Goal: Task Accomplishment & Management: Use online tool/utility

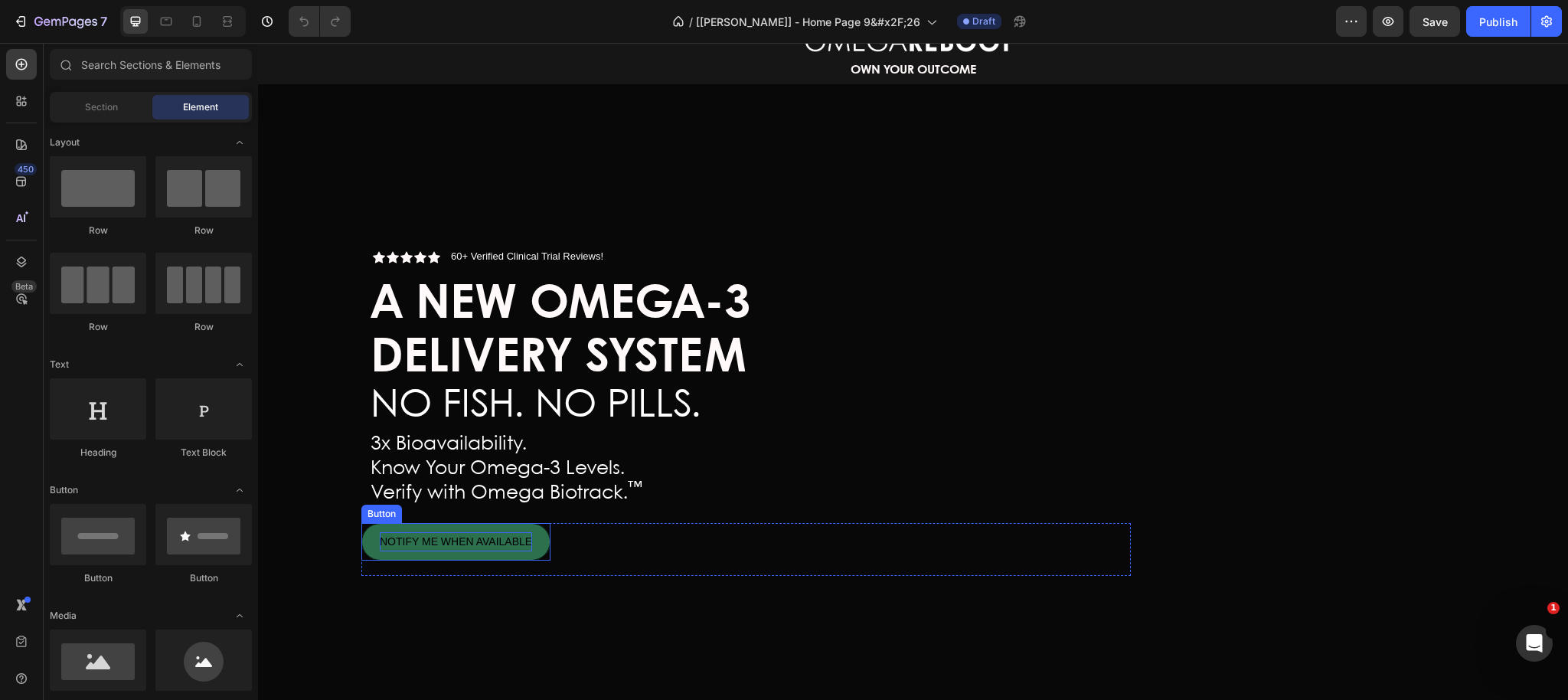
scroll to position [145, 0]
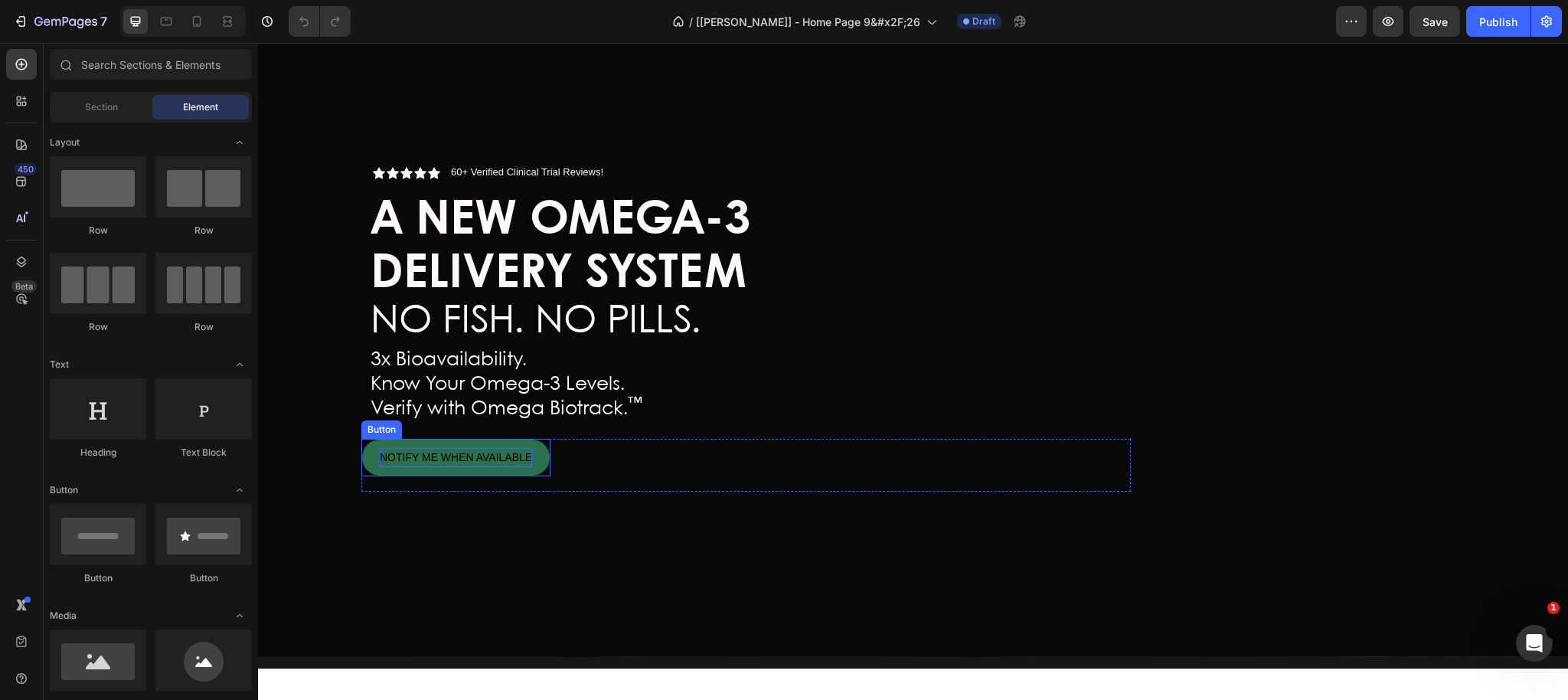
click at [532, 454] on span "NOTIFY ME WHEN AVAILABLE" at bounding box center [455, 457] width 152 height 13
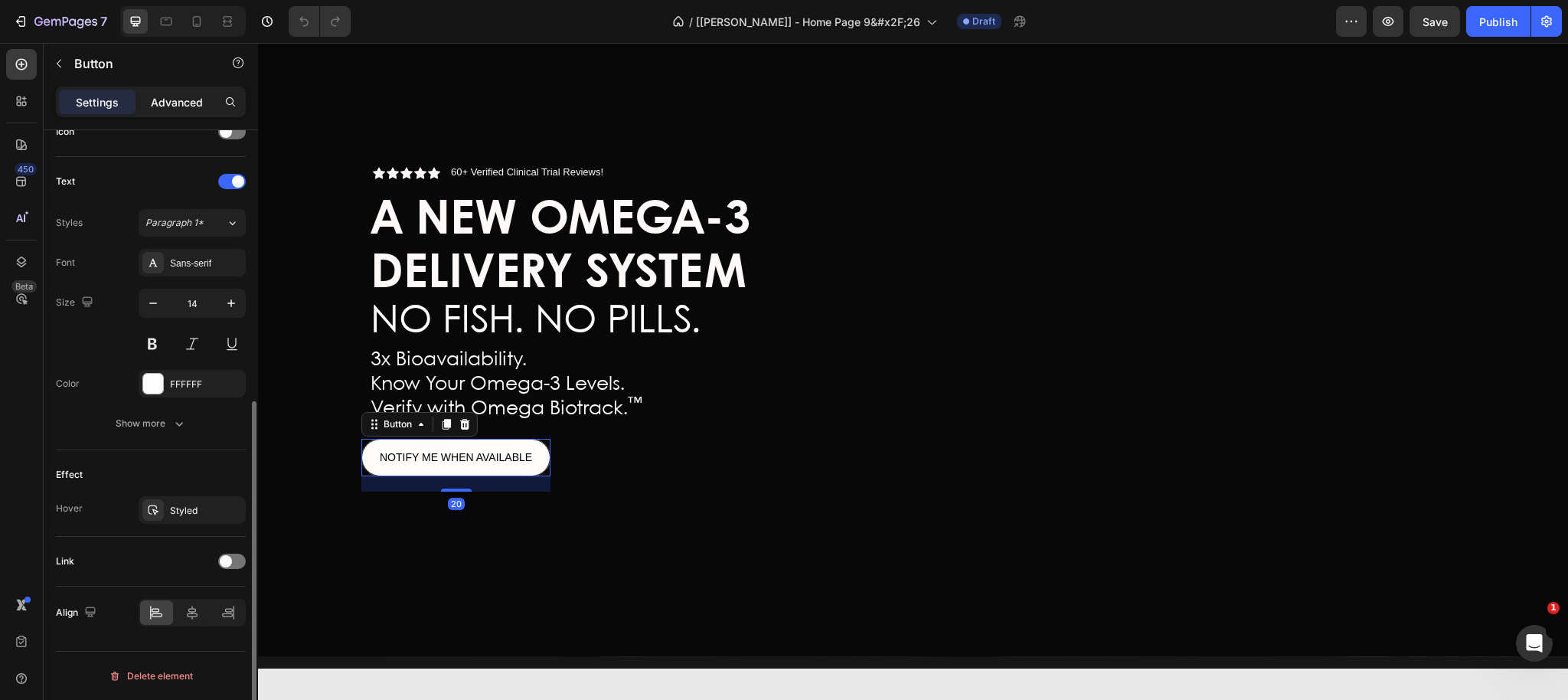
scroll to position [485, 0]
click at [171, 97] on p "Advanced" at bounding box center [177, 102] width 52 height 16
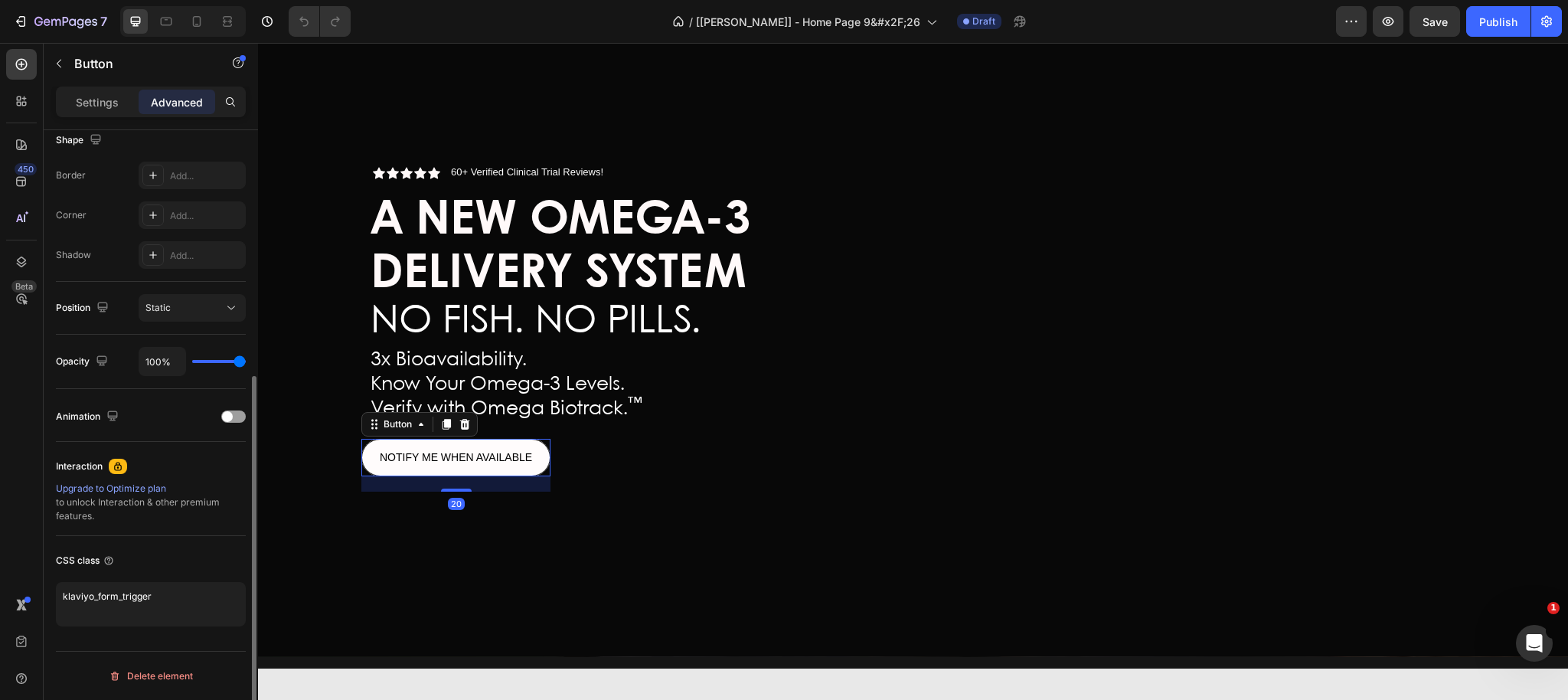
scroll to position [408, 0]
click at [1484, 32] on button "Publish" at bounding box center [1498, 21] width 64 height 30
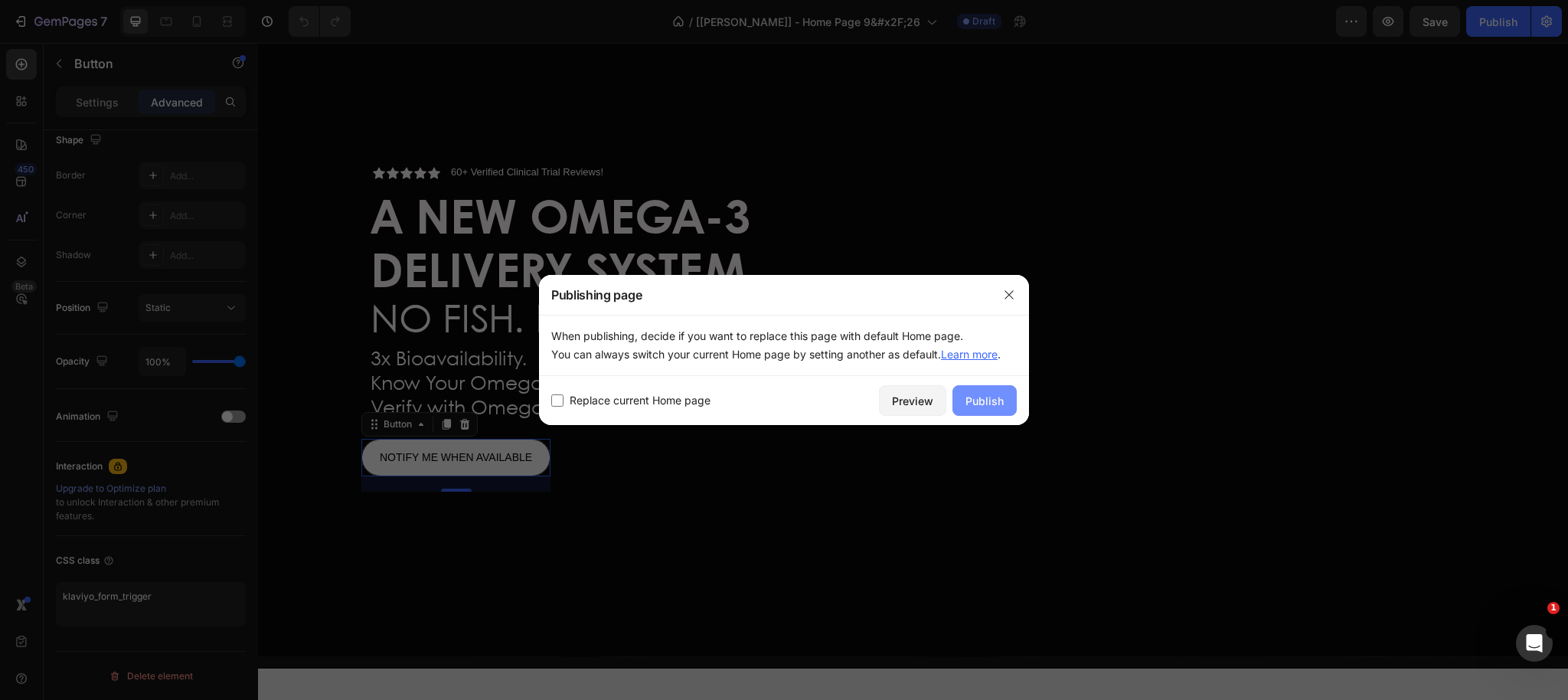
click at [998, 404] on div "Publish" at bounding box center [983, 400] width 38 height 16
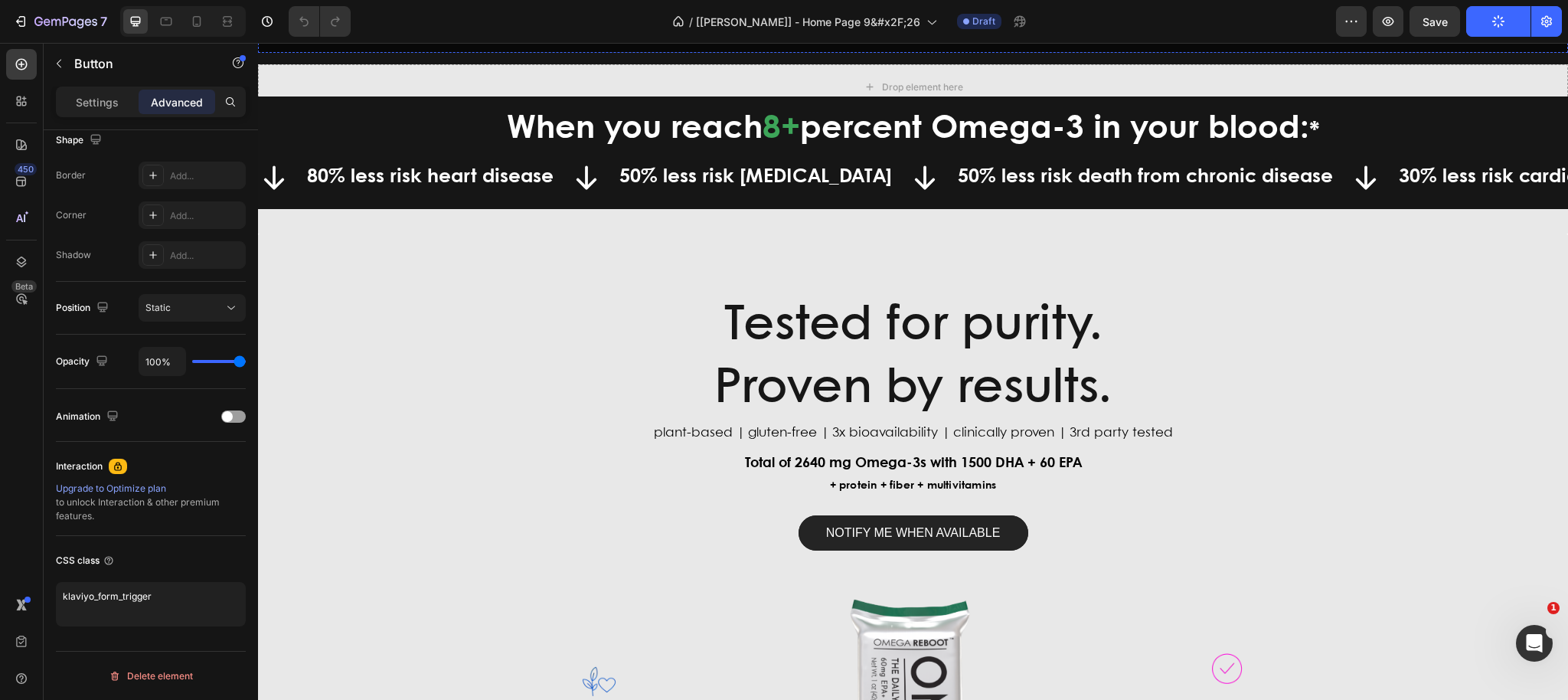
scroll to position [0, 0]
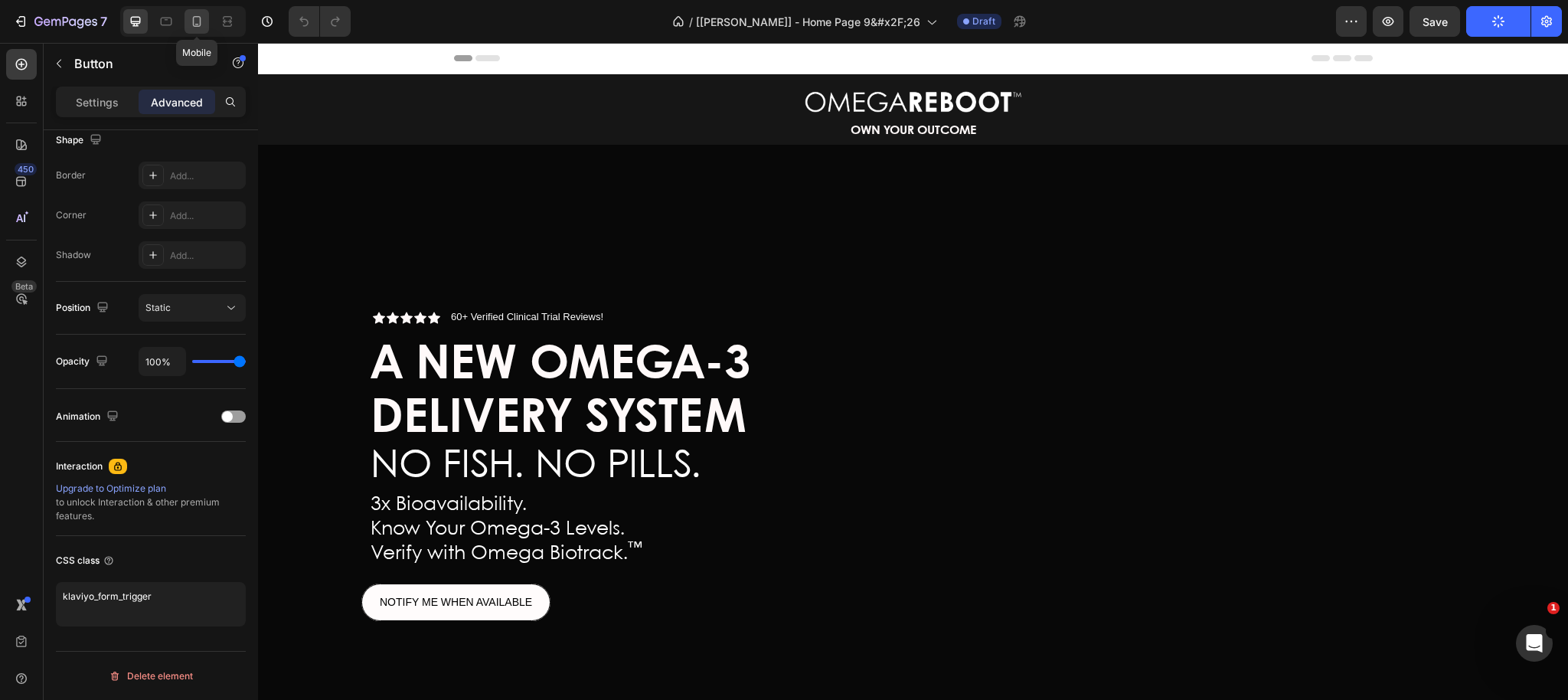
drag, startPoint x: 195, startPoint y: 24, endPoint x: 322, endPoint y: 304, distance: 307.5
click at [195, 24] on icon at bounding box center [197, 24] width 4 height 2
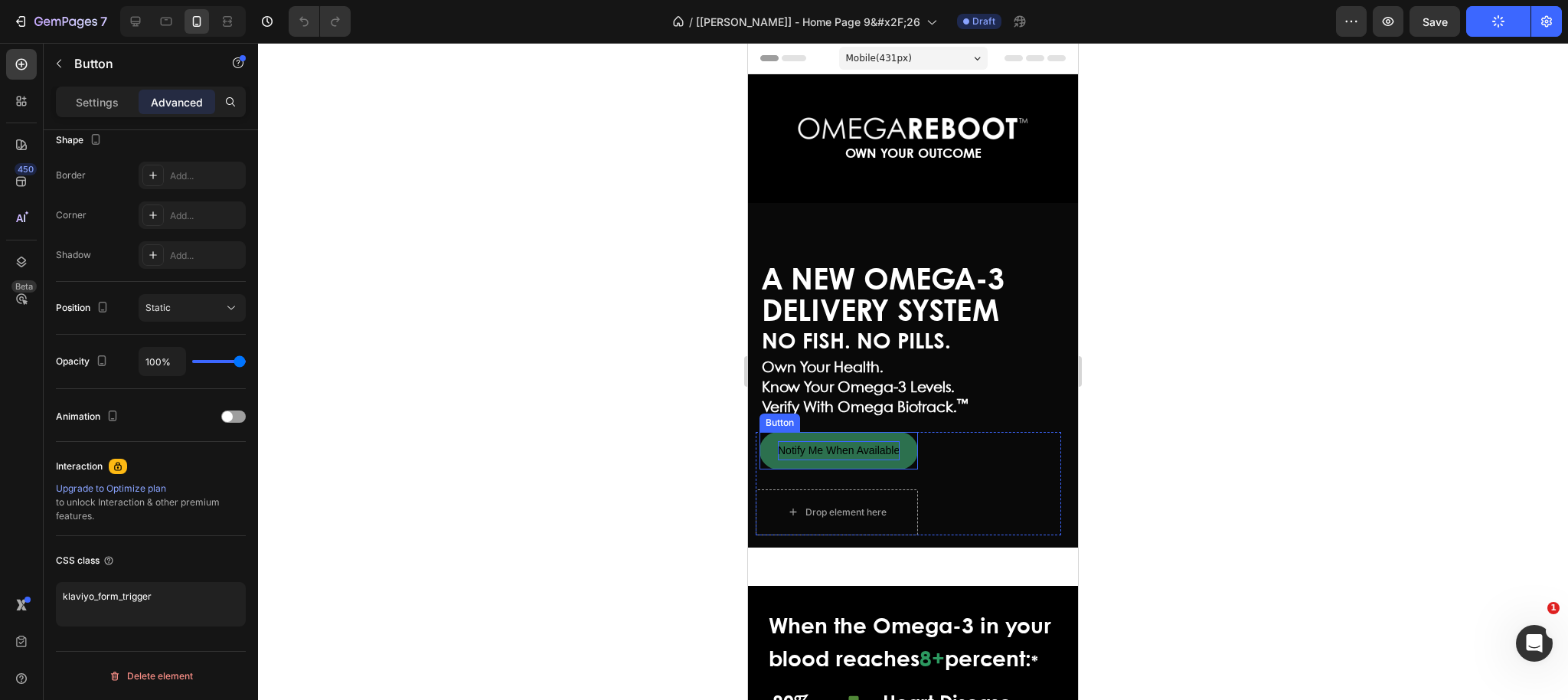
click at [827, 443] on p "Notify Me When Available" at bounding box center [839, 450] width 122 height 19
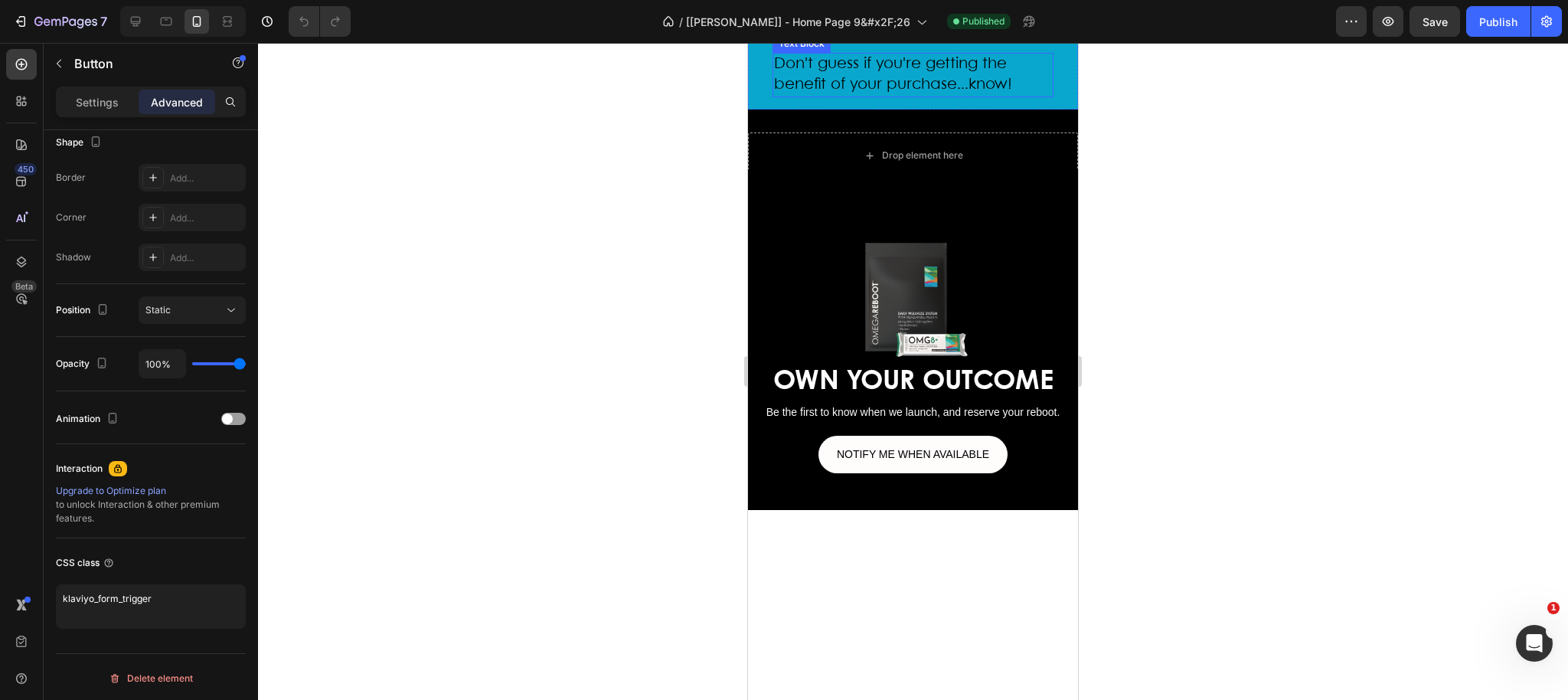
scroll to position [4033, 0]
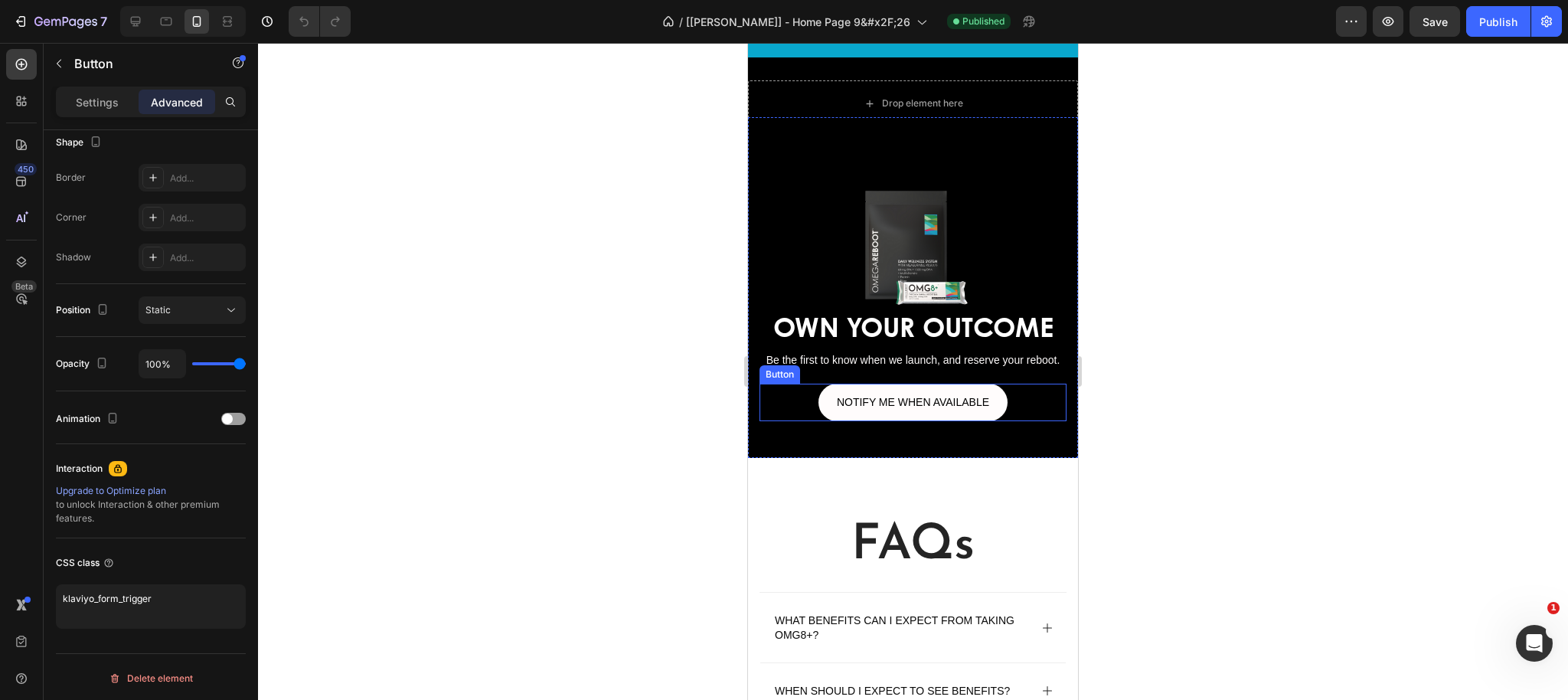
drag, startPoint x: 850, startPoint y: 408, endPoint x: 773, endPoint y: 422, distance: 78.3
click at [850, 408] on p "NOTIFY ME WHEN AVAILABLE" at bounding box center [913, 402] width 152 height 19
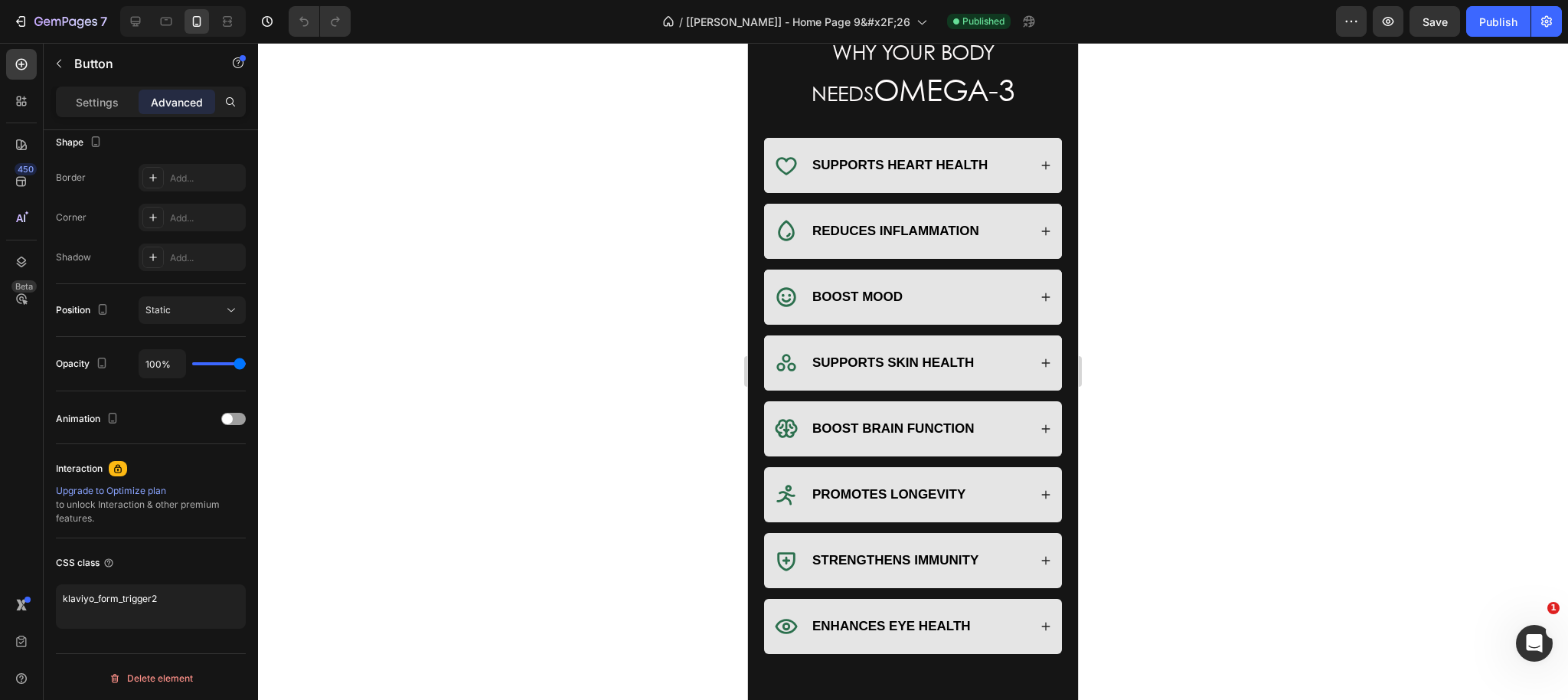
scroll to position [1827, 0]
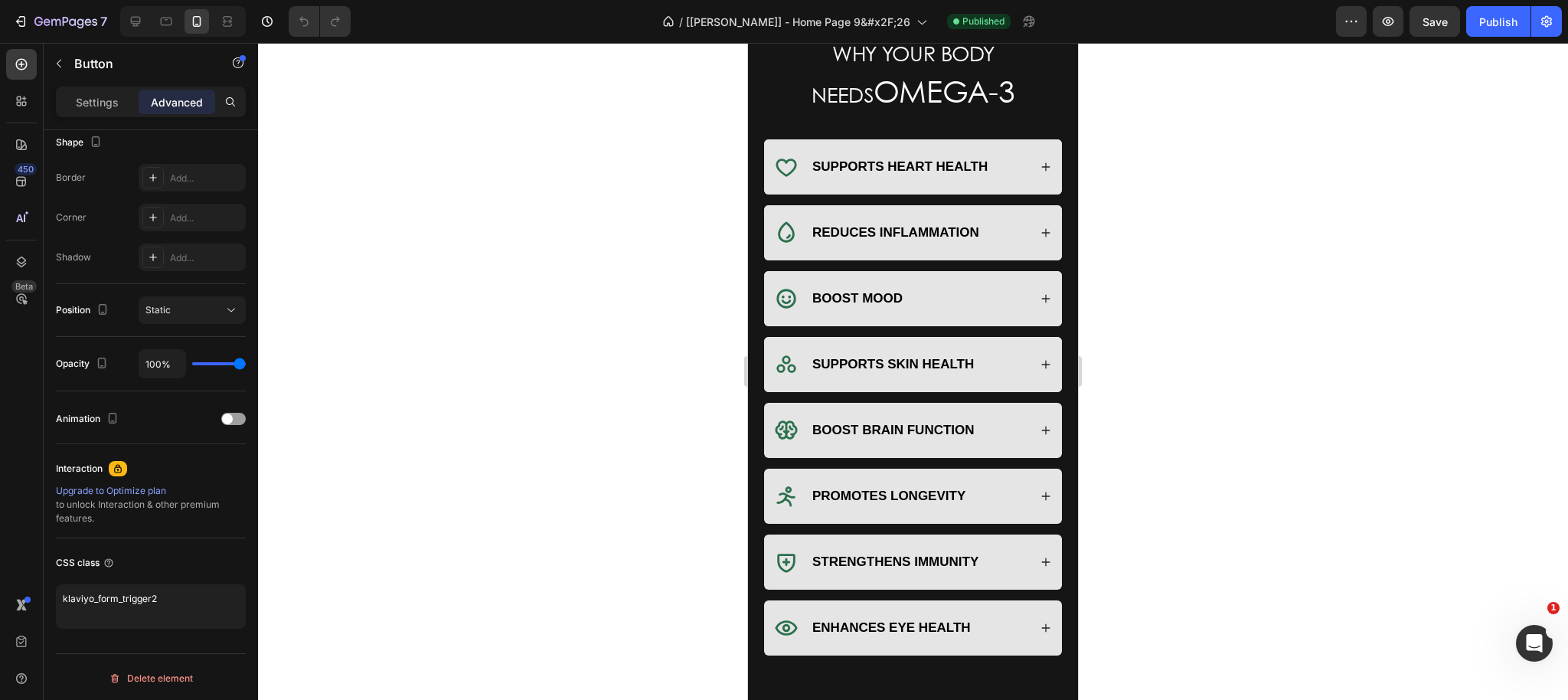
click at [133, 19] on icon at bounding box center [135, 21] width 15 height 15
type input "7"
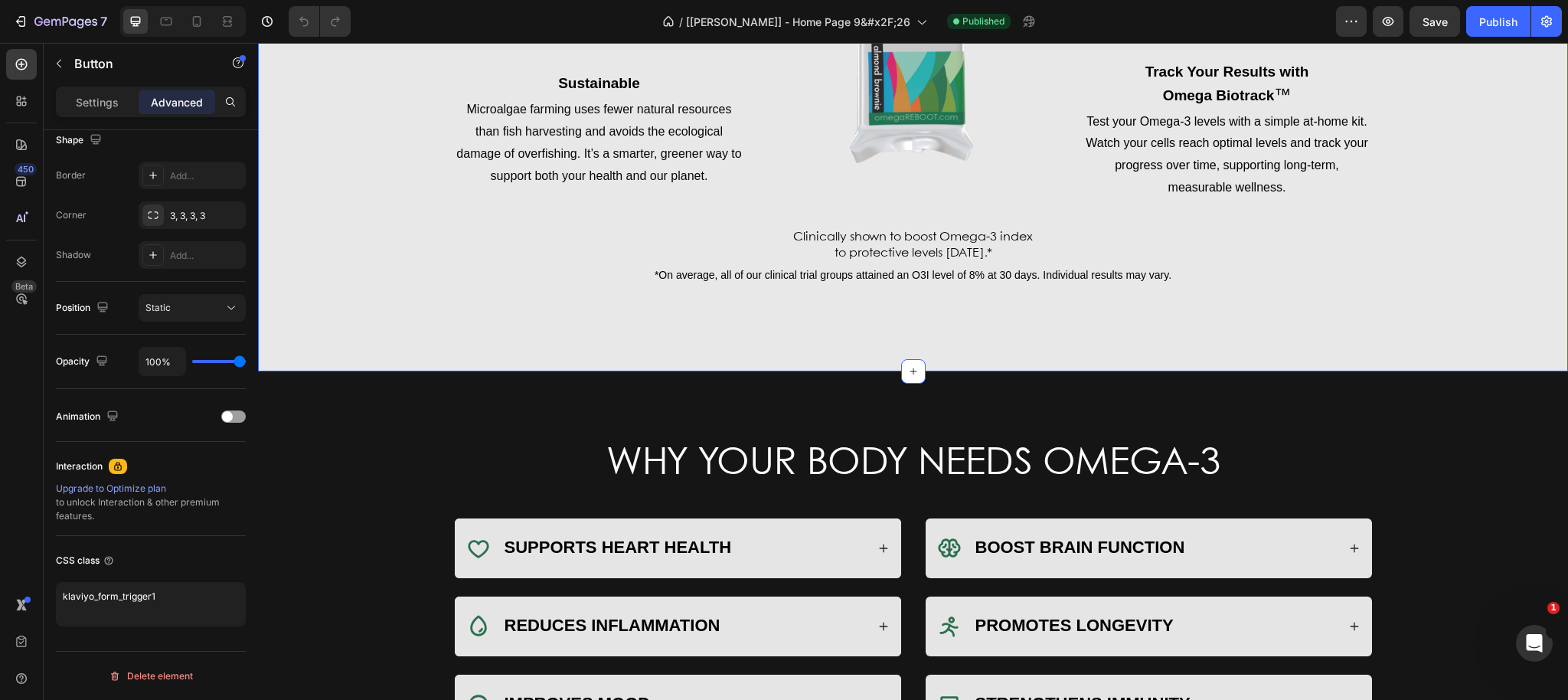
scroll to position [1827, 0]
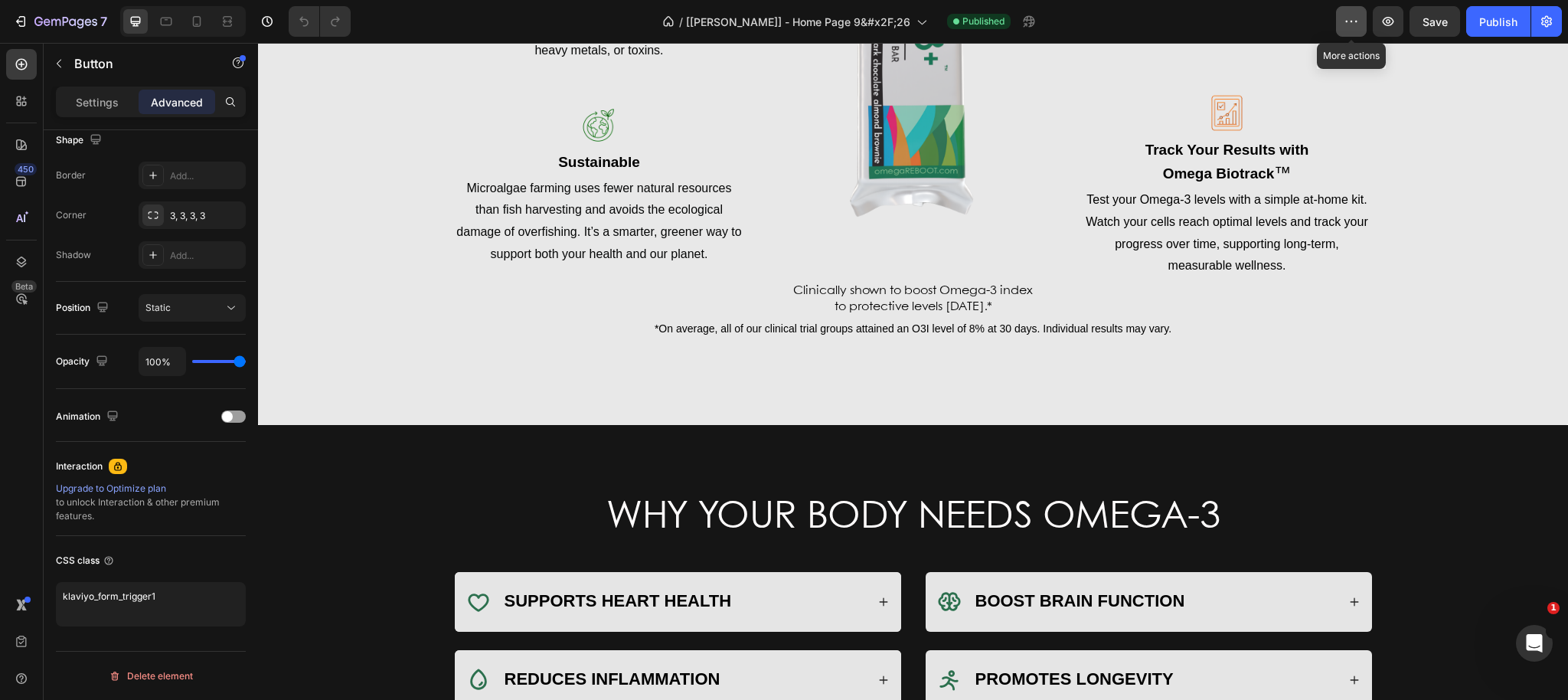
click at [1353, 13] on button "button" at bounding box center [1351, 21] width 30 height 30
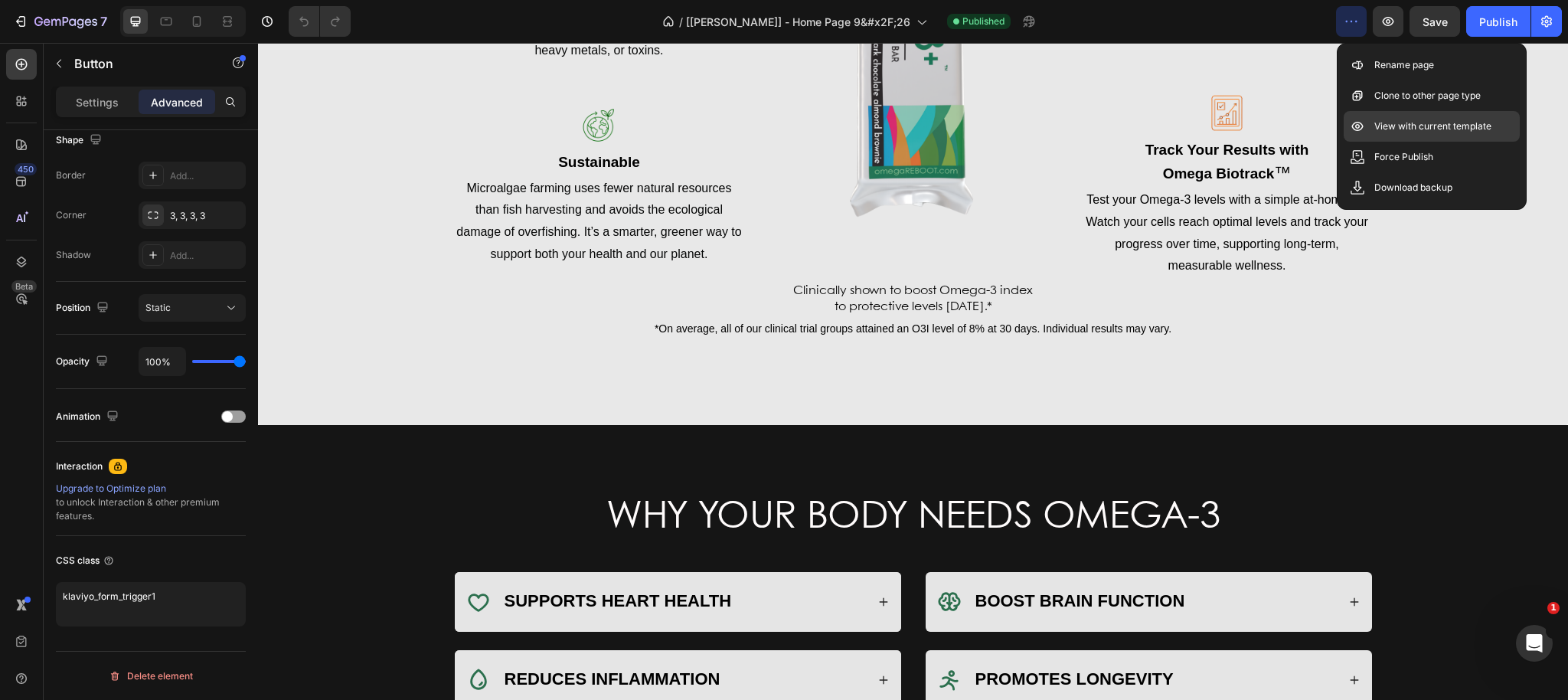
click at [1380, 129] on p "View with current template" at bounding box center [1432, 126] width 117 height 15
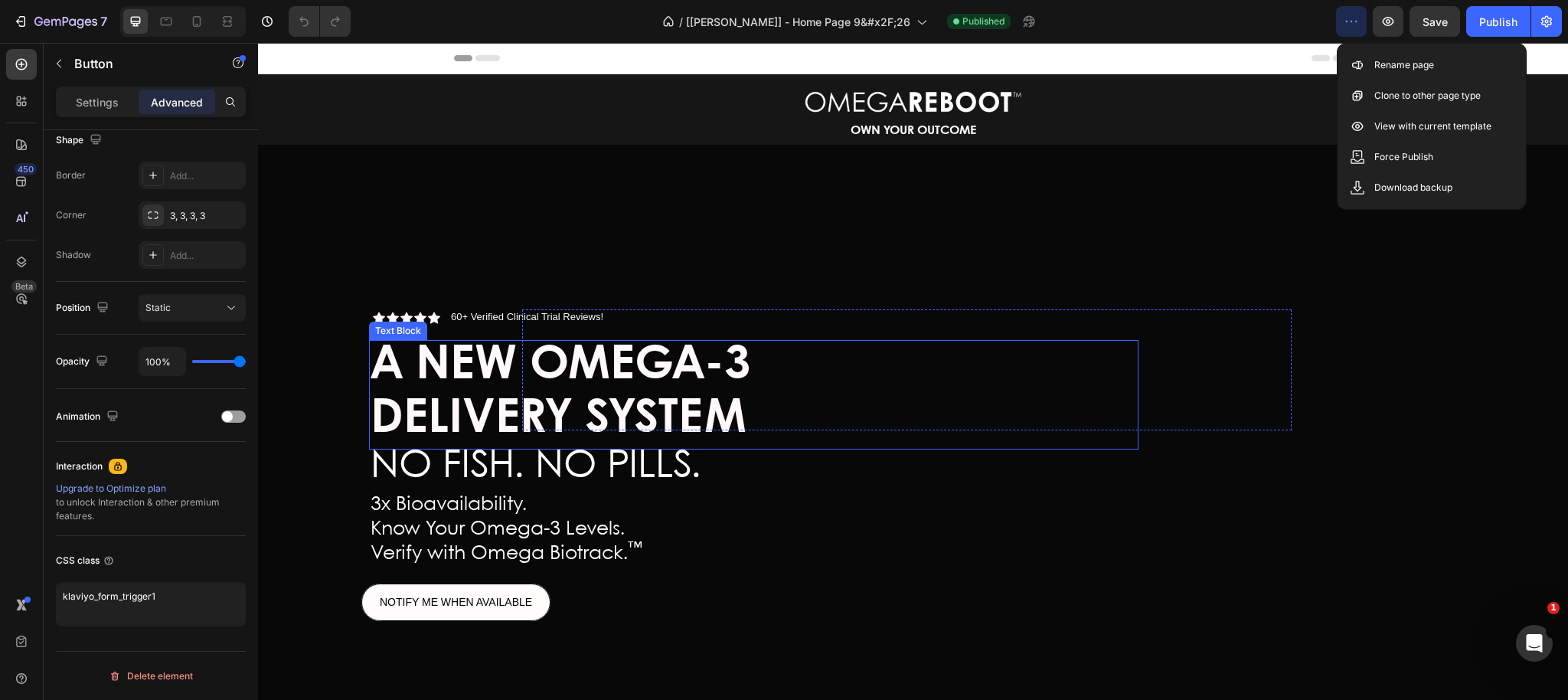
scroll to position [96, 0]
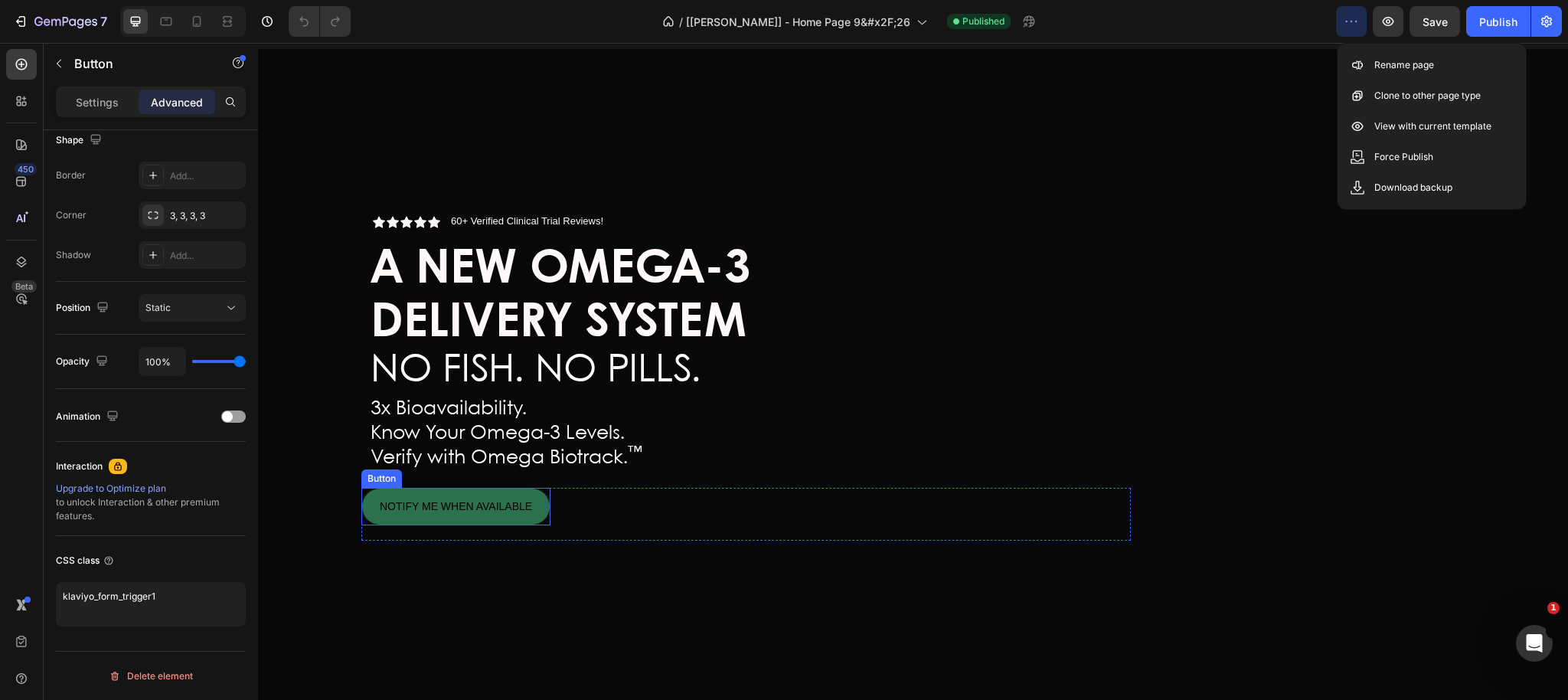
click at [550, 500] on button "NOTIFY ME WHEN AVAILABLE" at bounding box center [456, 506] width 189 height 38
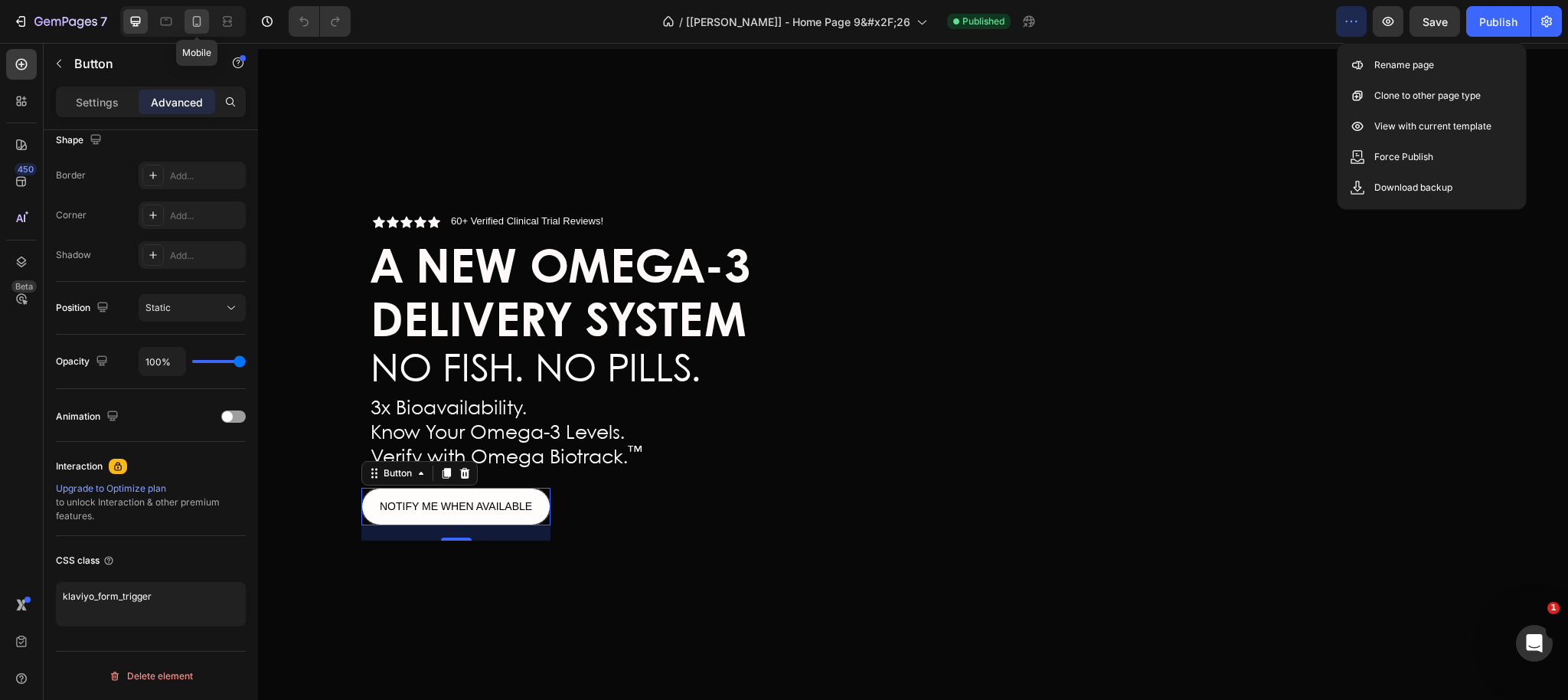
click at [203, 29] on div at bounding box center [196, 21] width 24 height 24
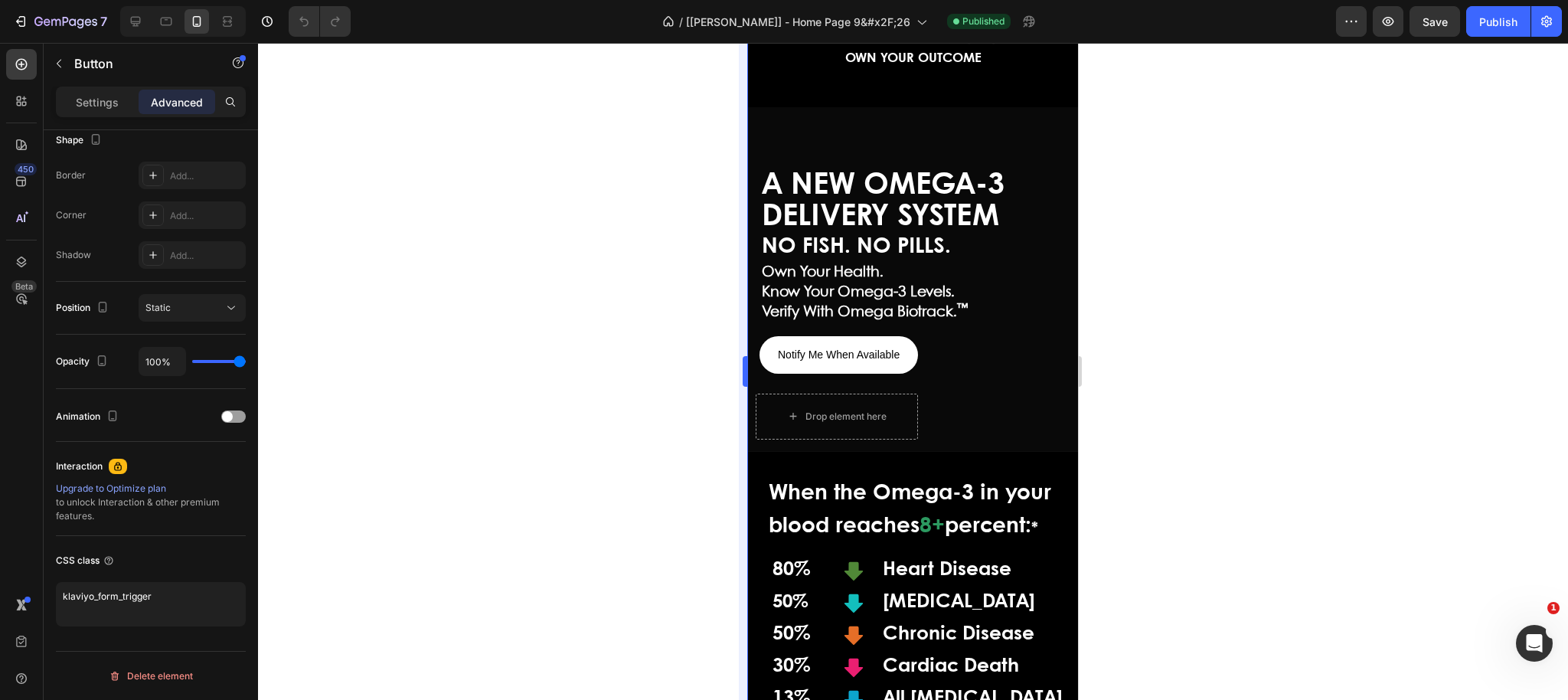
scroll to position [42, 0]
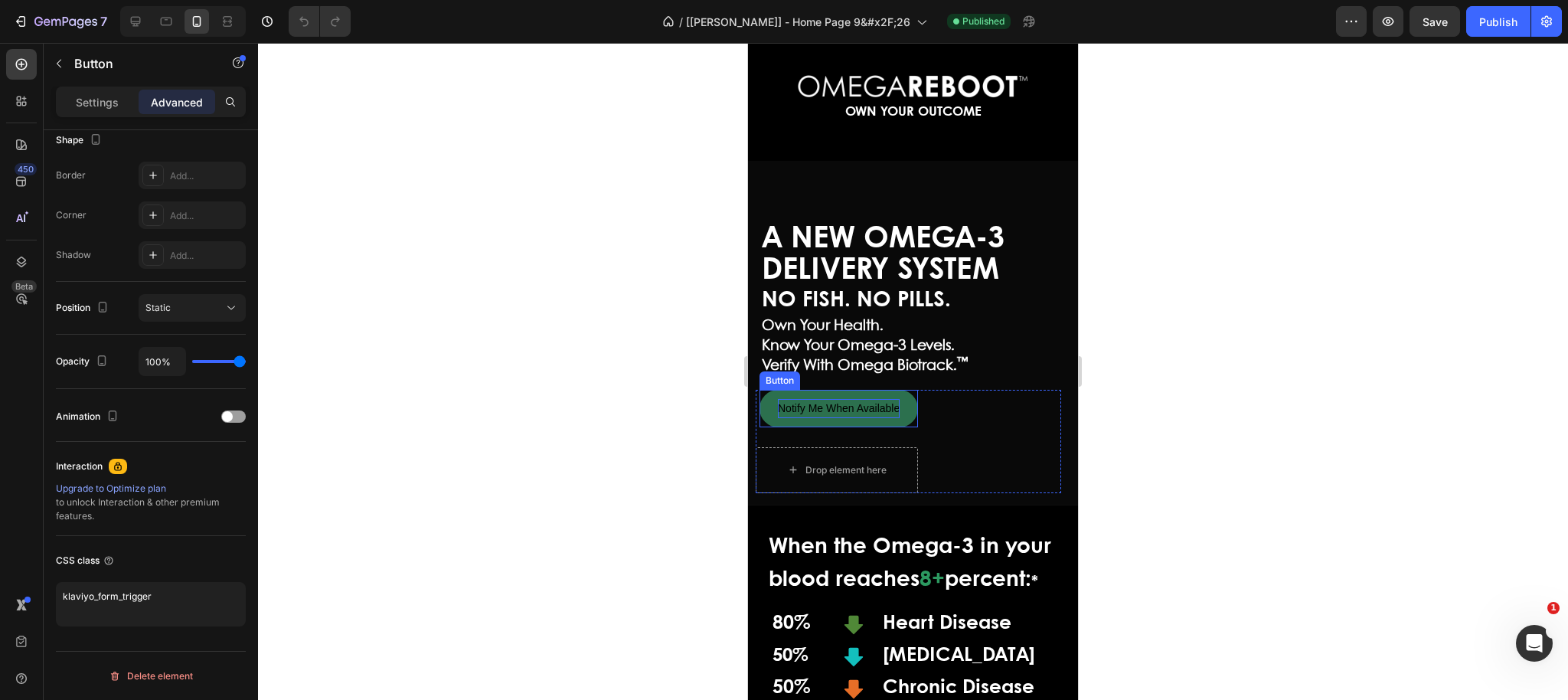
click at [789, 415] on p "Notify Me When Available" at bounding box center [839, 408] width 122 height 19
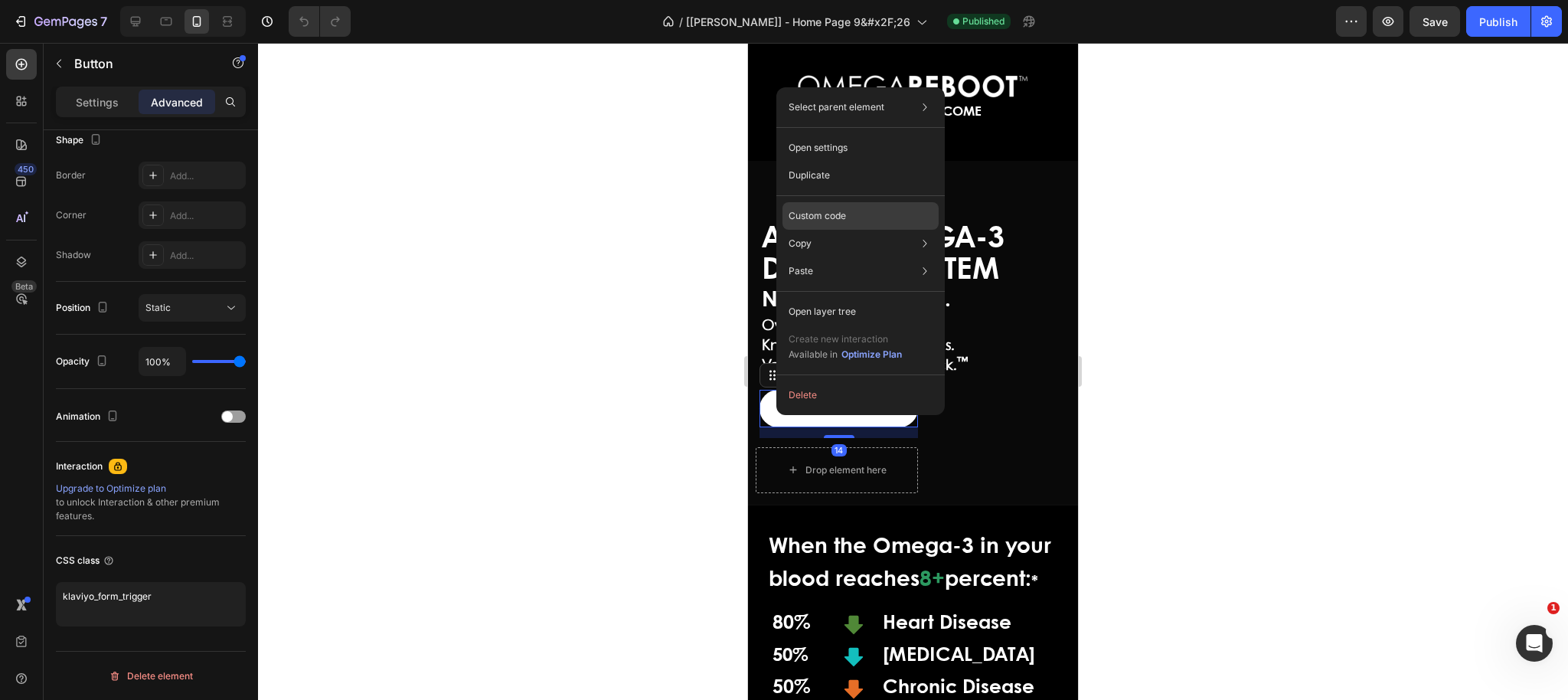
click at [837, 215] on p "Custom code" at bounding box center [817, 215] width 57 height 13
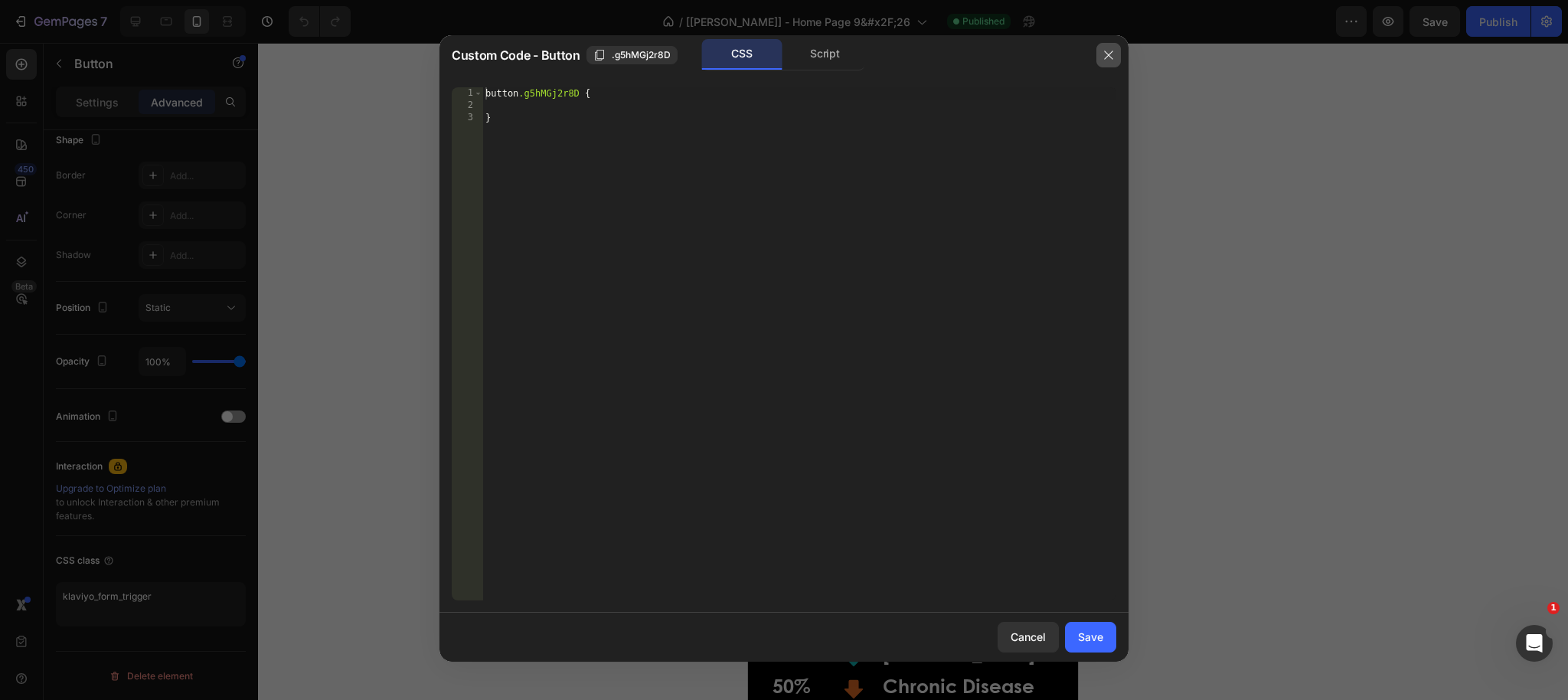
click at [1111, 50] on icon "button" at bounding box center [1108, 55] width 8 height 8
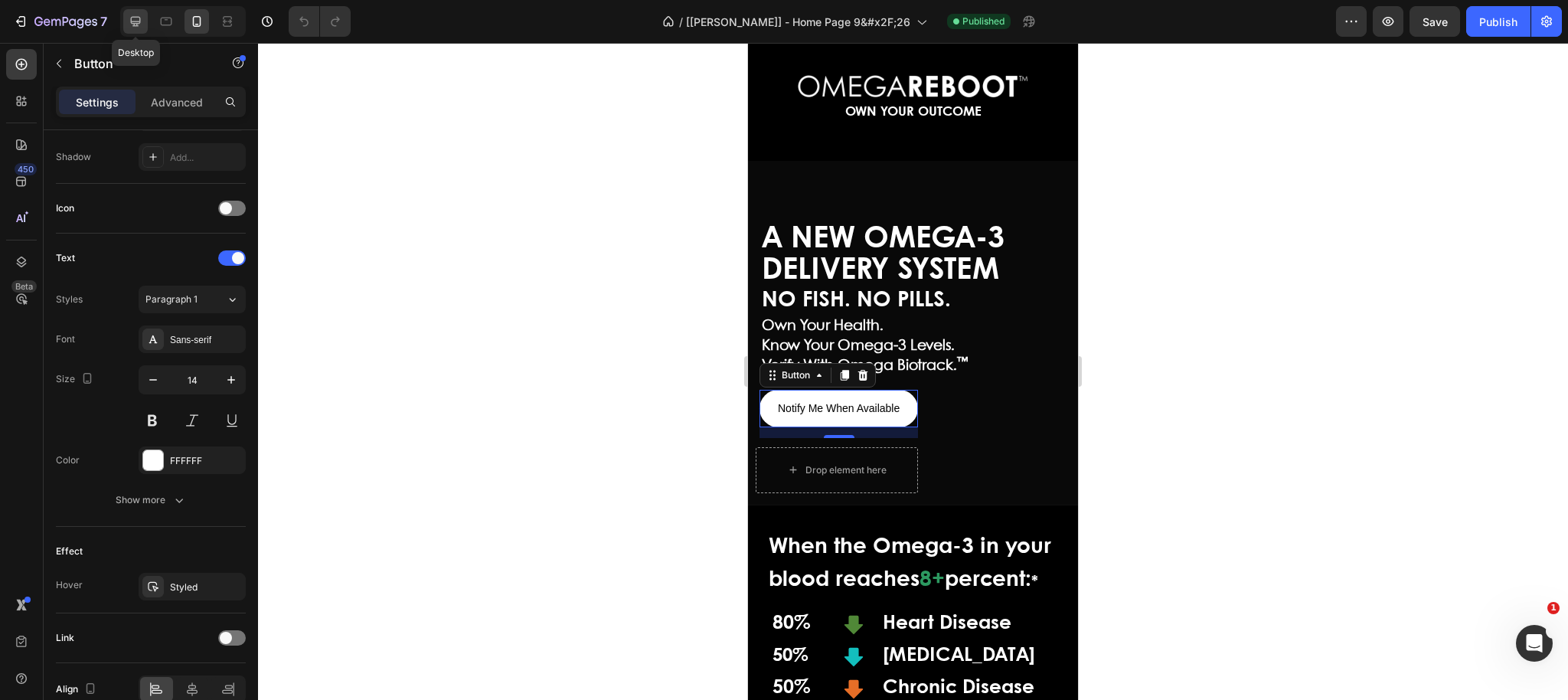
click at [128, 26] on icon at bounding box center [135, 21] width 15 height 15
type input "16"
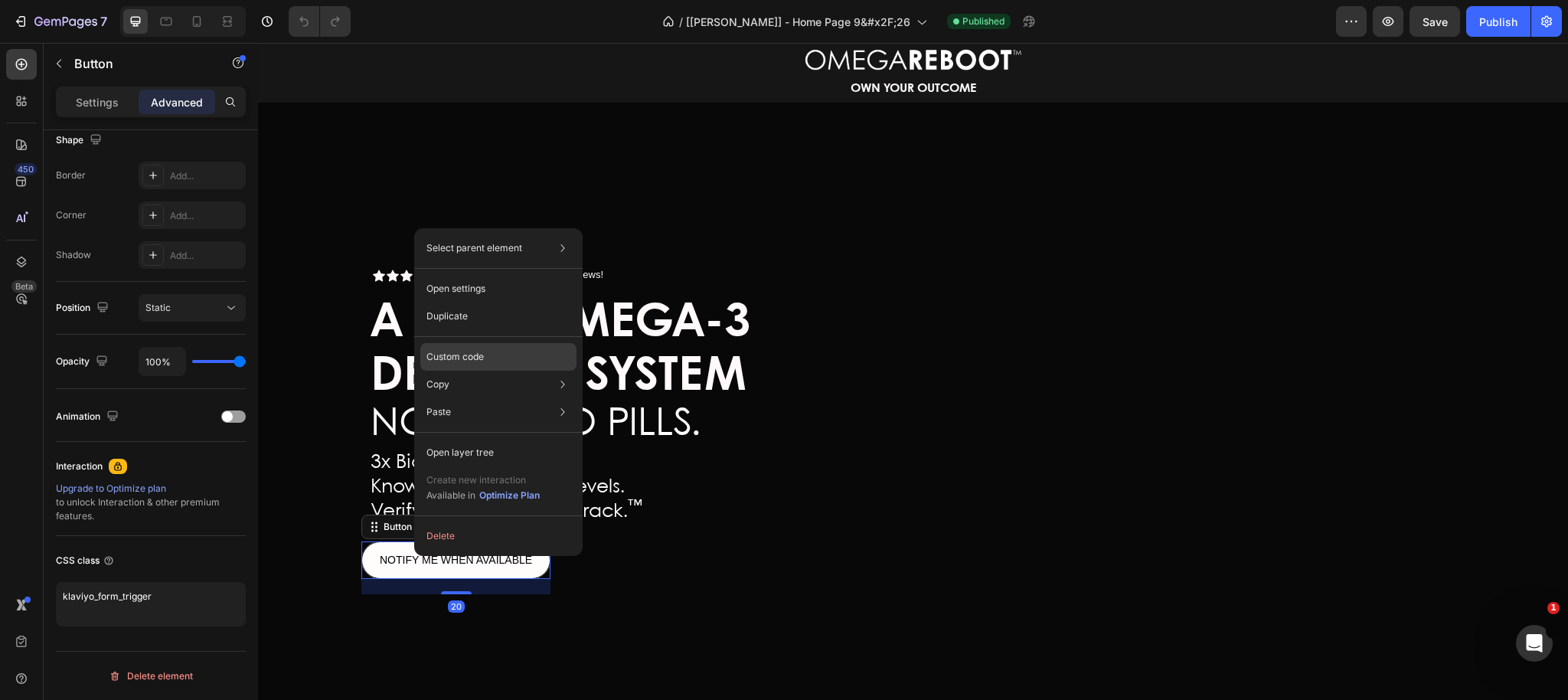
click at [488, 362] on div "Custom code" at bounding box center [499, 357] width 156 height 28
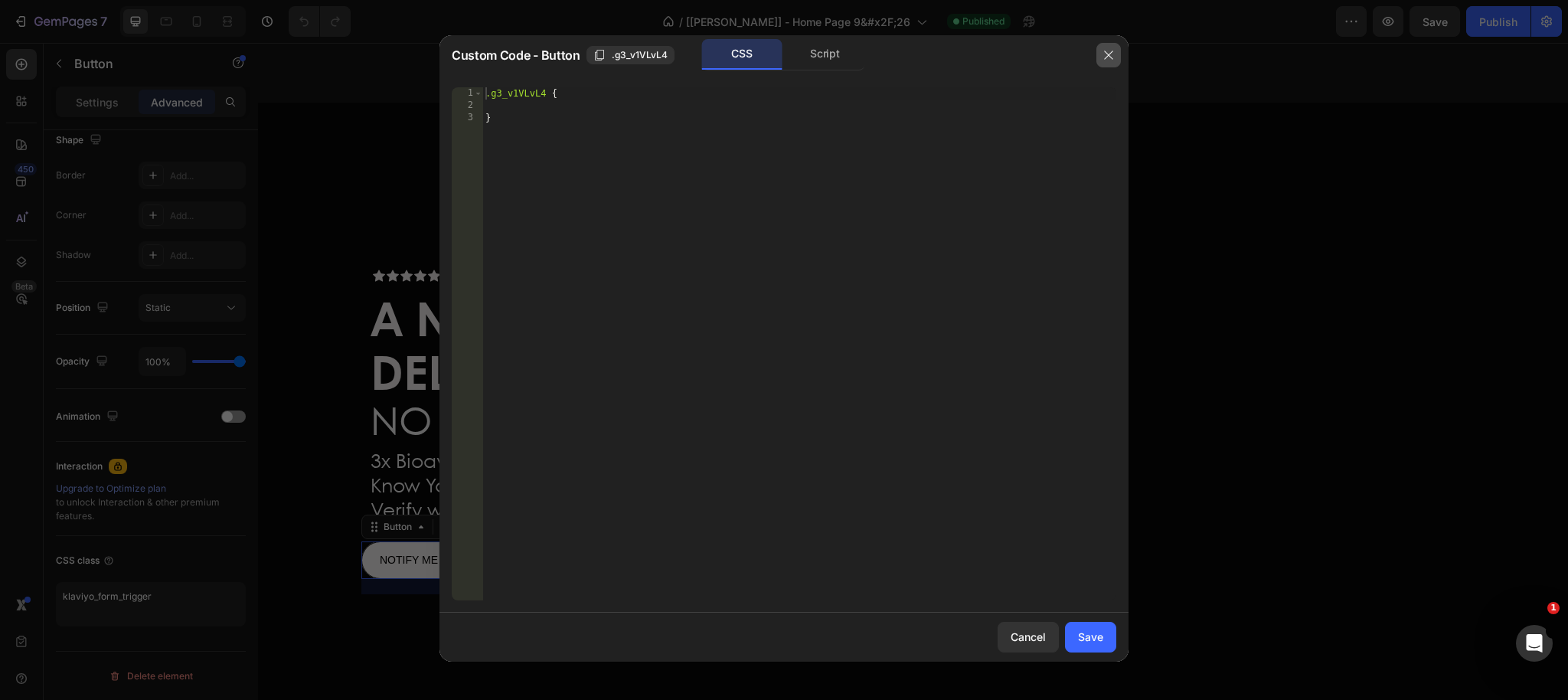
click at [1109, 55] on icon "button" at bounding box center [1108, 55] width 13 height 13
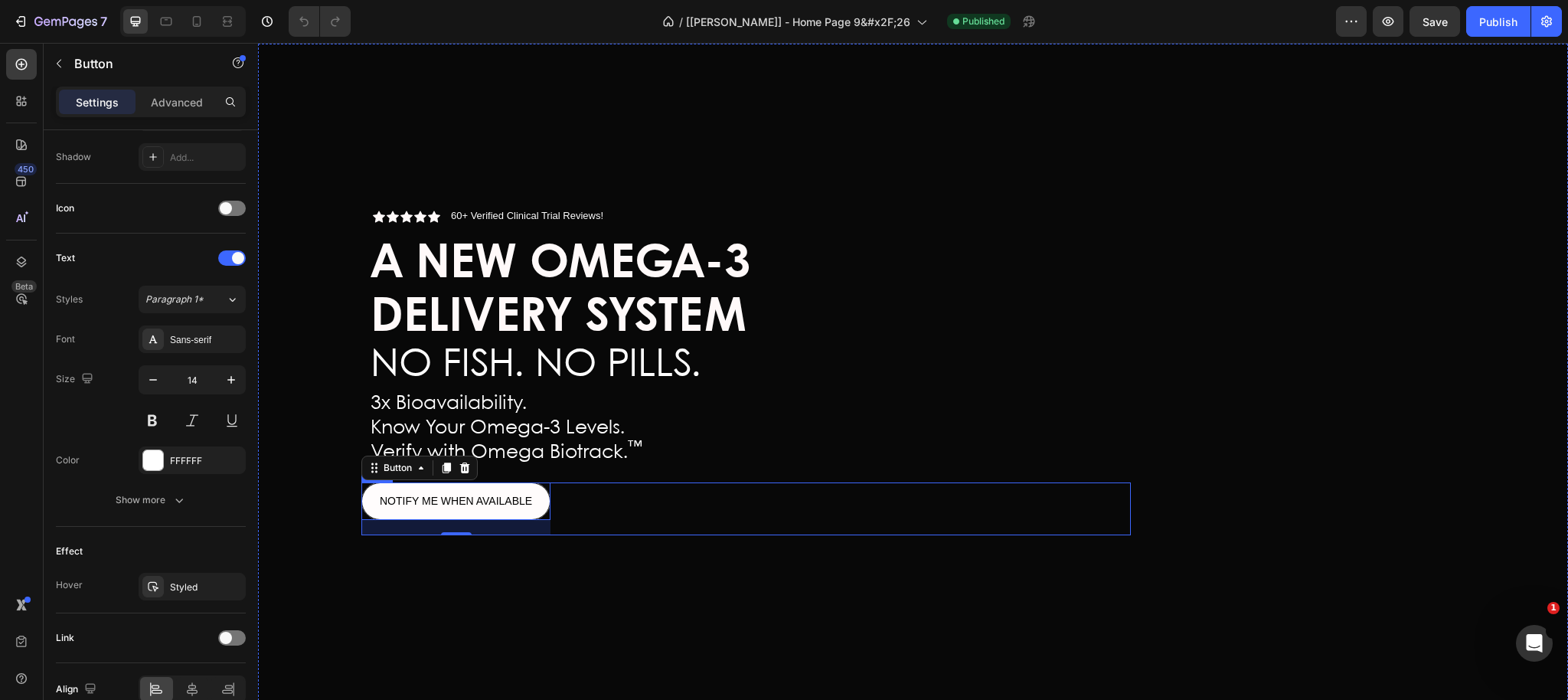
scroll to position [105, 0]
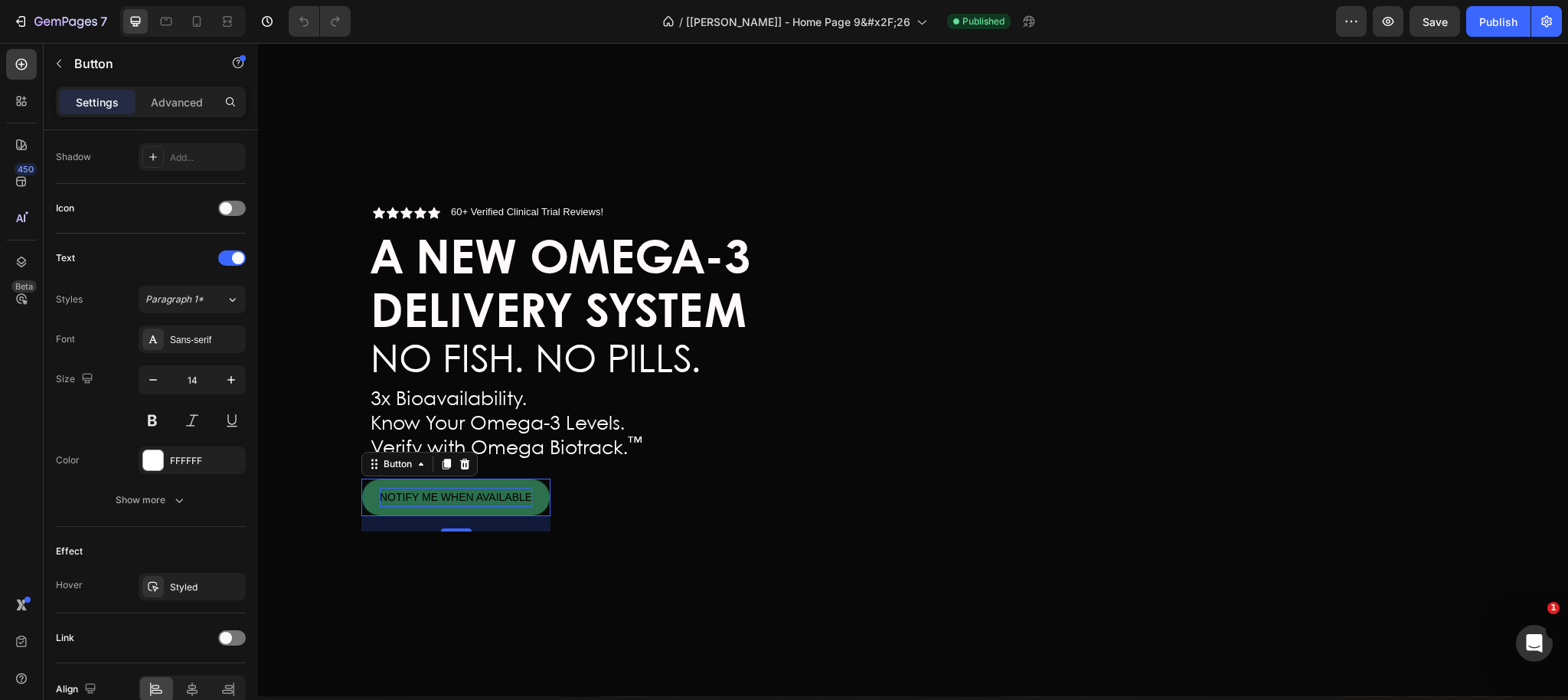
click at [446, 488] on p "NOTIFY ME WHEN AVAILABLE" at bounding box center [455, 497] width 152 height 19
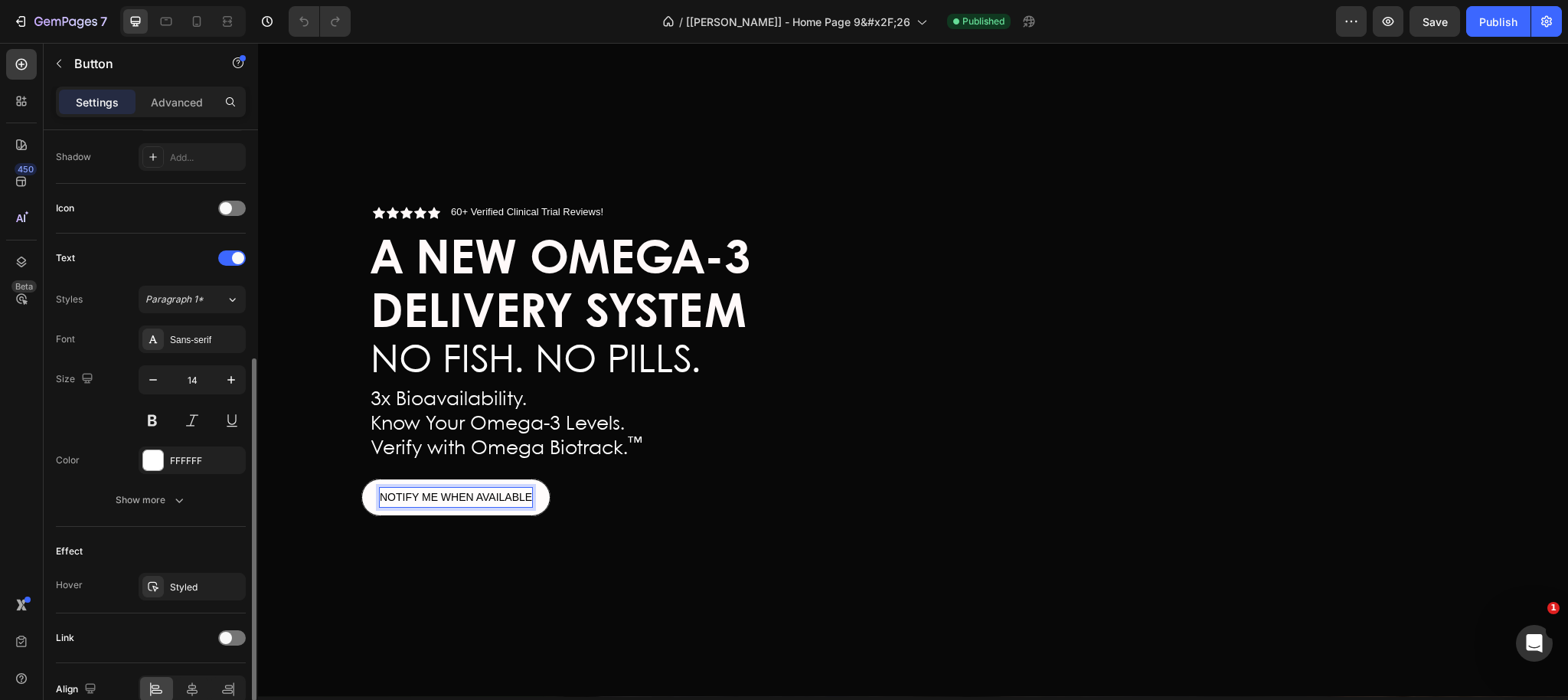
scroll to position [485, 0]
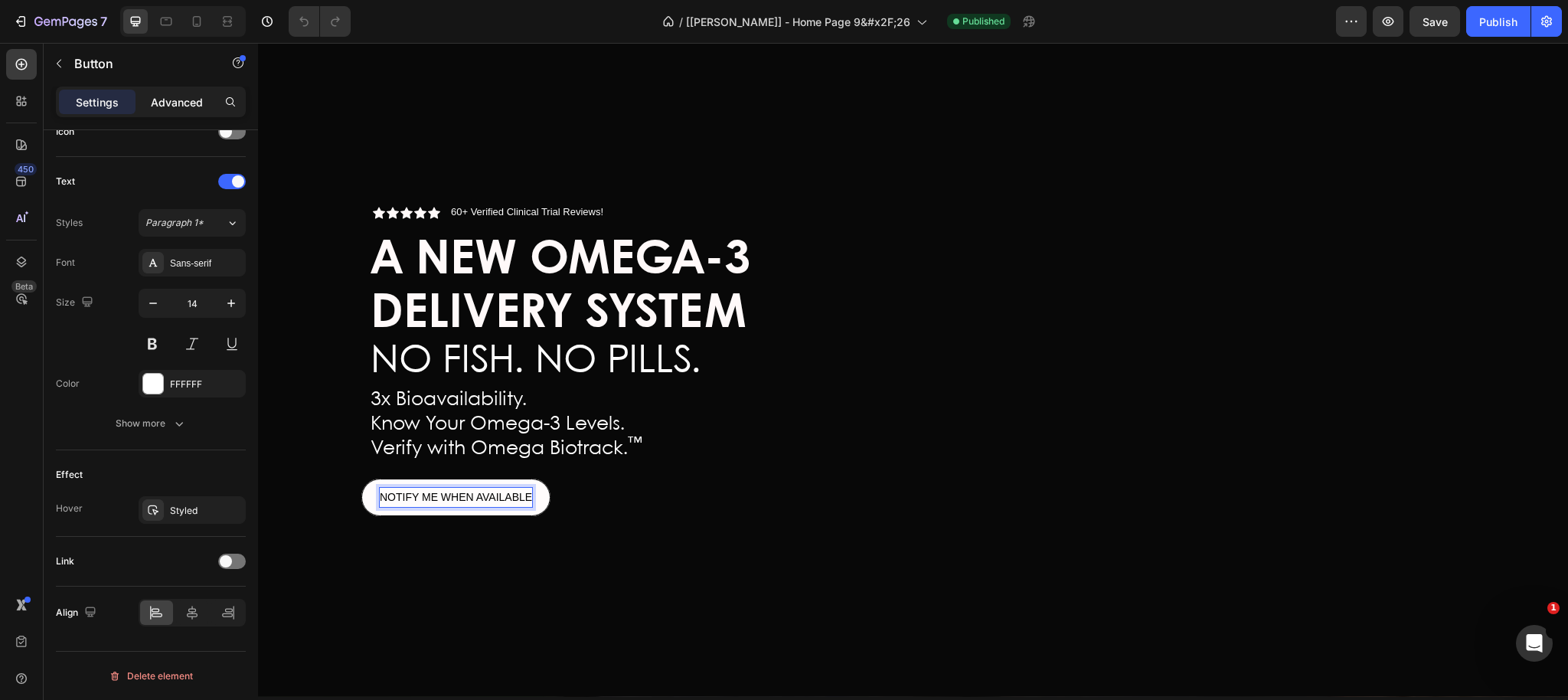
click at [167, 109] on div "Advanced" at bounding box center [177, 101] width 77 height 24
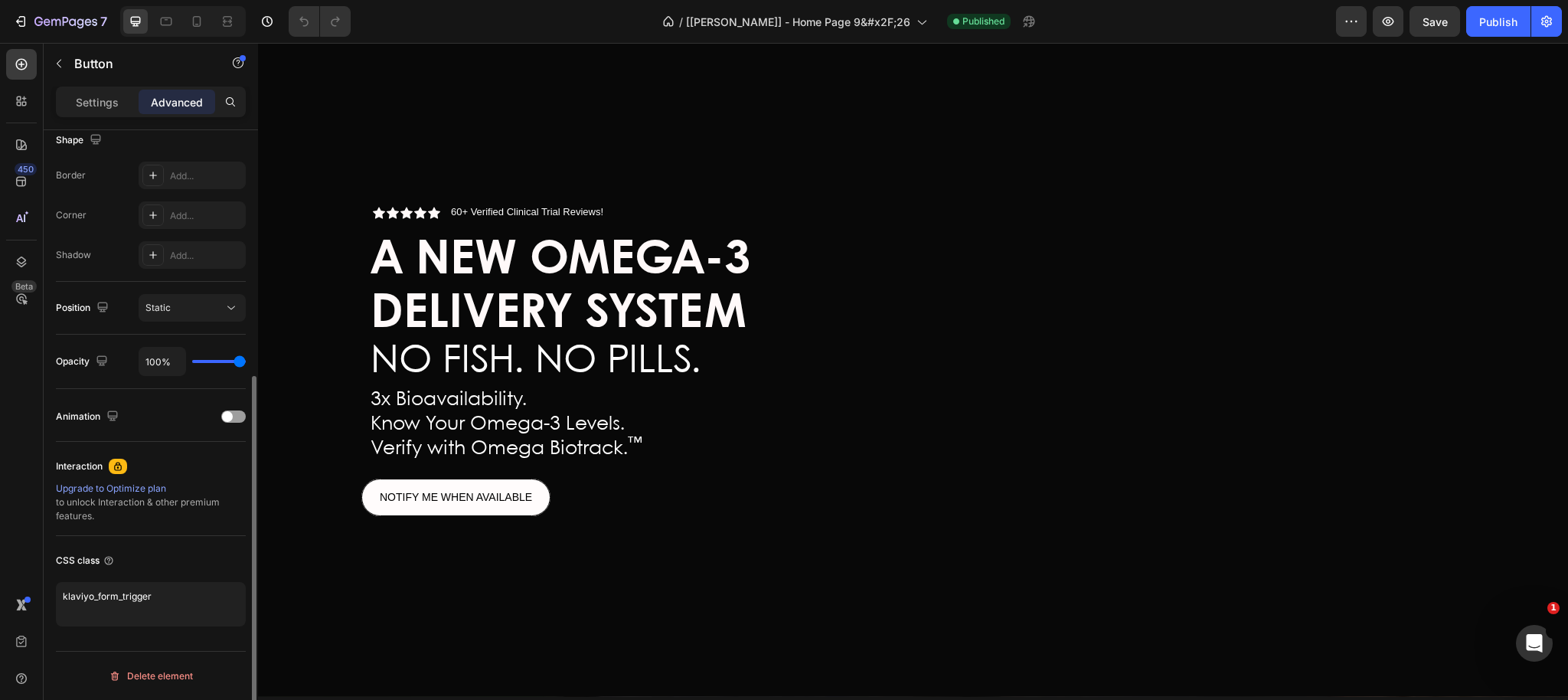
scroll to position [408, 0]
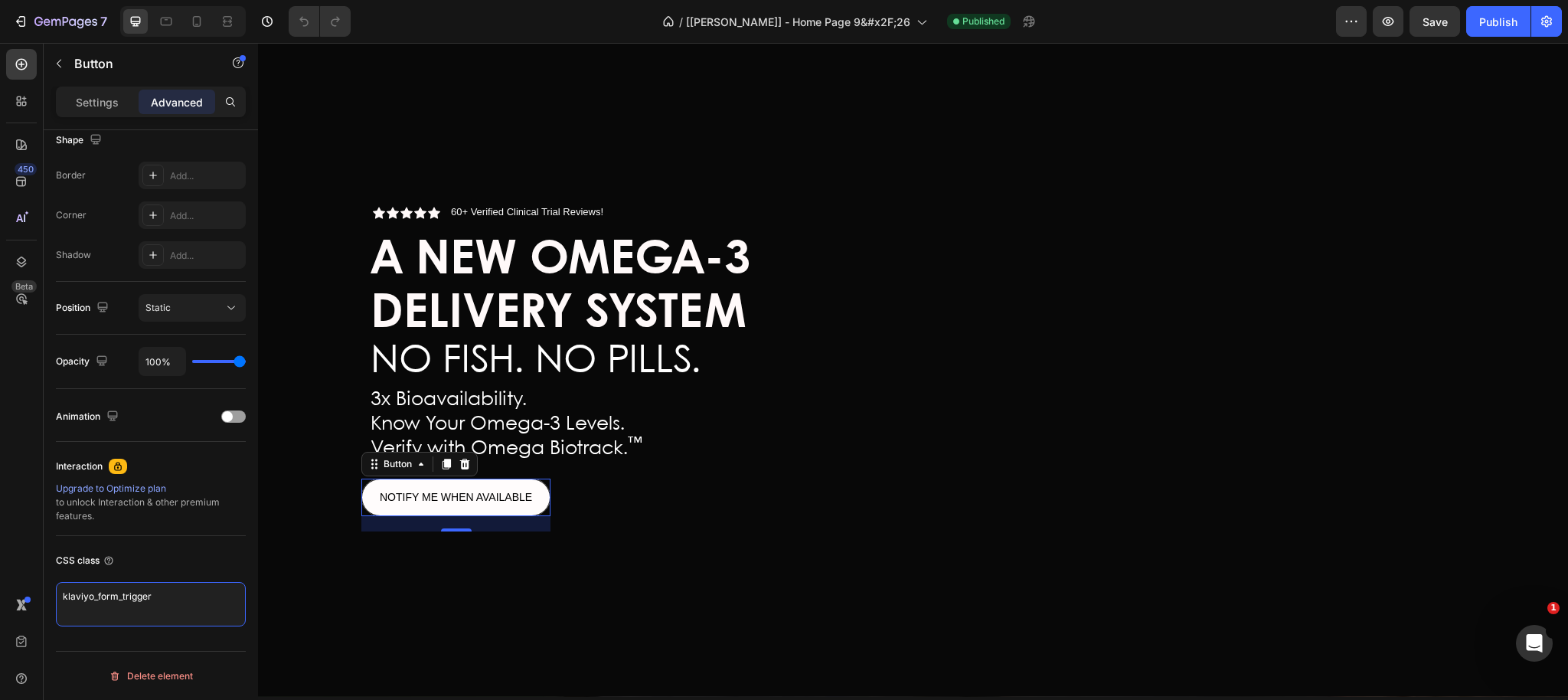
drag, startPoint x: 167, startPoint y: 597, endPoint x: 0, endPoint y: 593, distance: 167.0
click at [0, 594] on div "450 Beta Sections(18) Elements(83) Section Element Hero Section Product Detail …" at bounding box center [129, 371] width 258 height 657
click at [193, 24] on icon at bounding box center [197, 21] width 8 height 11
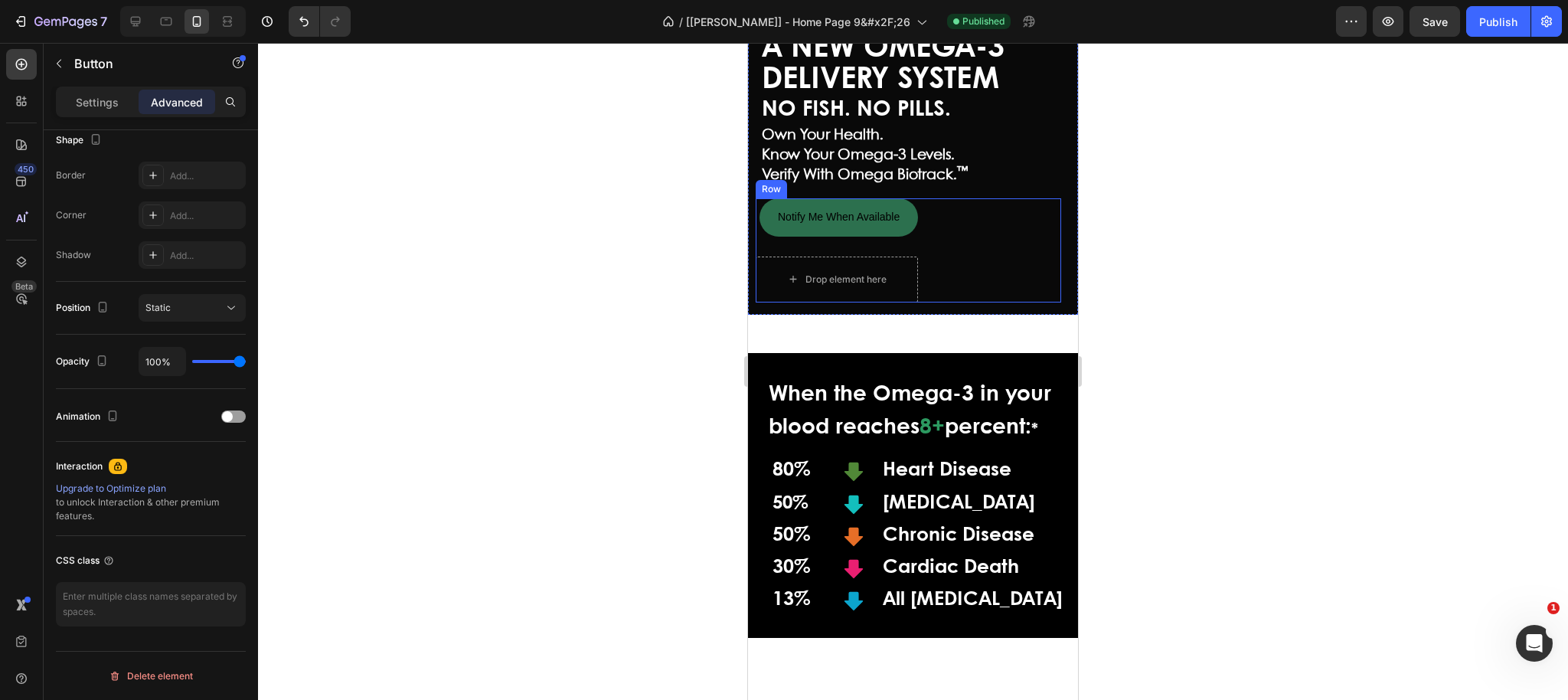
scroll to position [316, 0]
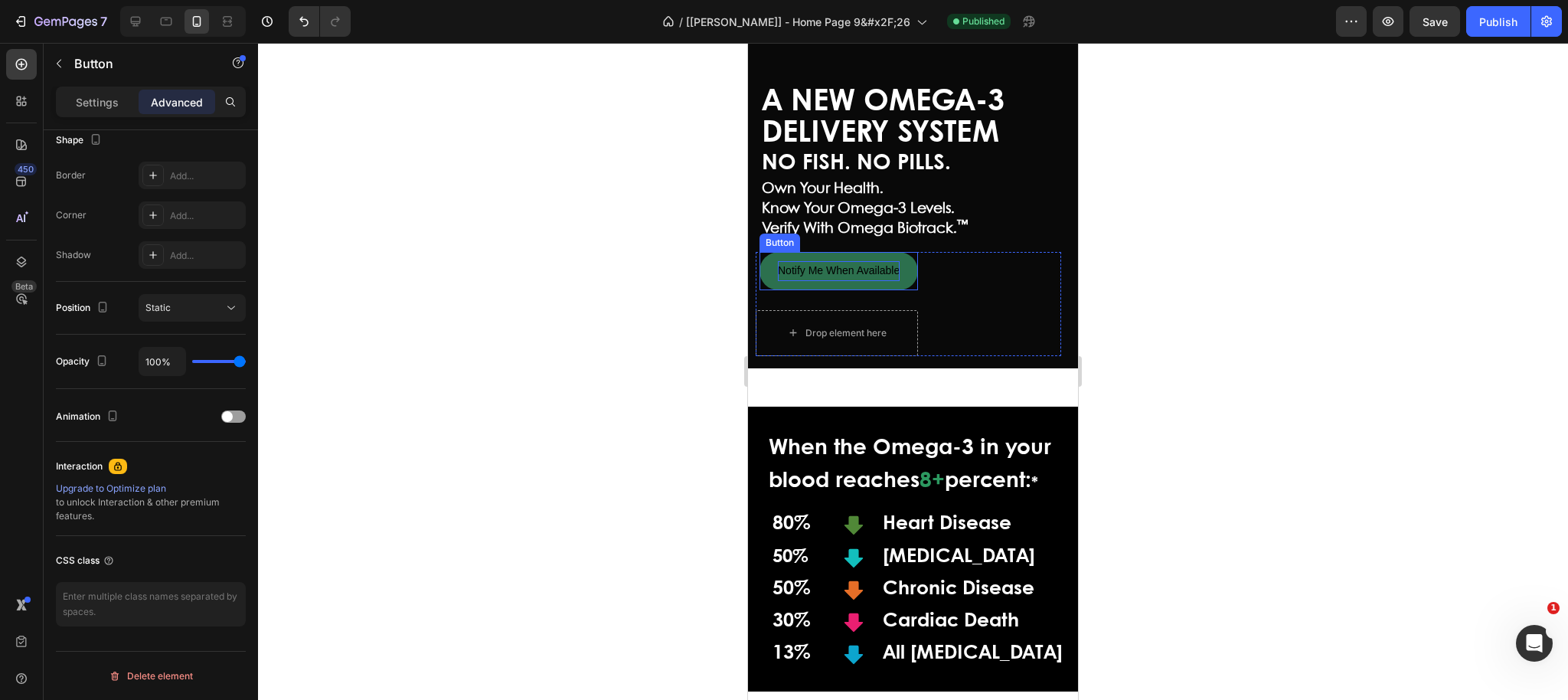
click at [889, 277] on p "Notify Me When Available" at bounding box center [839, 270] width 122 height 19
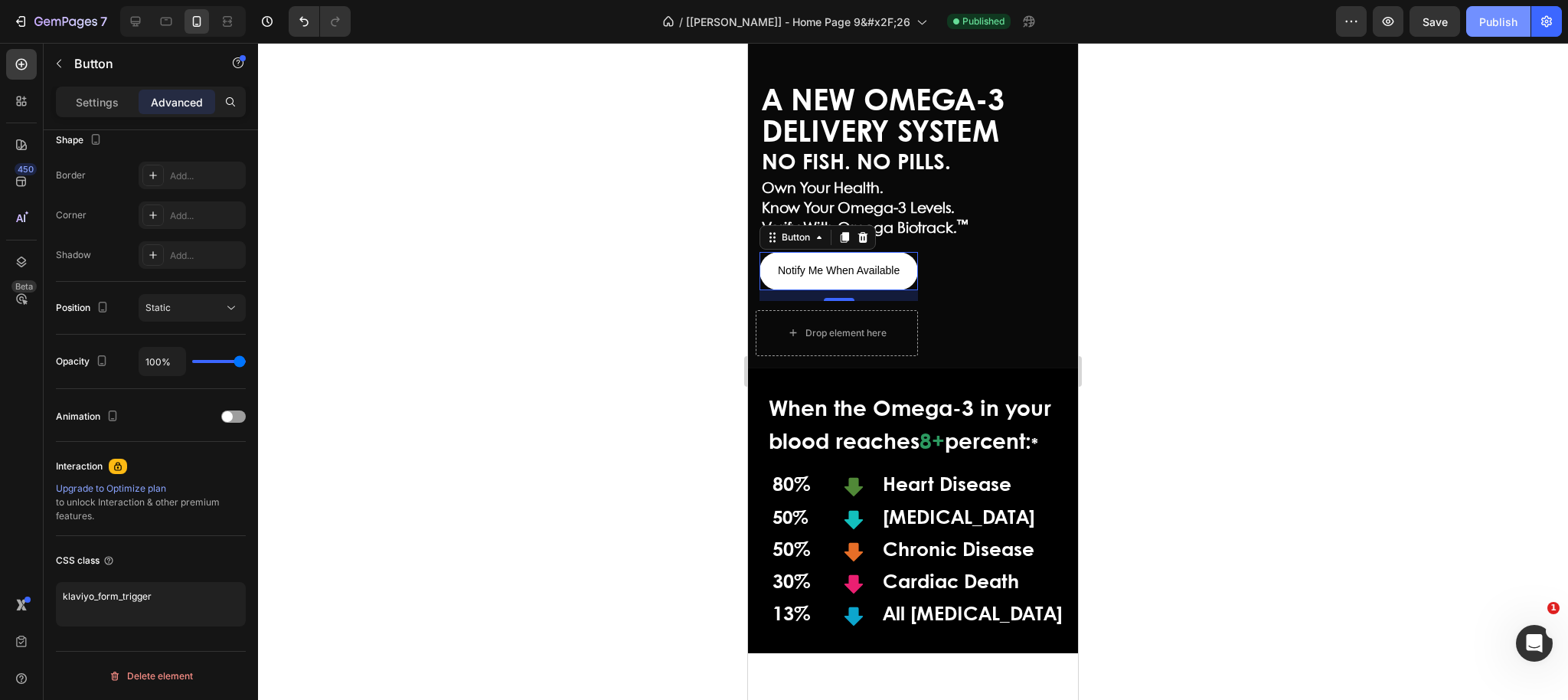
click at [1496, 34] on button "Publish" at bounding box center [1498, 21] width 64 height 30
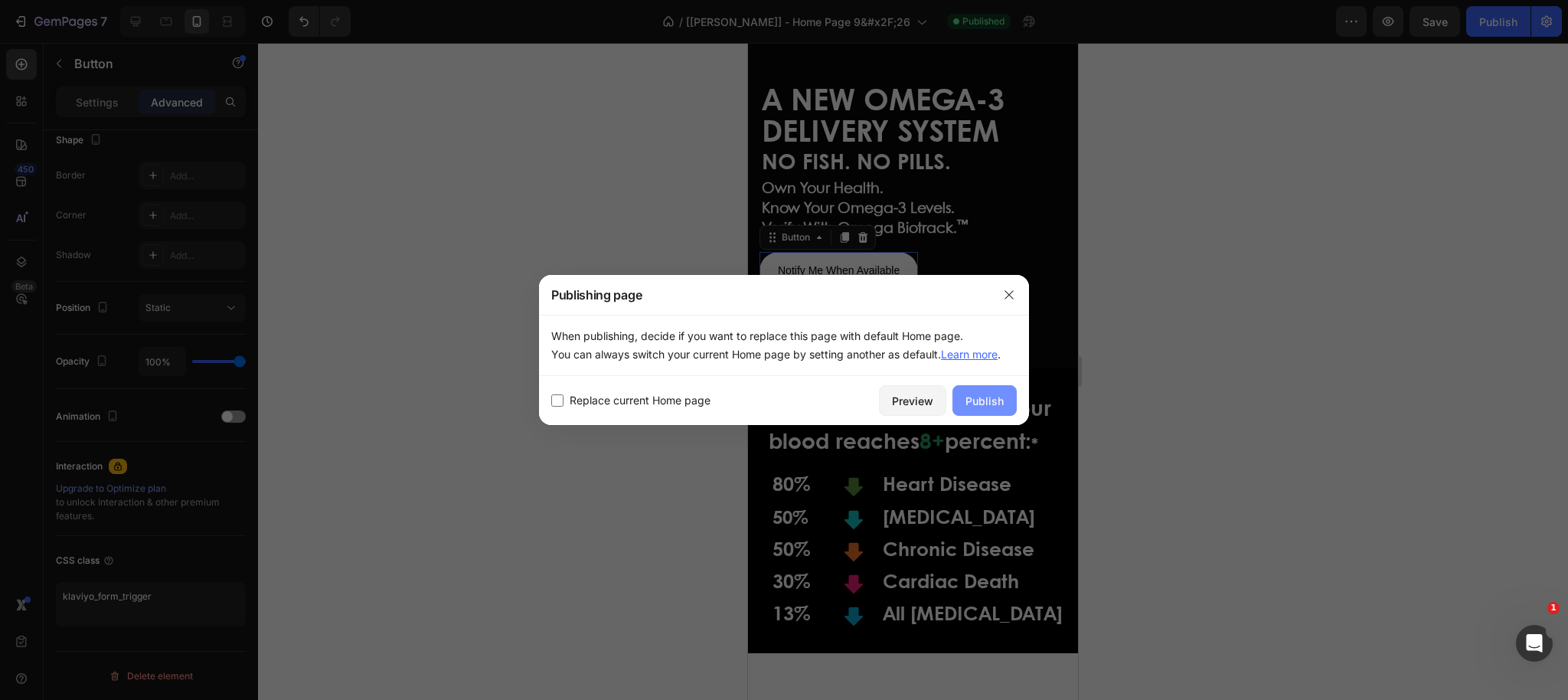
click at [1000, 400] on div "Publish" at bounding box center [983, 400] width 38 height 16
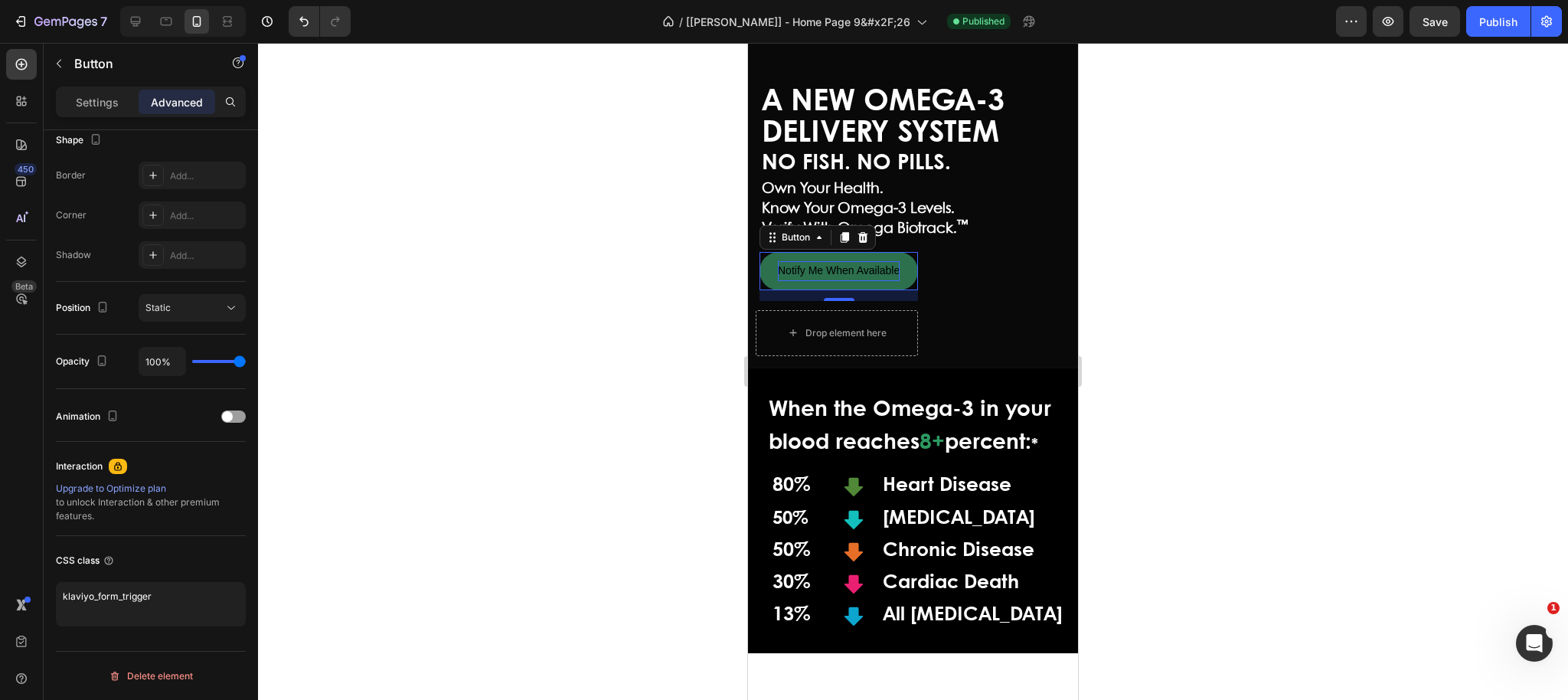
click at [813, 268] on span "Notify Me When Available" at bounding box center [839, 270] width 122 height 13
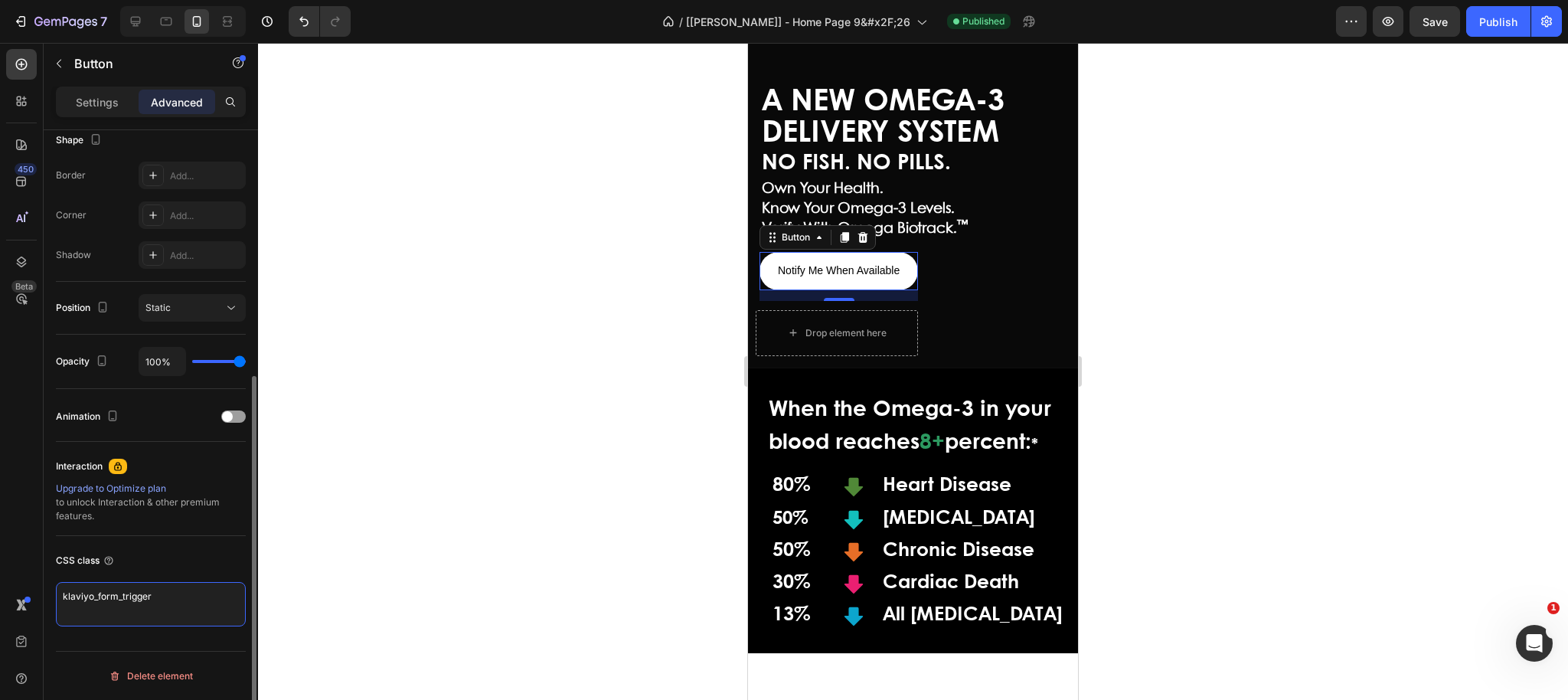
click at [187, 595] on textarea "klaviyo_form_trigger" at bounding box center [151, 604] width 190 height 45
click at [133, 27] on icon at bounding box center [135, 21] width 15 height 15
type input "0"
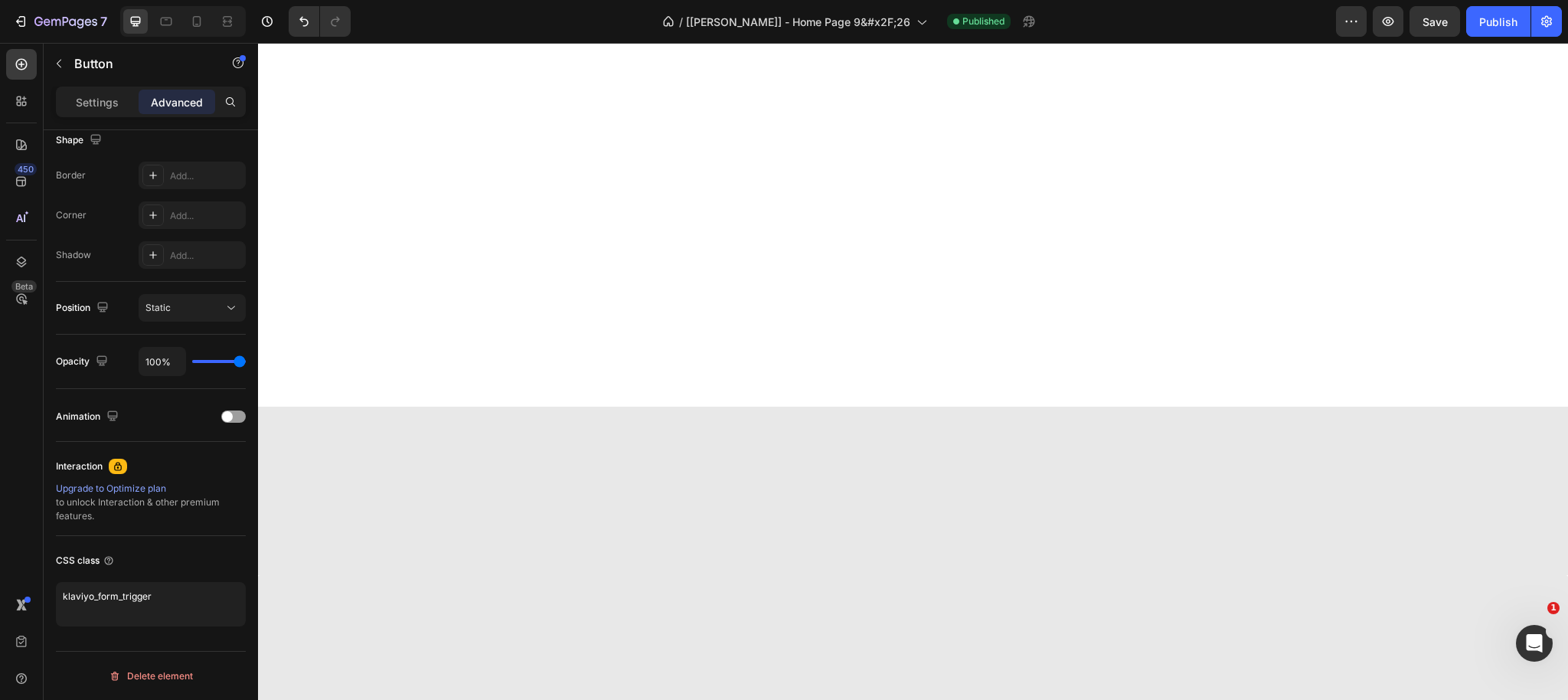
scroll to position [99, 0]
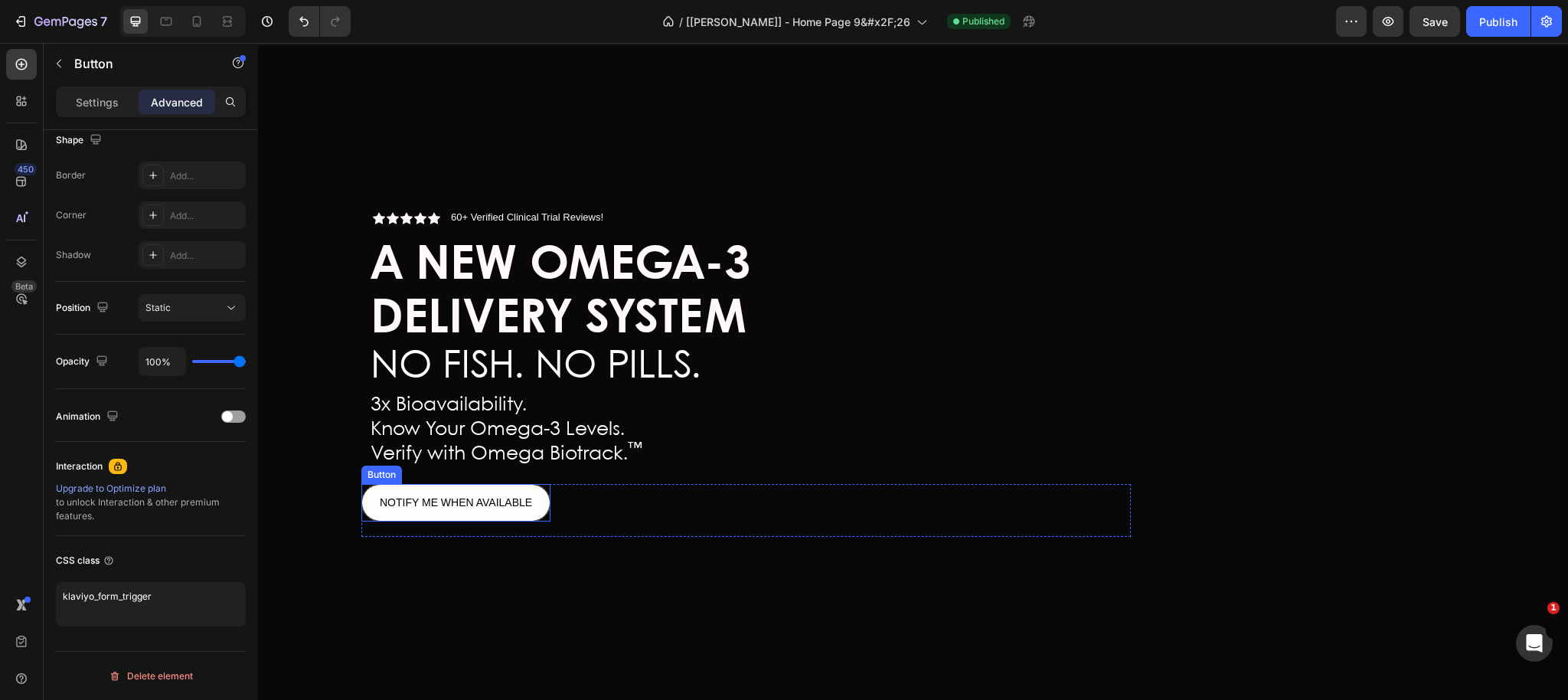
click at [548, 511] on button "NOTIFY ME WHEN AVAILABLE" at bounding box center [456, 502] width 189 height 38
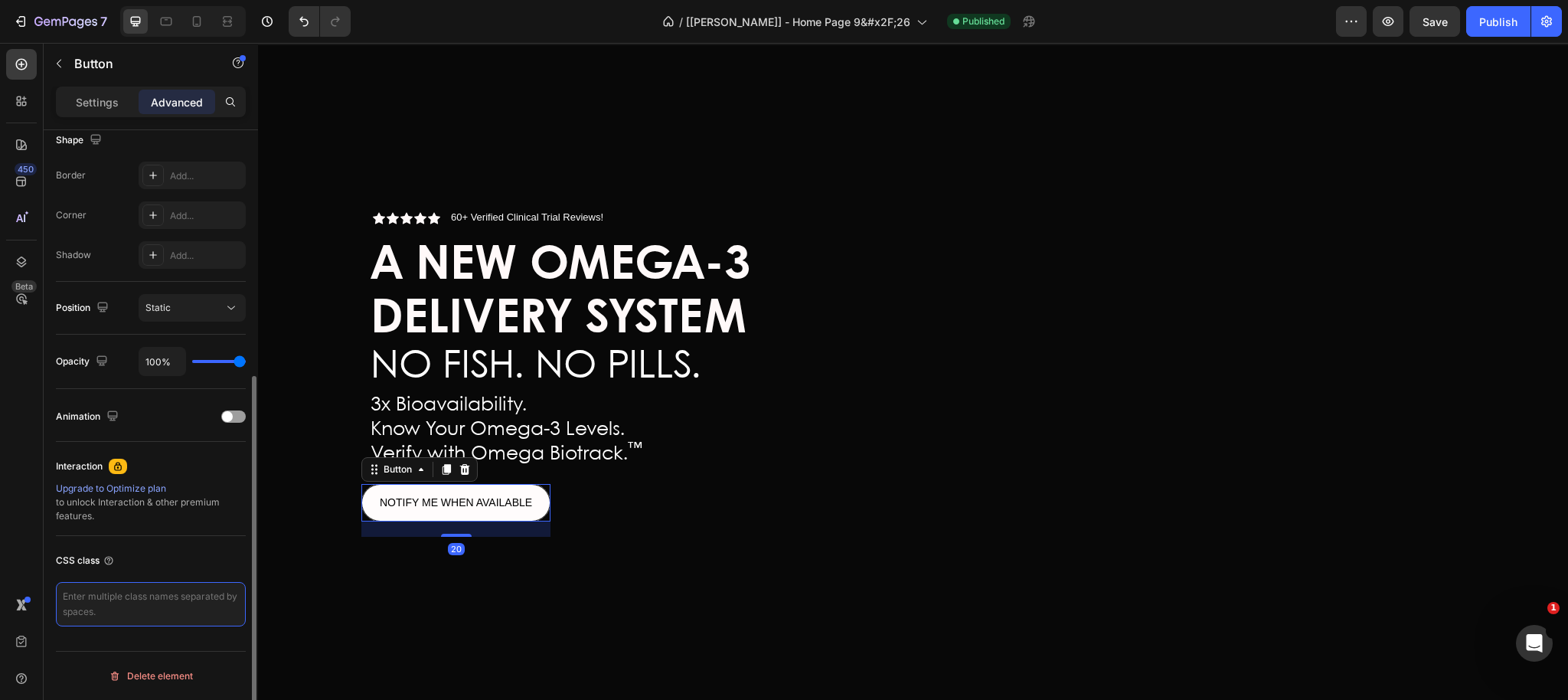
click at [189, 608] on textarea at bounding box center [151, 604] width 190 height 45
paste textarea "klaviyo_form_trigger"
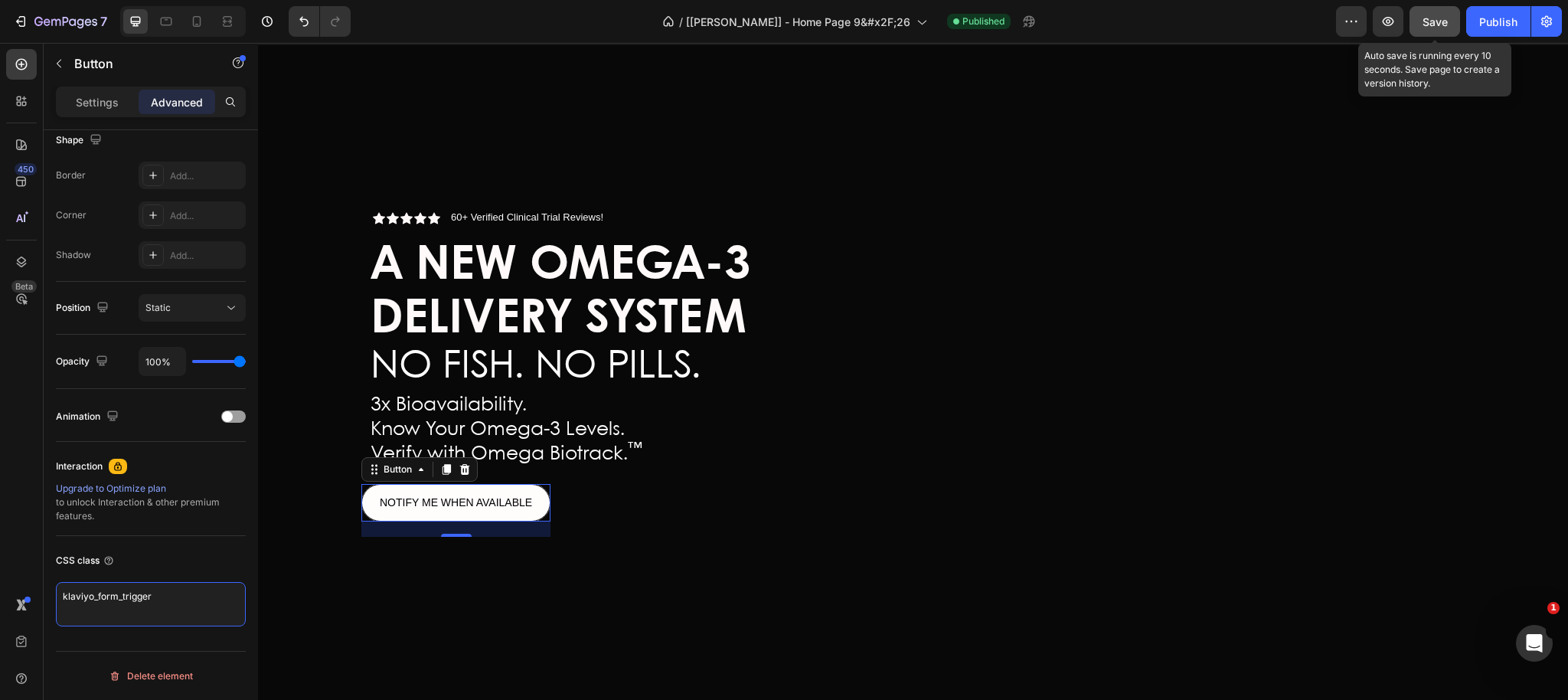
type textarea "klaviyo_form_trigger"
click at [1427, 27] on span "Save" at bounding box center [1435, 21] width 25 height 13
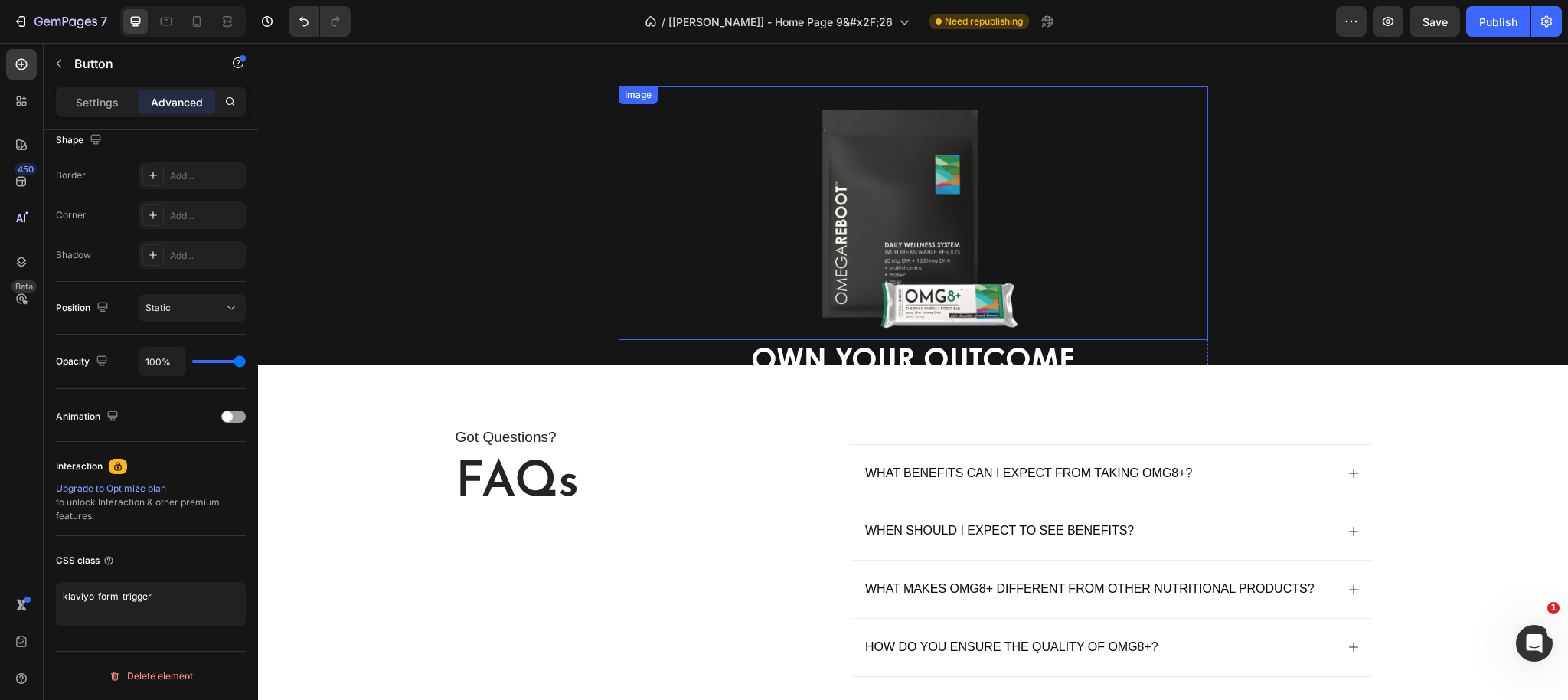
scroll to position [3618, 0]
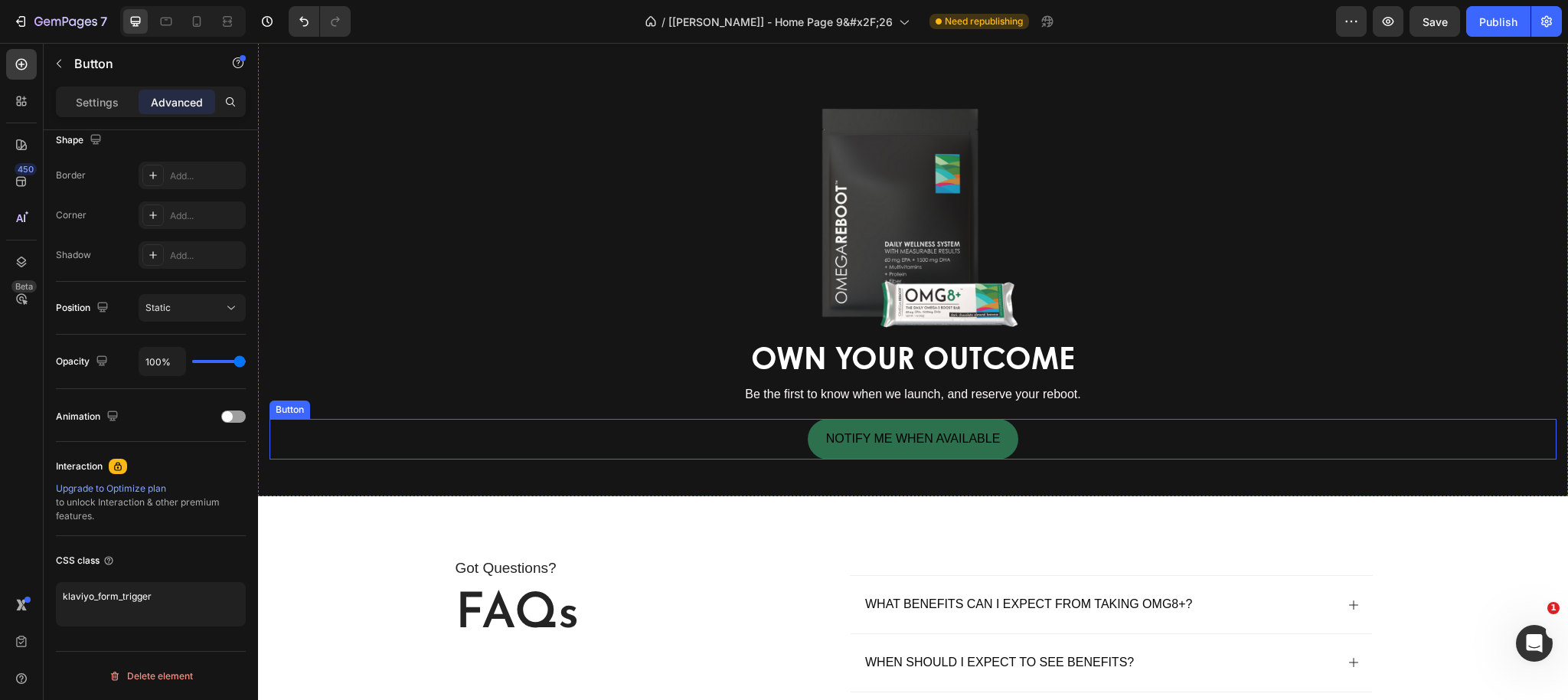
click at [808, 438] on button "NOTIFY ME WHEN AVAILABLE" at bounding box center [913, 439] width 211 height 40
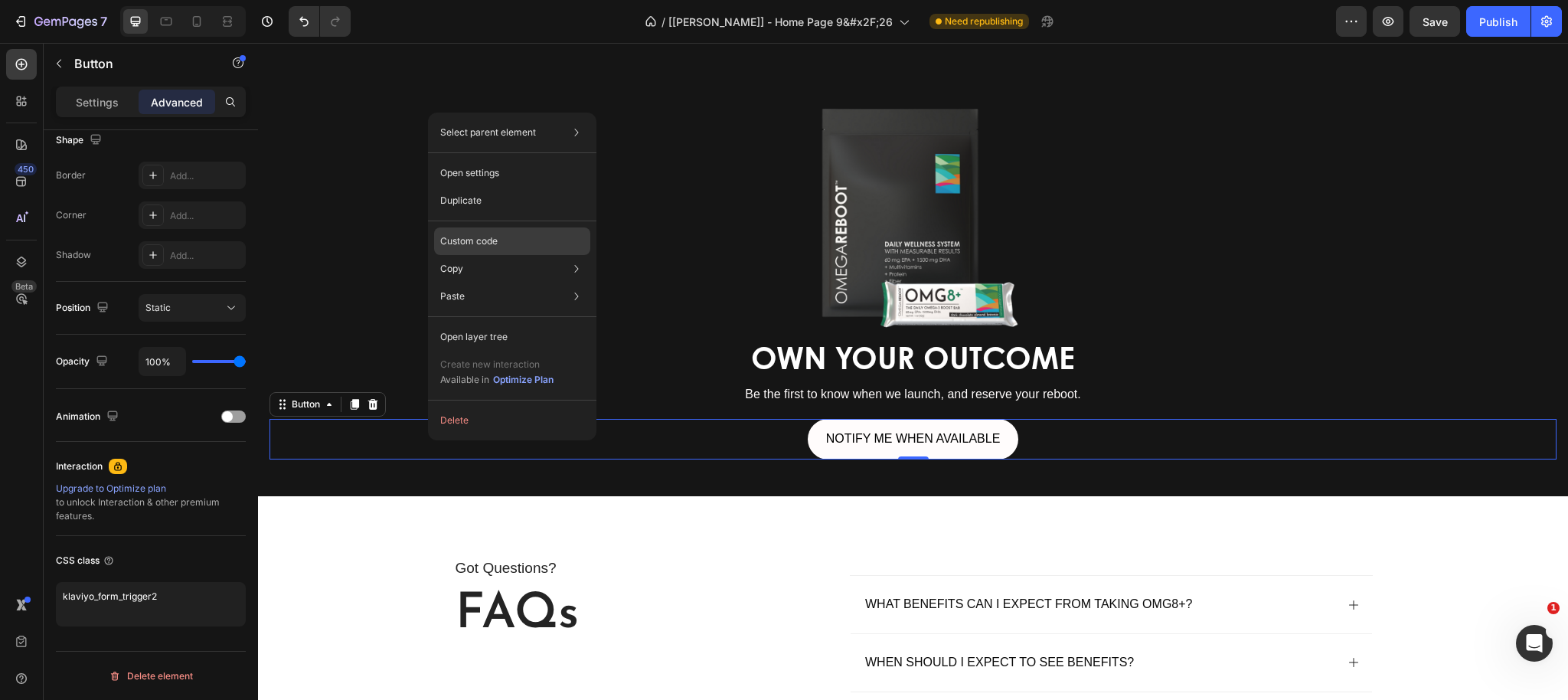
click at [496, 234] on p "Custom code" at bounding box center [469, 241] width 57 height 13
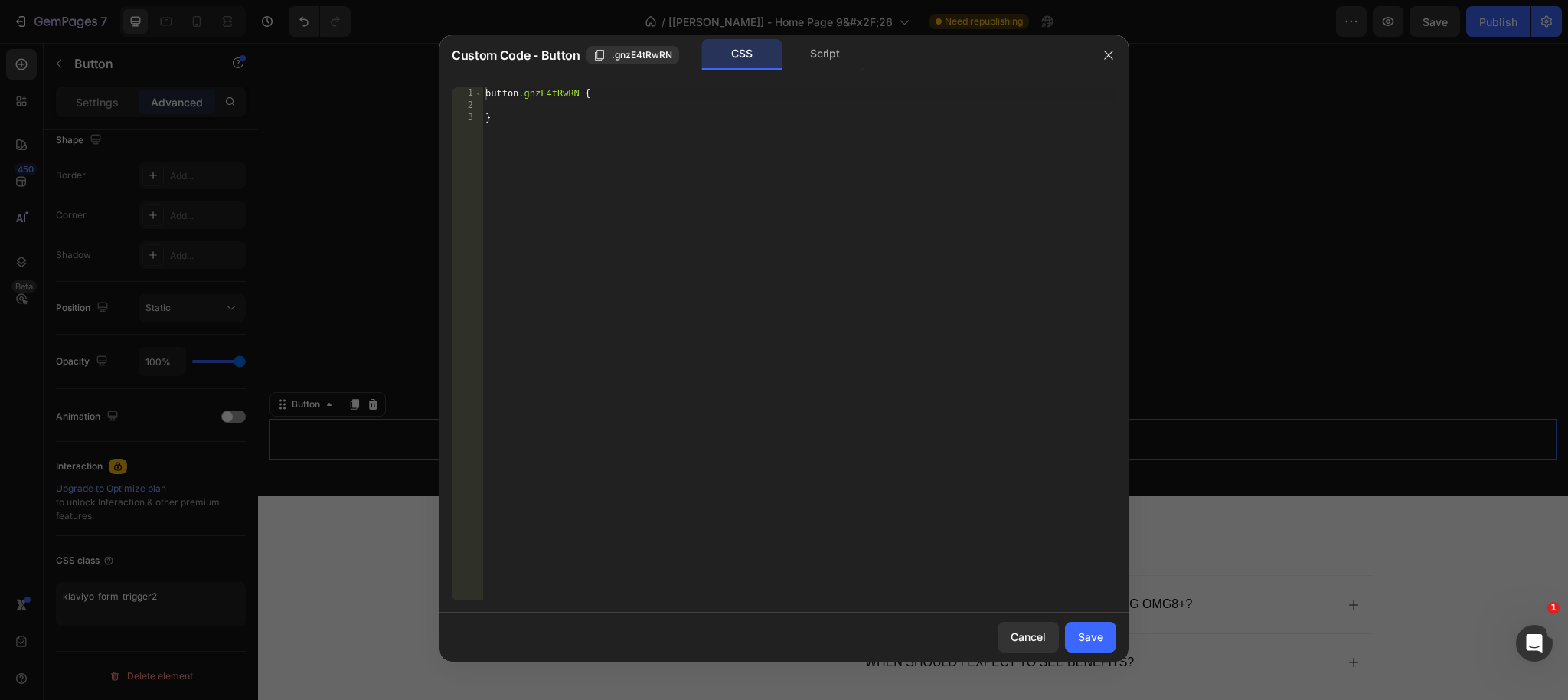
drag, startPoint x: 1118, startPoint y: 50, endPoint x: 357, endPoint y: 11, distance: 762.0
click at [1118, 50] on button "button" at bounding box center [1108, 55] width 24 height 24
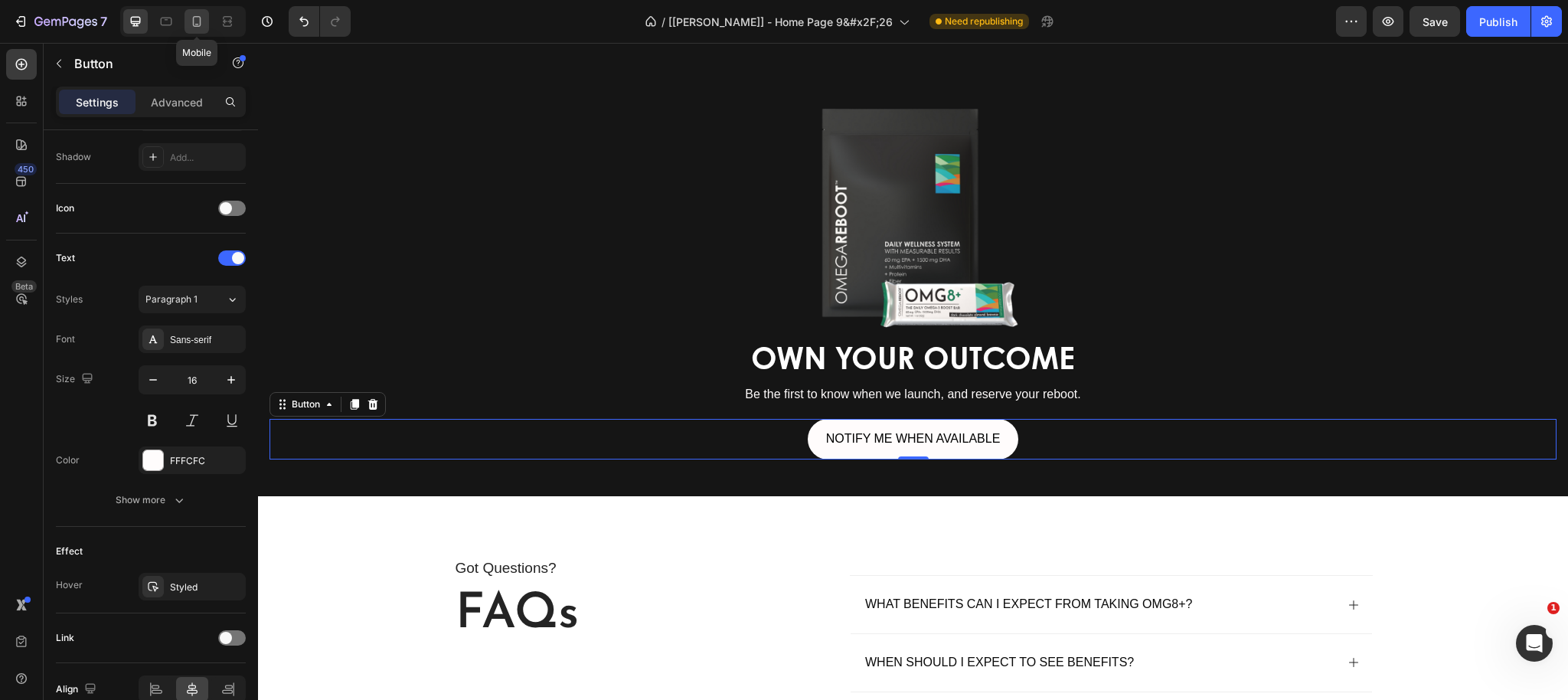
click at [203, 25] on icon at bounding box center [197, 21] width 15 height 15
type input "14"
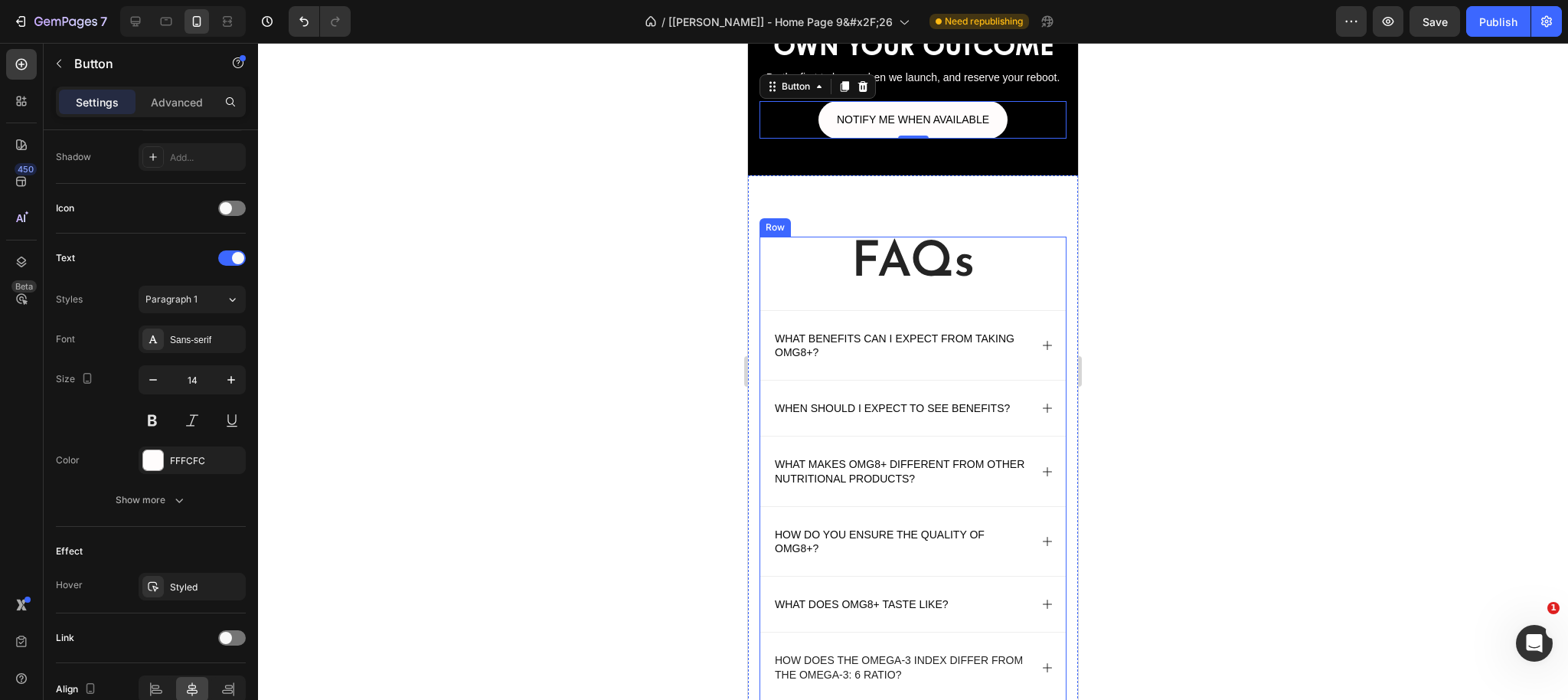
scroll to position [4310, 0]
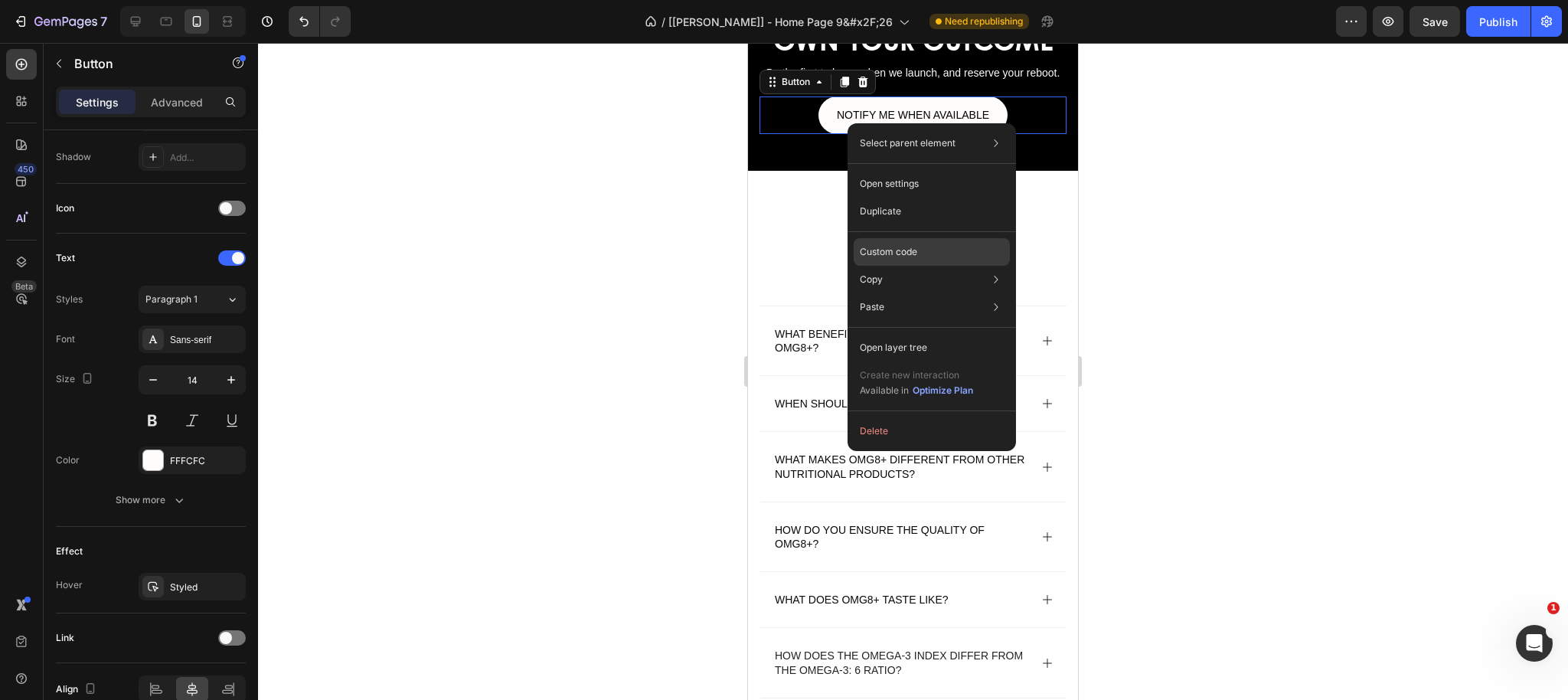
click at [911, 254] on p "Custom code" at bounding box center [888, 252] width 57 height 13
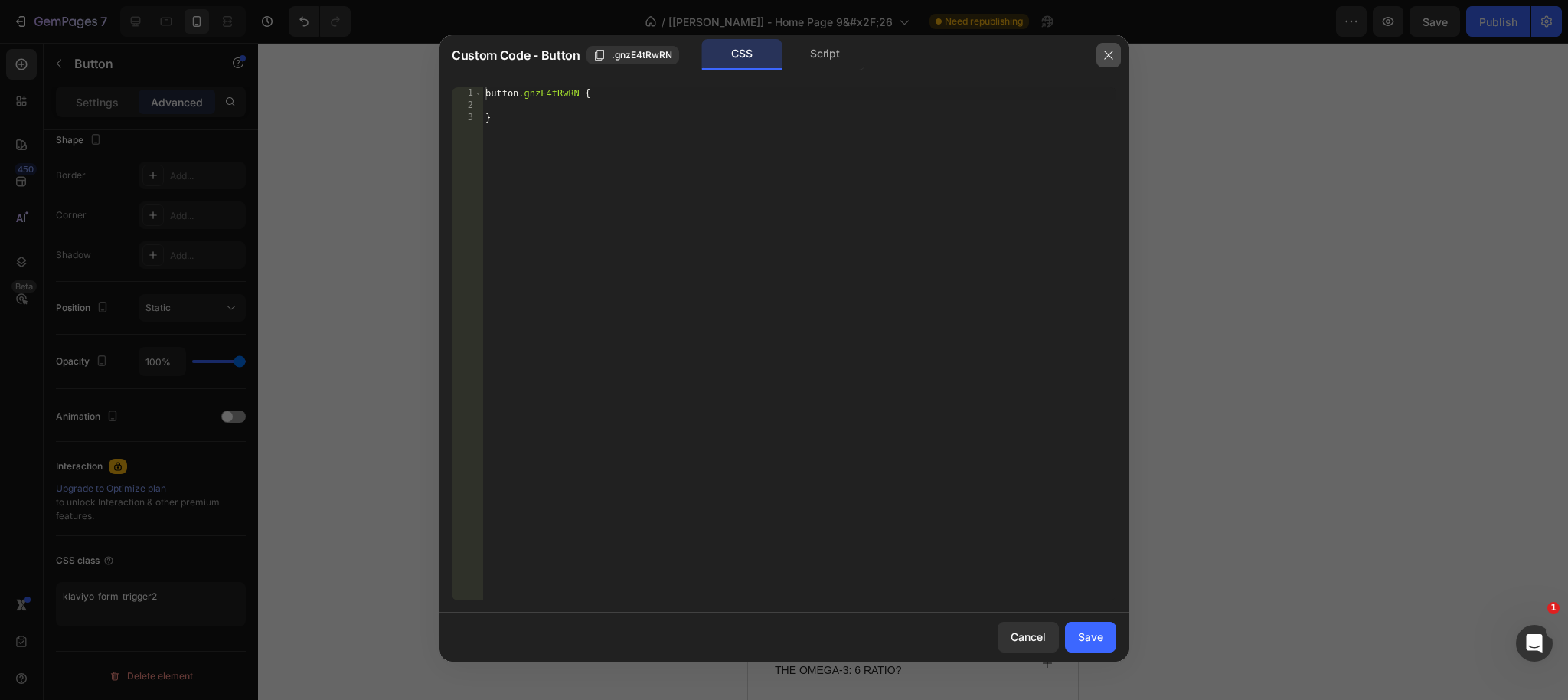
click at [1109, 56] on icon "button" at bounding box center [1108, 55] width 13 height 13
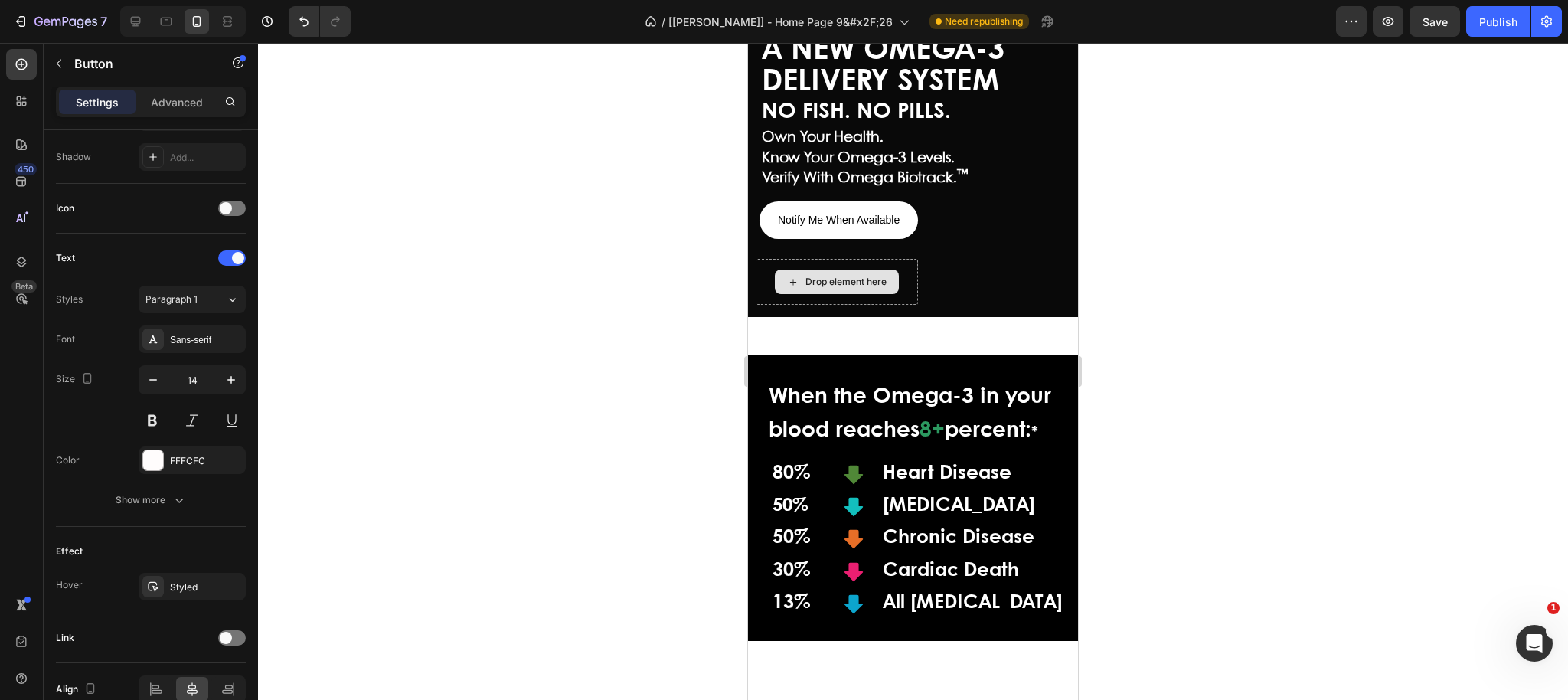
scroll to position [191, 0]
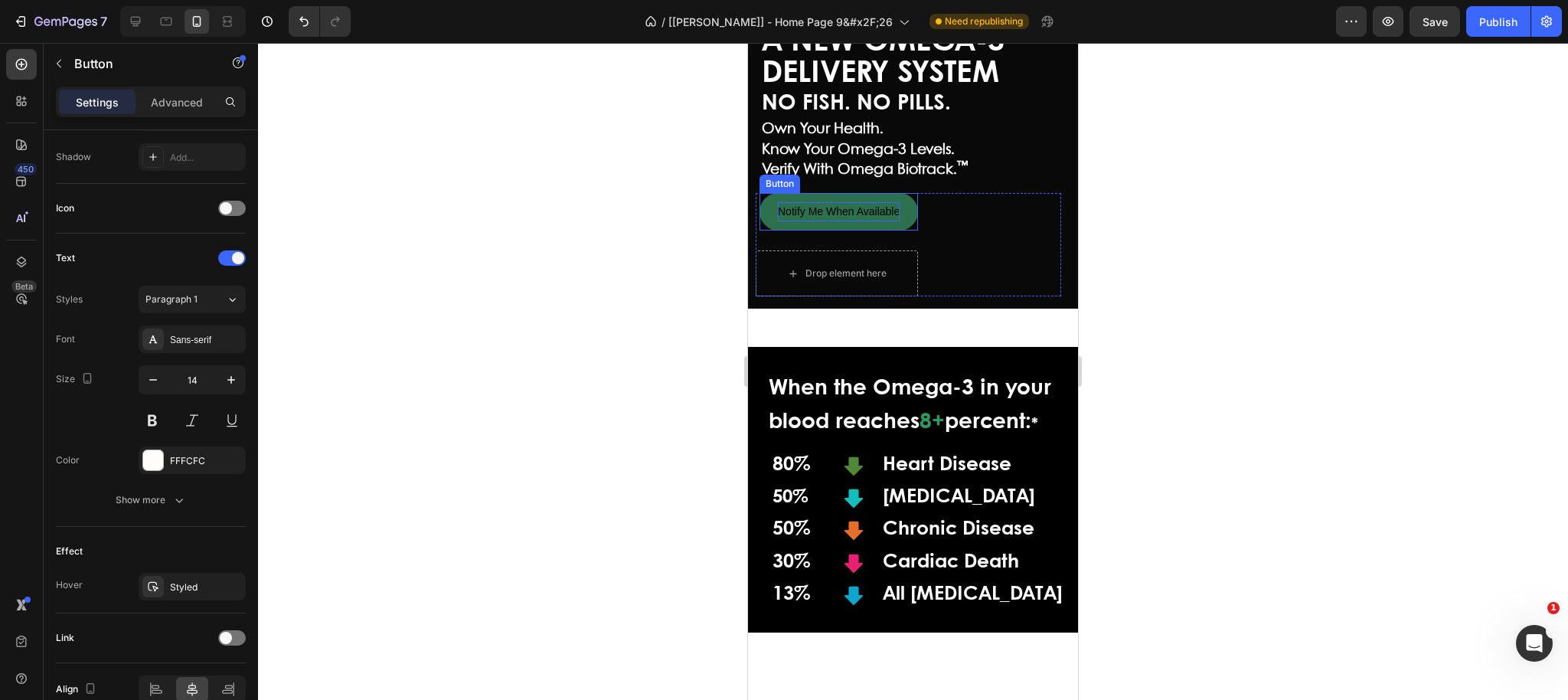
click at [852, 215] on span "Notify Me When Available" at bounding box center [839, 211] width 122 height 13
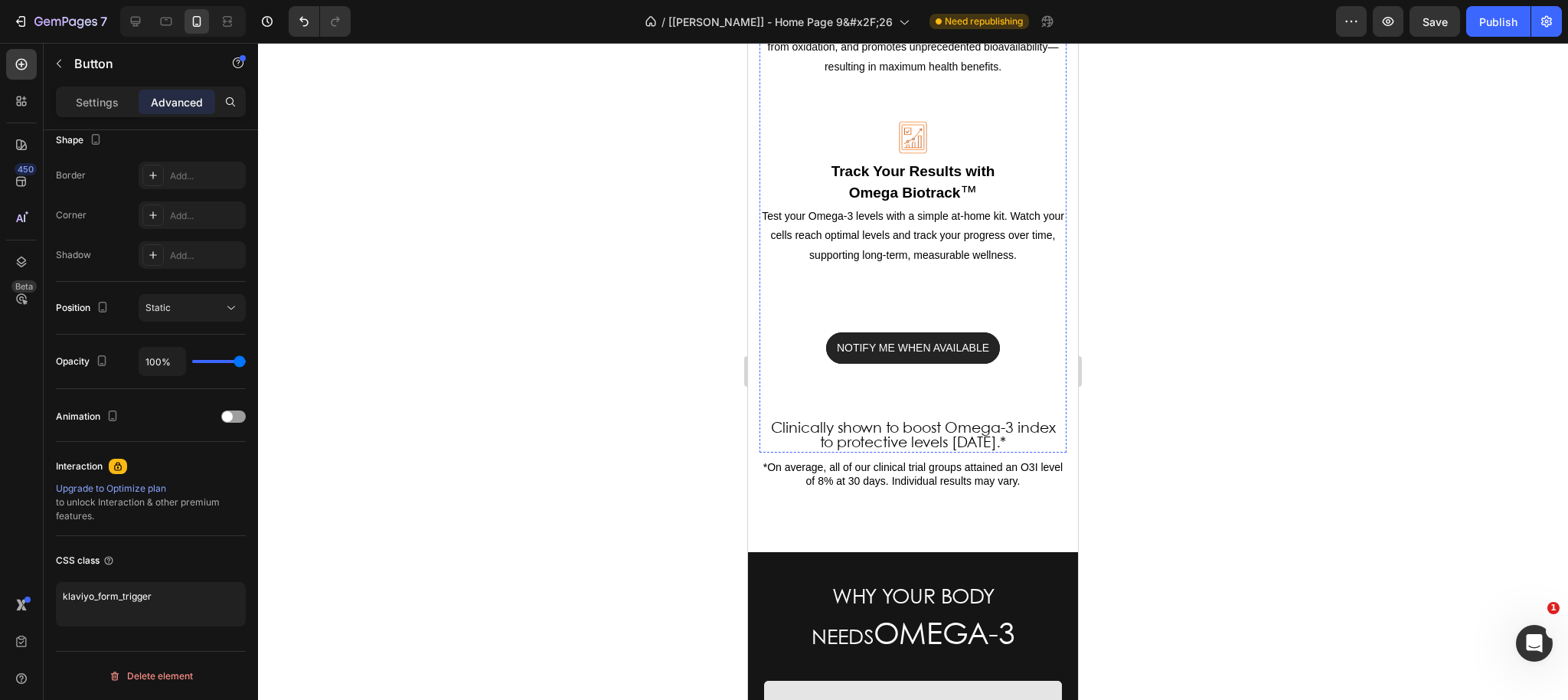
scroll to position [1723, 0]
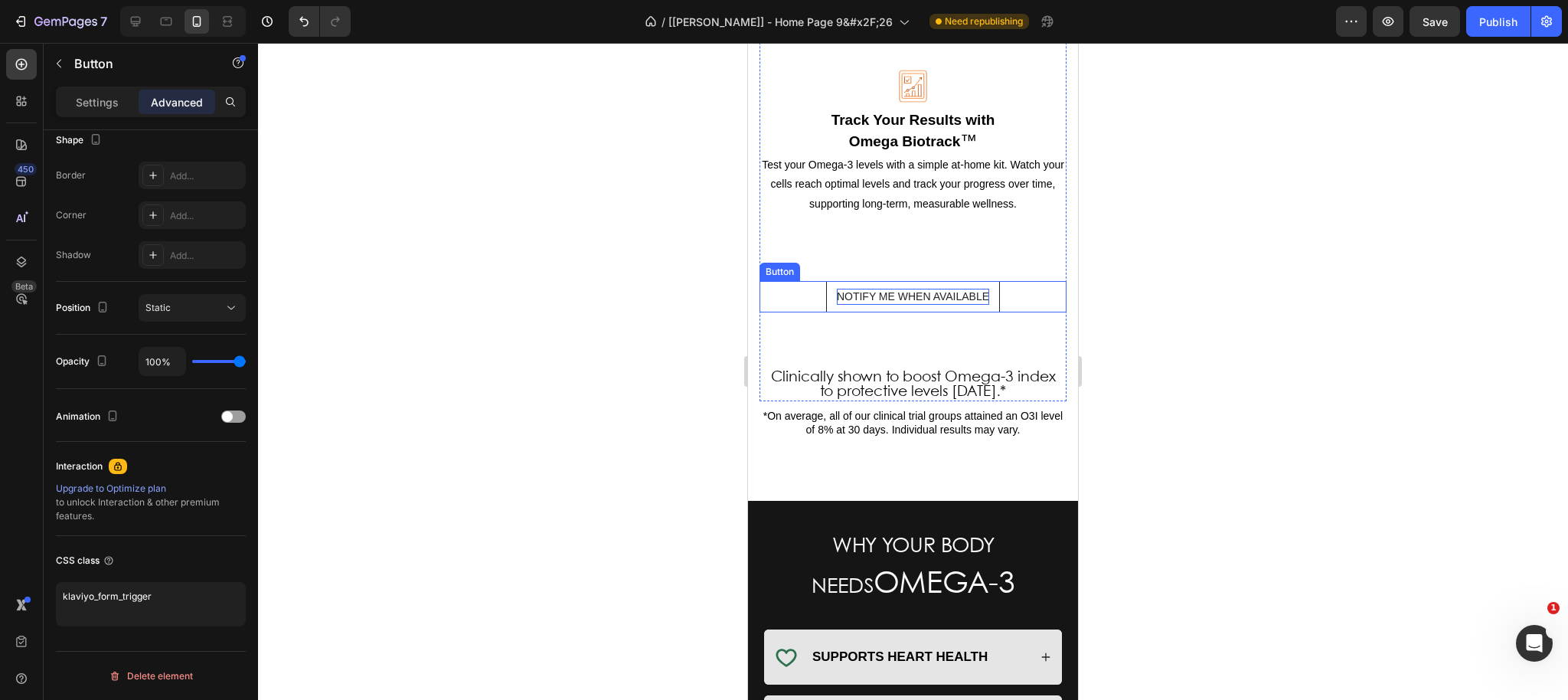
click at [856, 290] on span "NOTIFY ME WHEN AVAILABLE" at bounding box center [913, 296] width 152 height 13
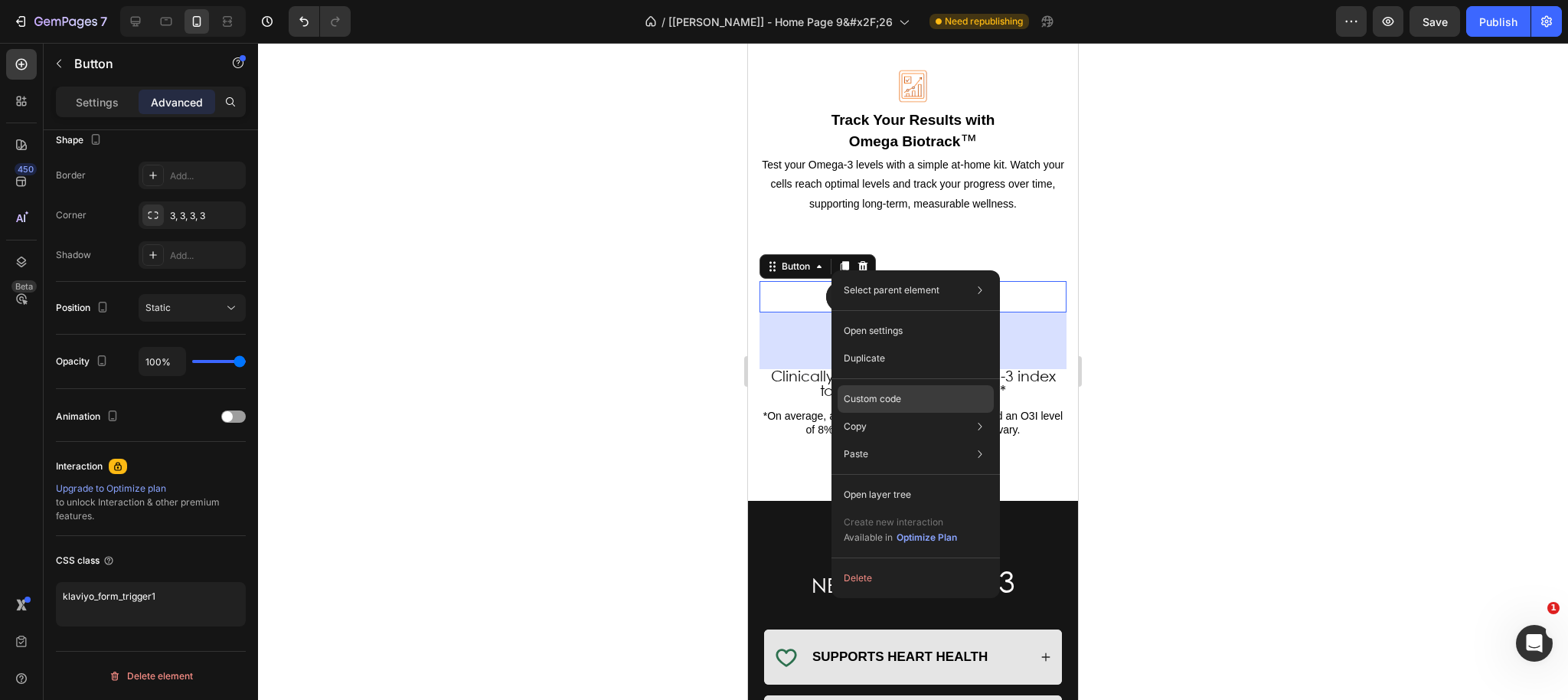
click at [873, 403] on p "Custom code" at bounding box center [872, 399] width 57 height 13
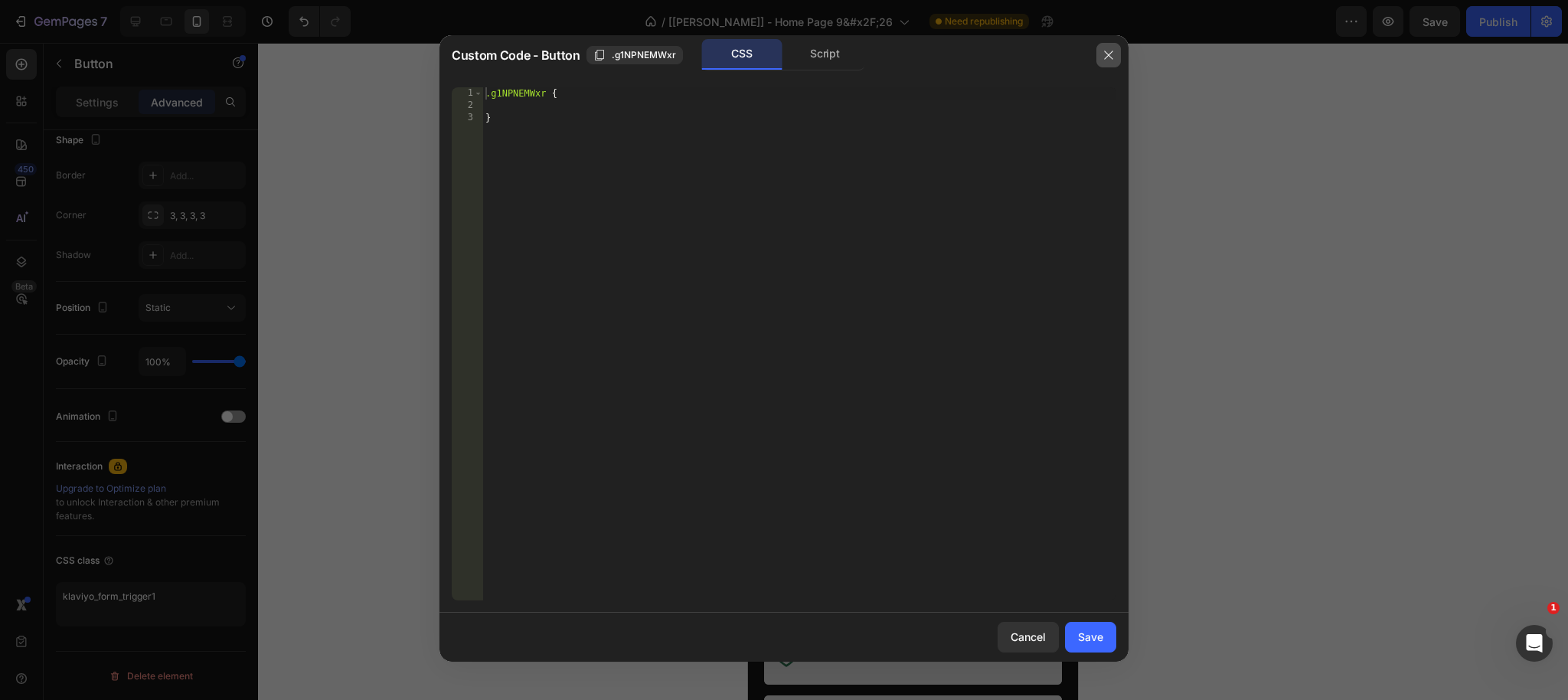
click at [1106, 54] on icon "button" at bounding box center [1108, 55] width 13 height 13
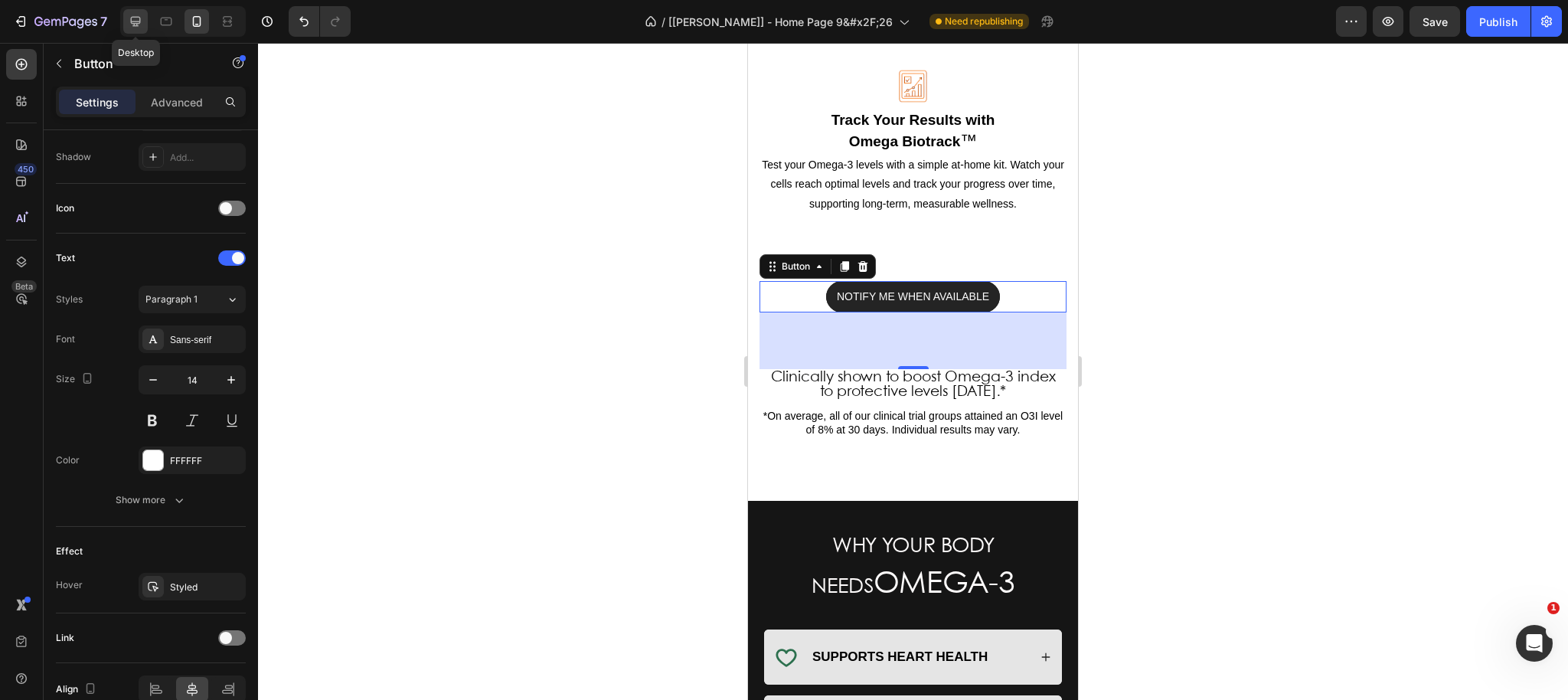
click at [135, 24] on icon at bounding box center [136, 22] width 10 height 10
type input "300"
type input "16"
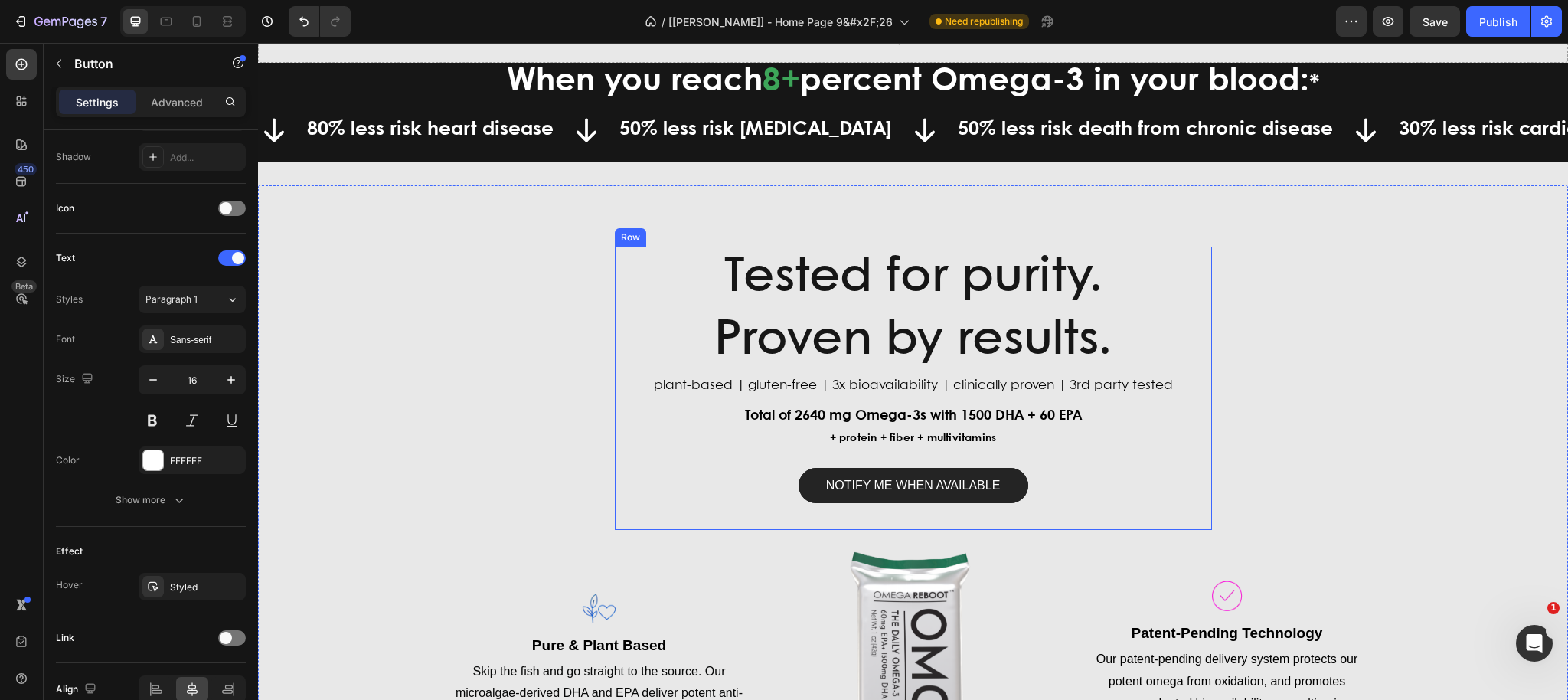
scroll to position [1142, 0]
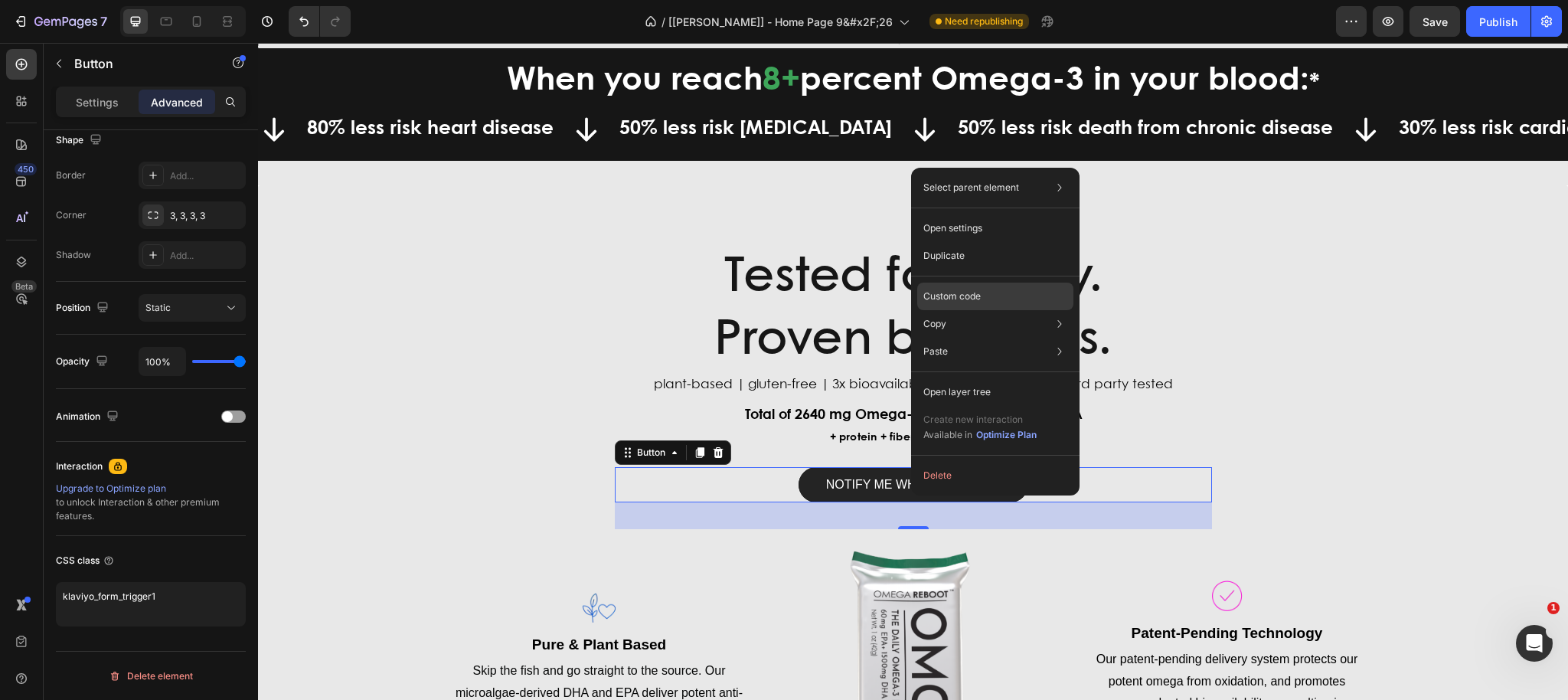
click at [984, 292] on div "Custom code" at bounding box center [995, 296] width 156 height 28
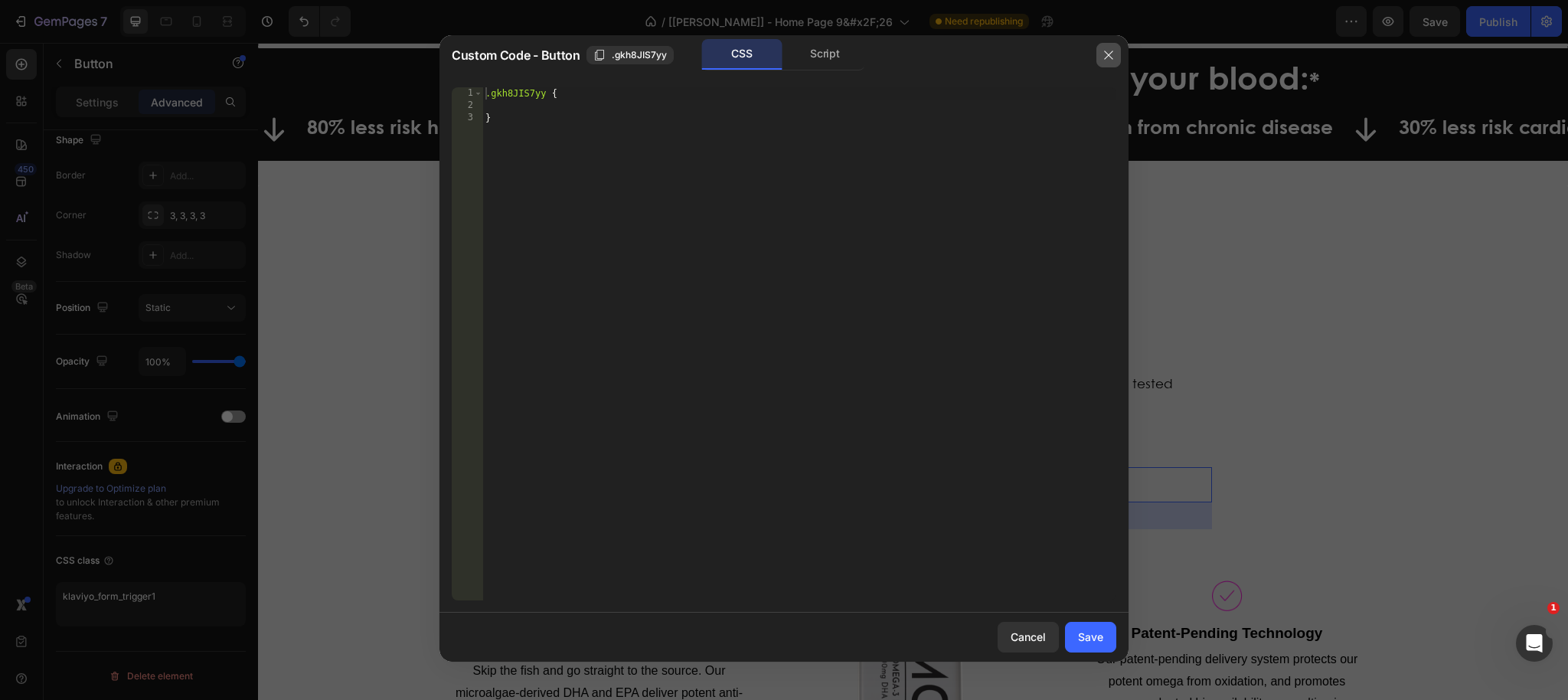
click at [1105, 56] on icon "button" at bounding box center [1108, 55] width 13 height 13
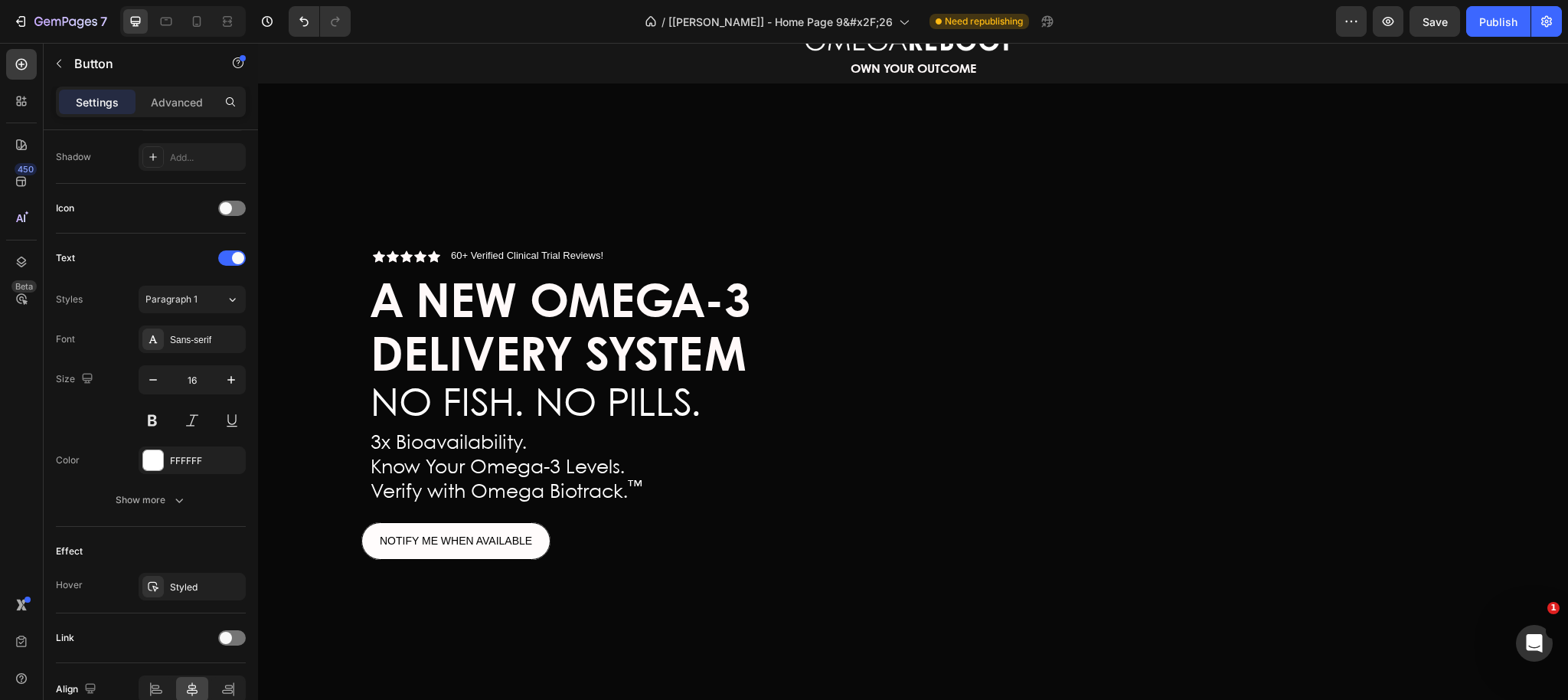
scroll to position [0, 0]
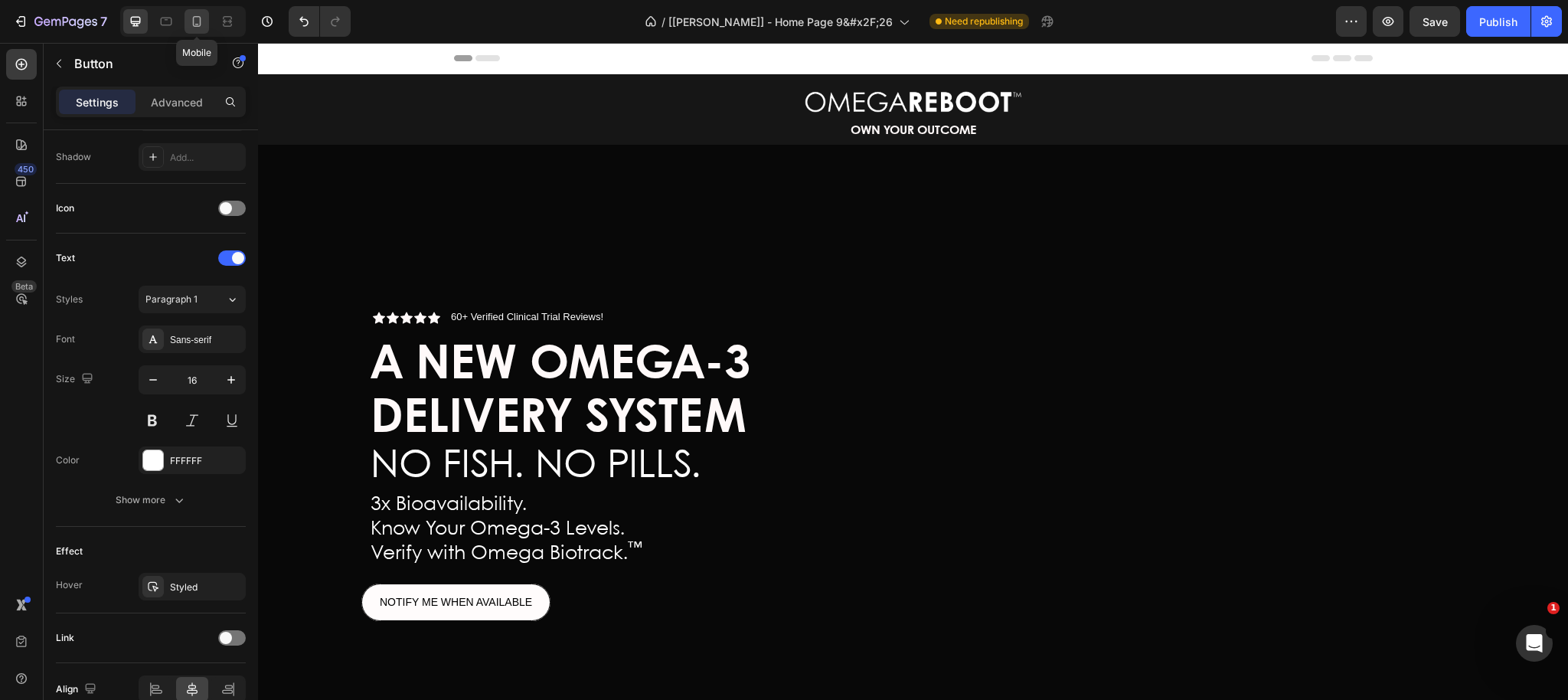
click at [188, 29] on div at bounding box center [196, 21] width 24 height 24
type input "Auto"
type input "14"
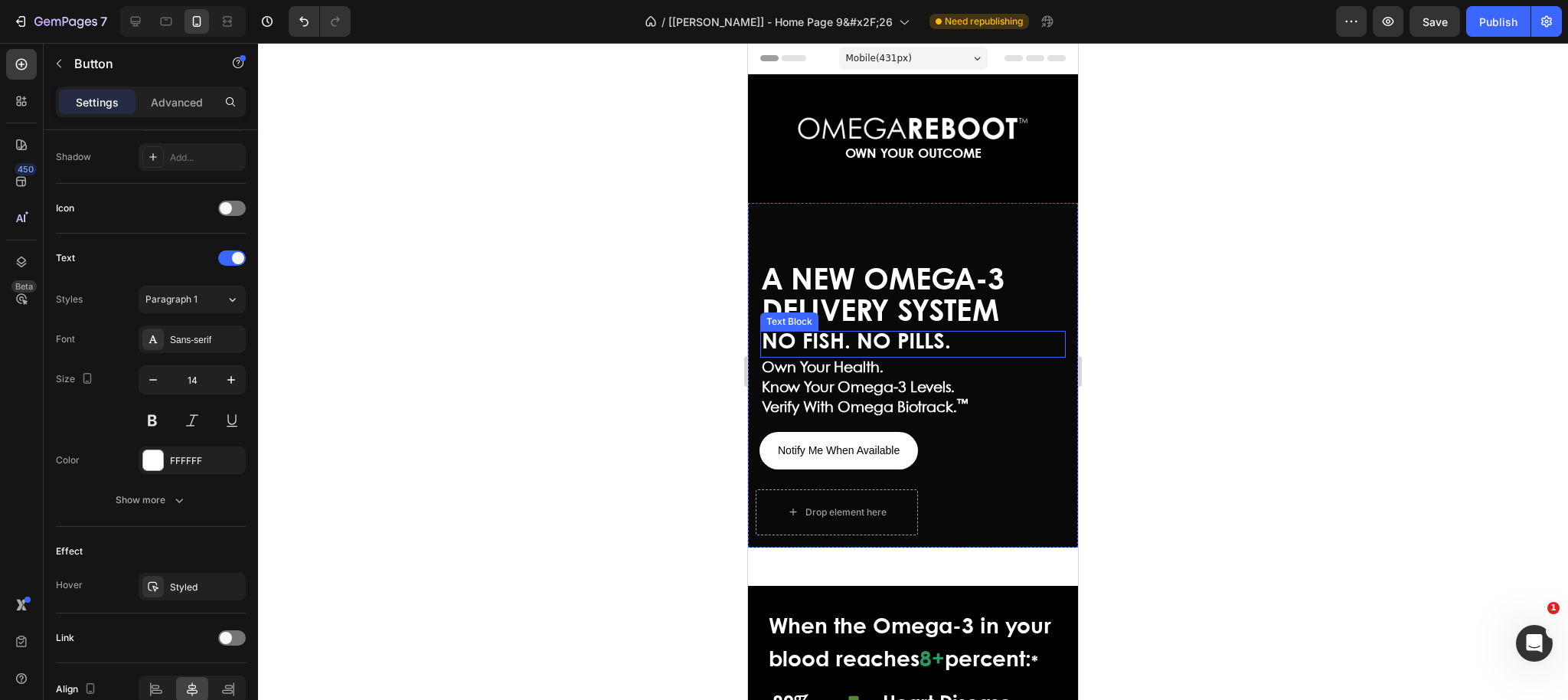
scroll to position [8, 0]
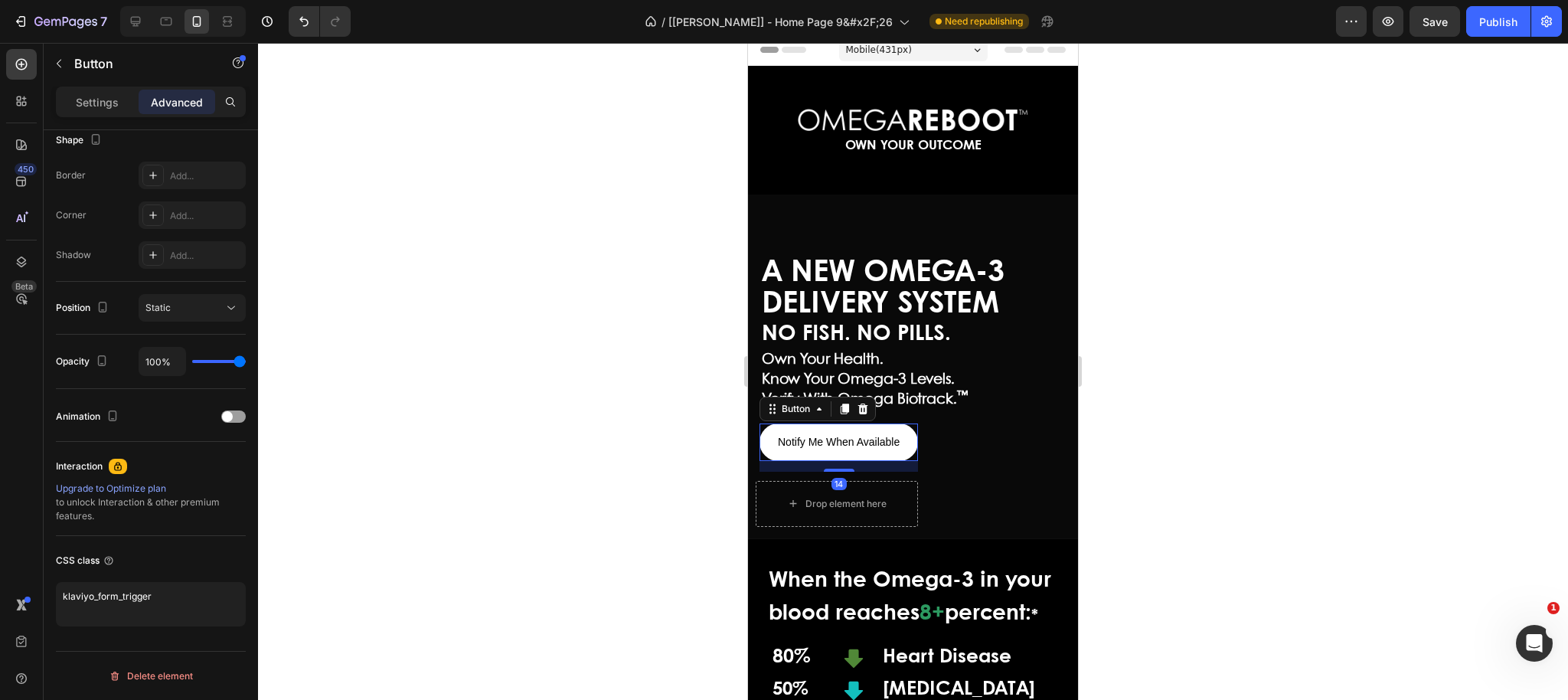
click at [170, 106] on p "Advanced" at bounding box center [177, 102] width 52 height 16
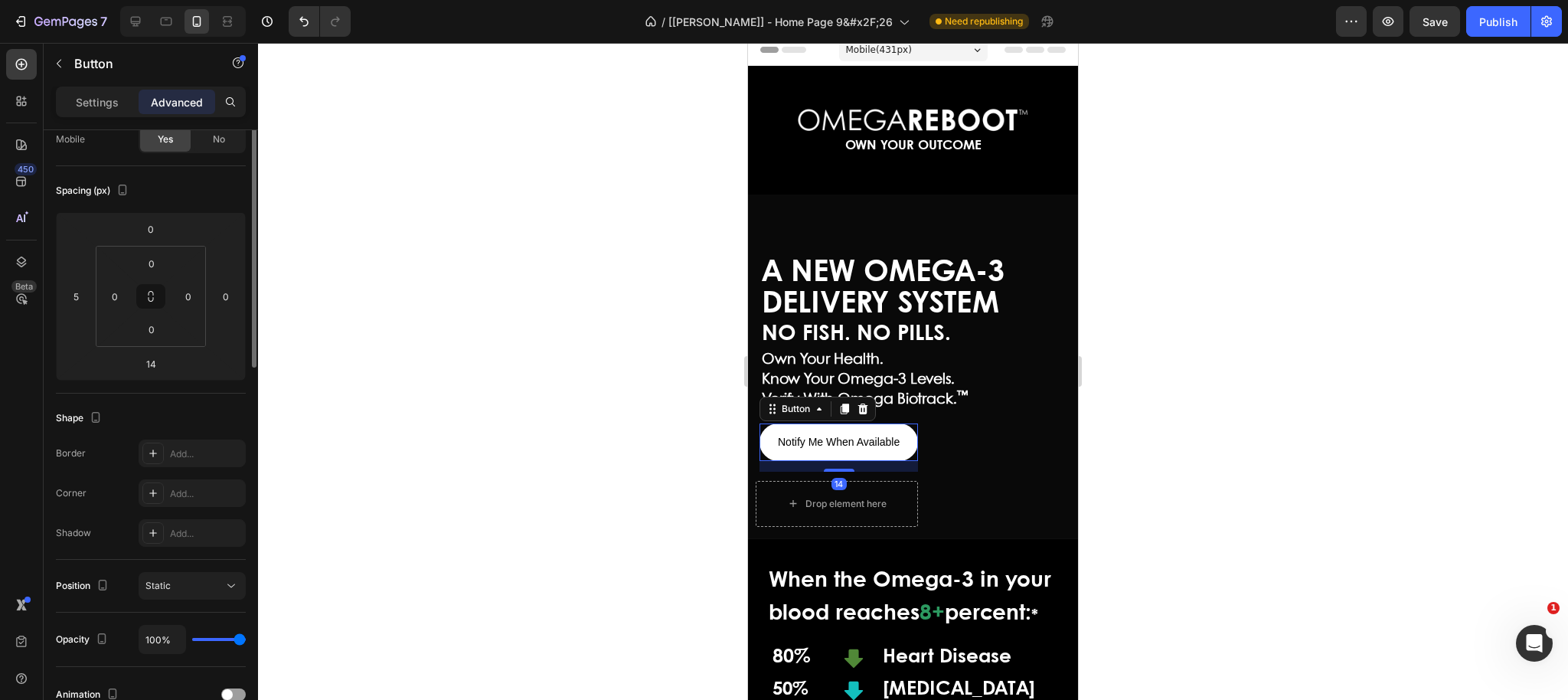
scroll to position [0, 0]
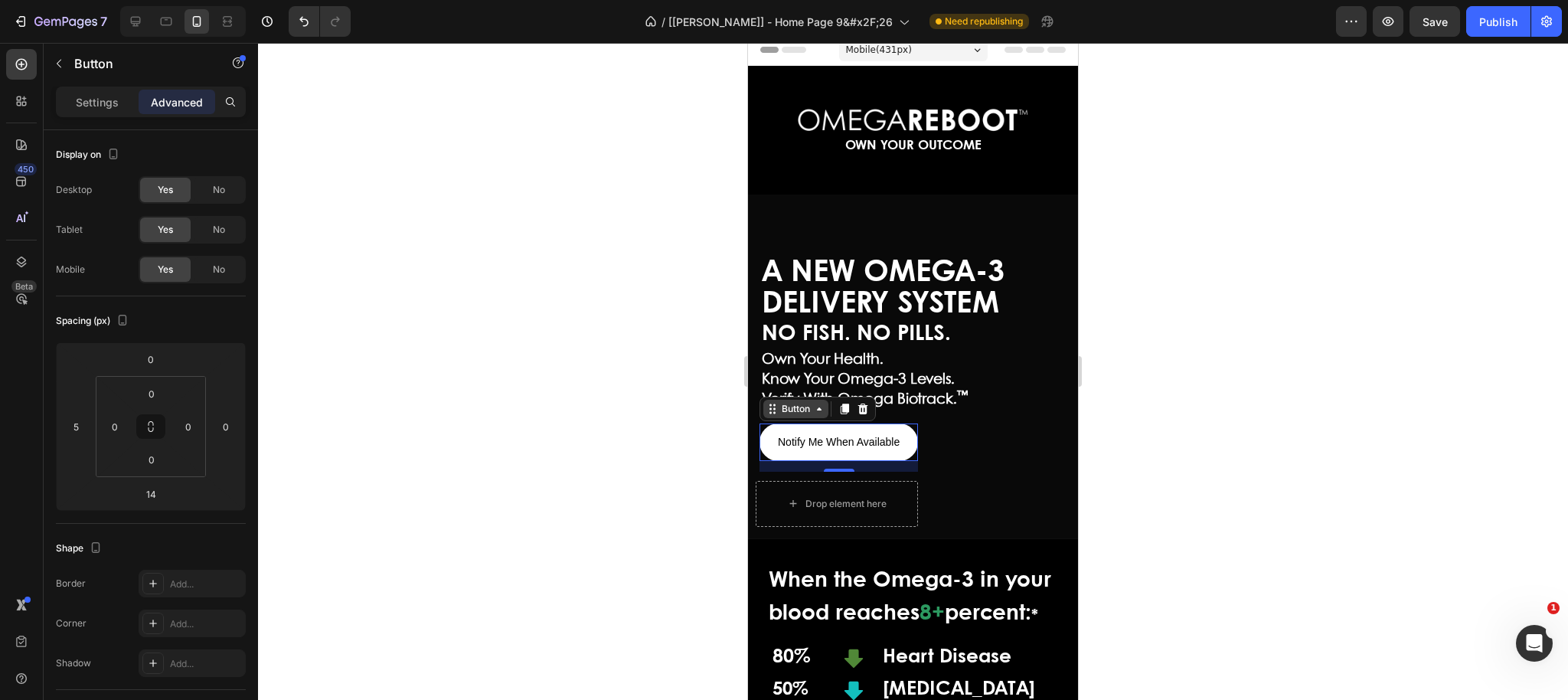
click at [810, 411] on div "Button" at bounding box center [795, 409] width 34 height 13
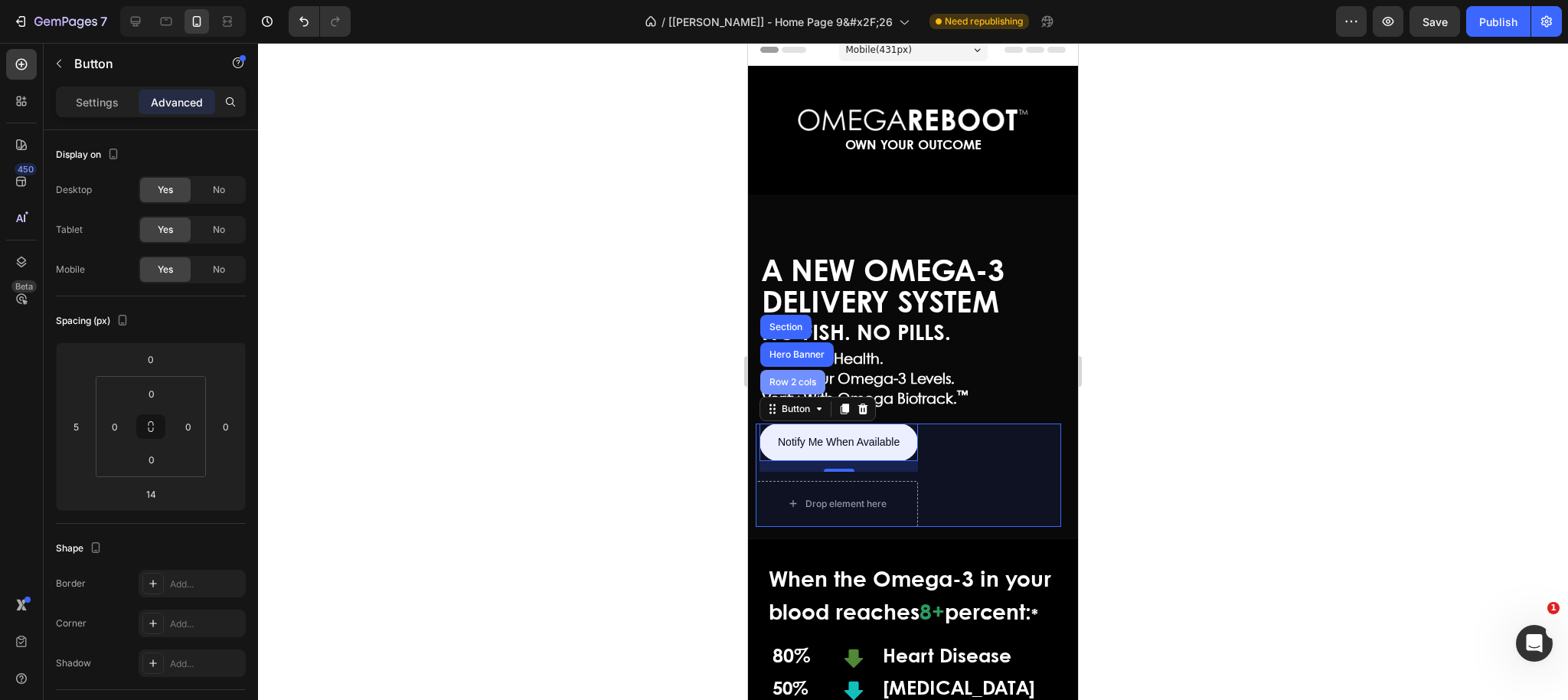
click at [808, 379] on div "Row 2 cols" at bounding box center [792, 382] width 53 height 9
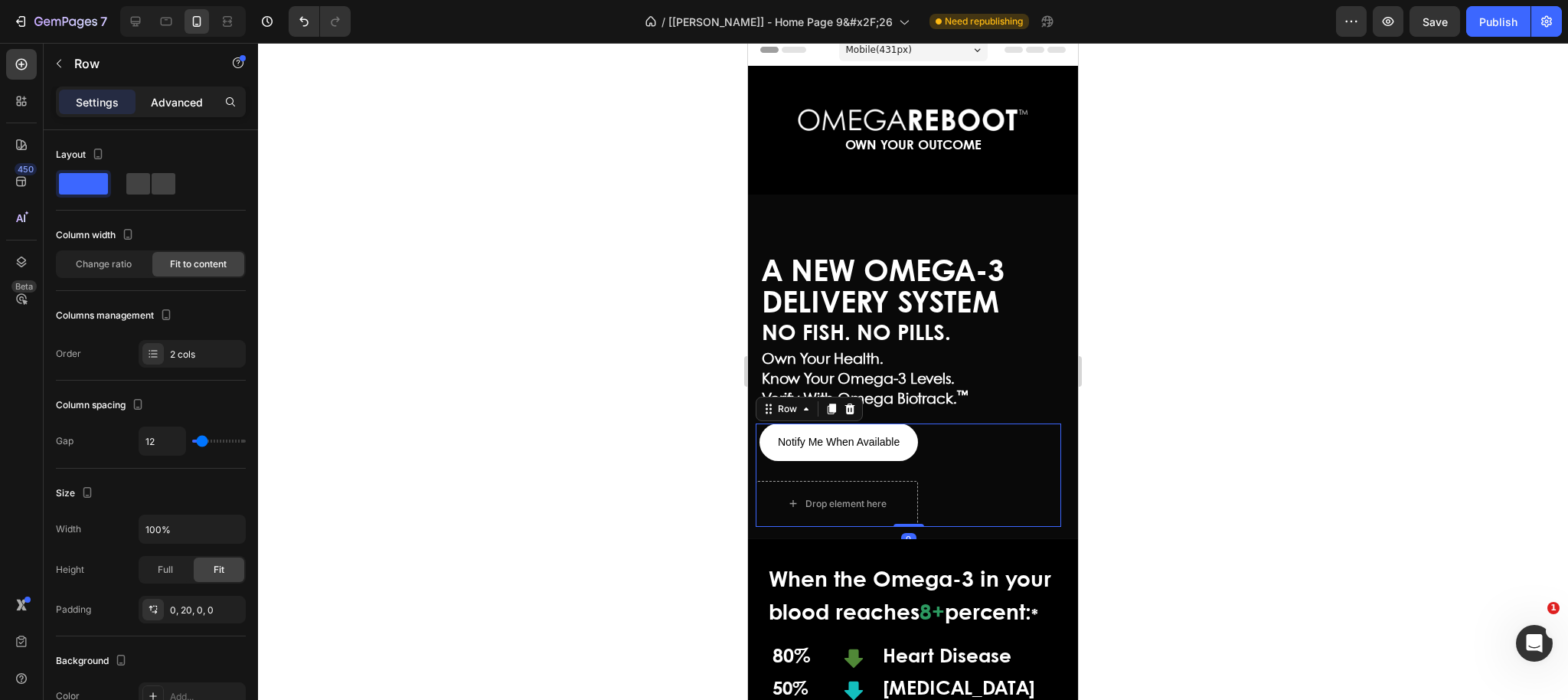
click at [166, 108] on p "Advanced" at bounding box center [177, 102] width 52 height 16
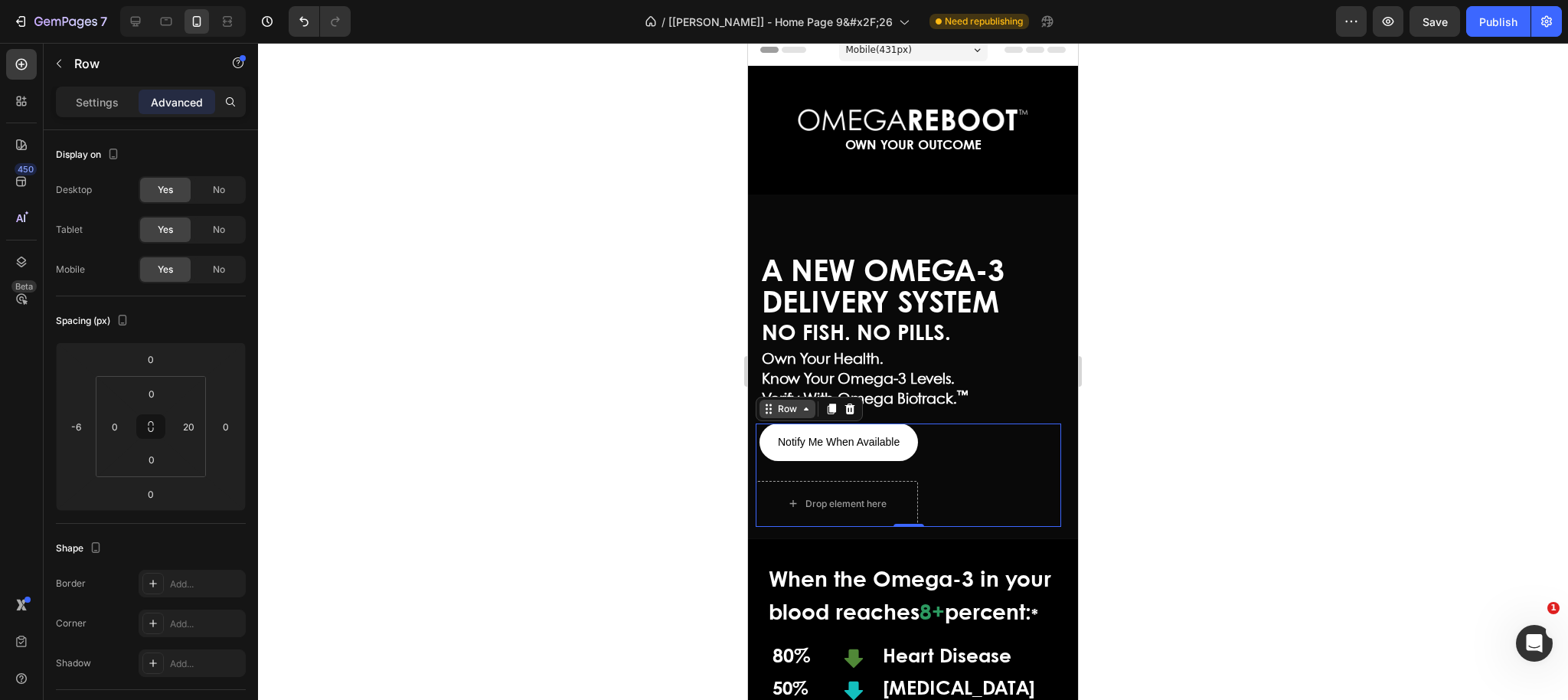
click at [801, 414] on div "Row" at bounding box center [787, 409] width 56 height 19
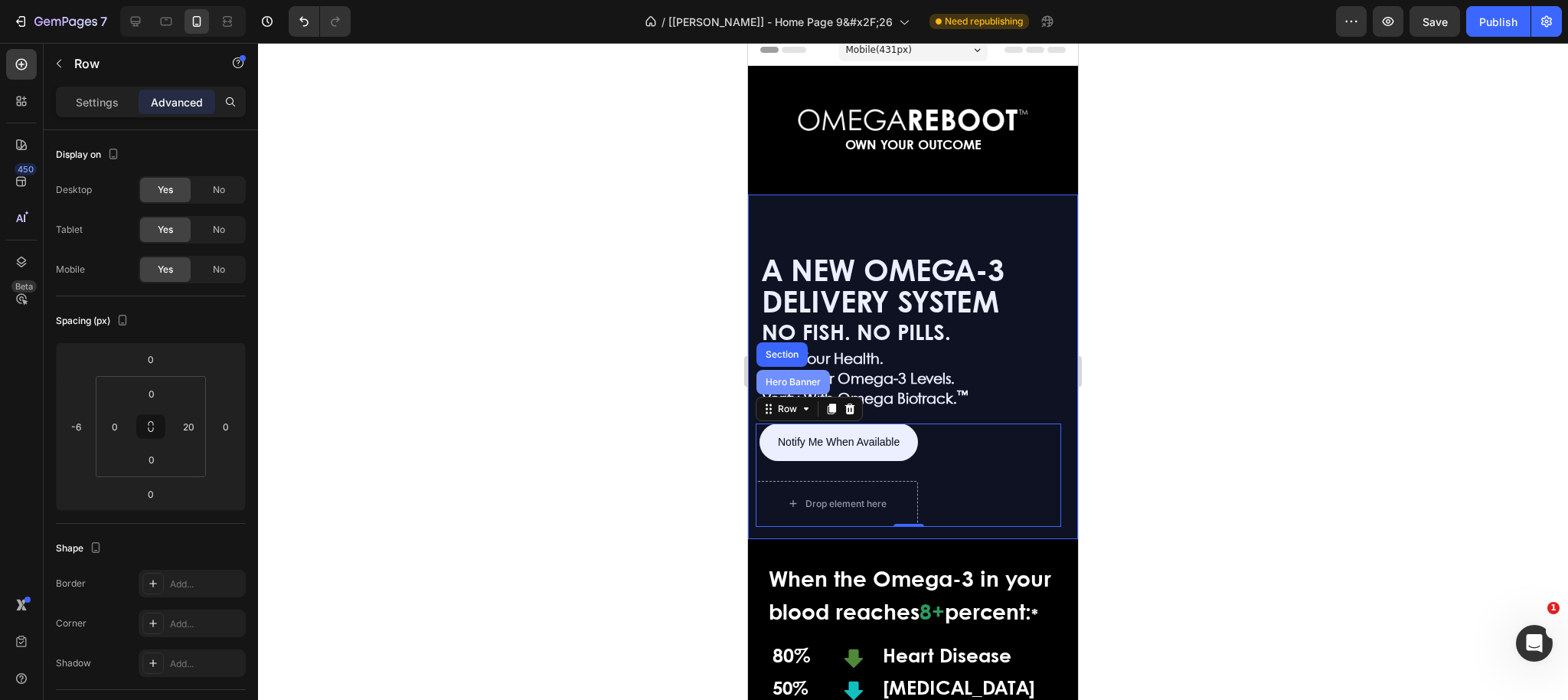
click at [797, 387] on div "Hero Banner" at bounding box center [792, 382] width 73 height 24
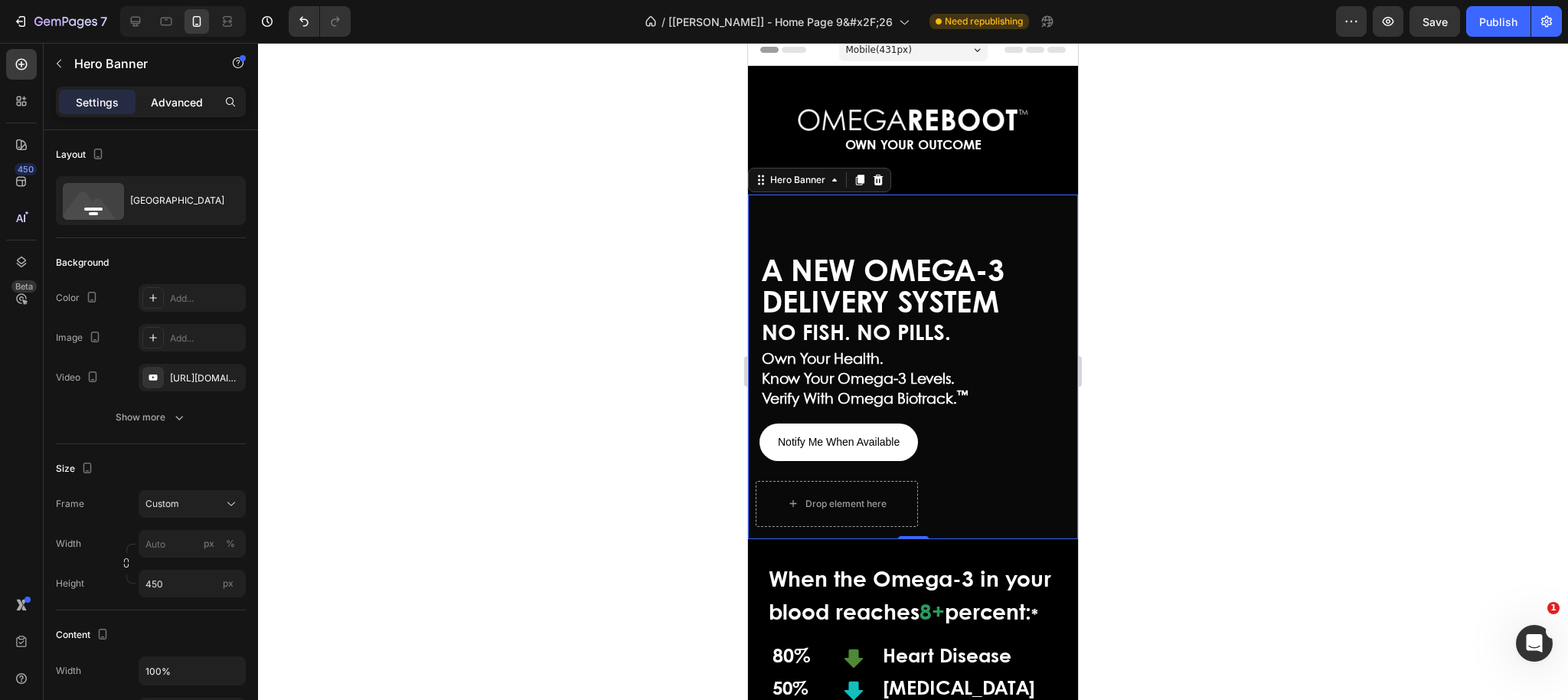
click at [172, 105] on p "Advanced" at bounding box center [177, 102] width 52 height 16
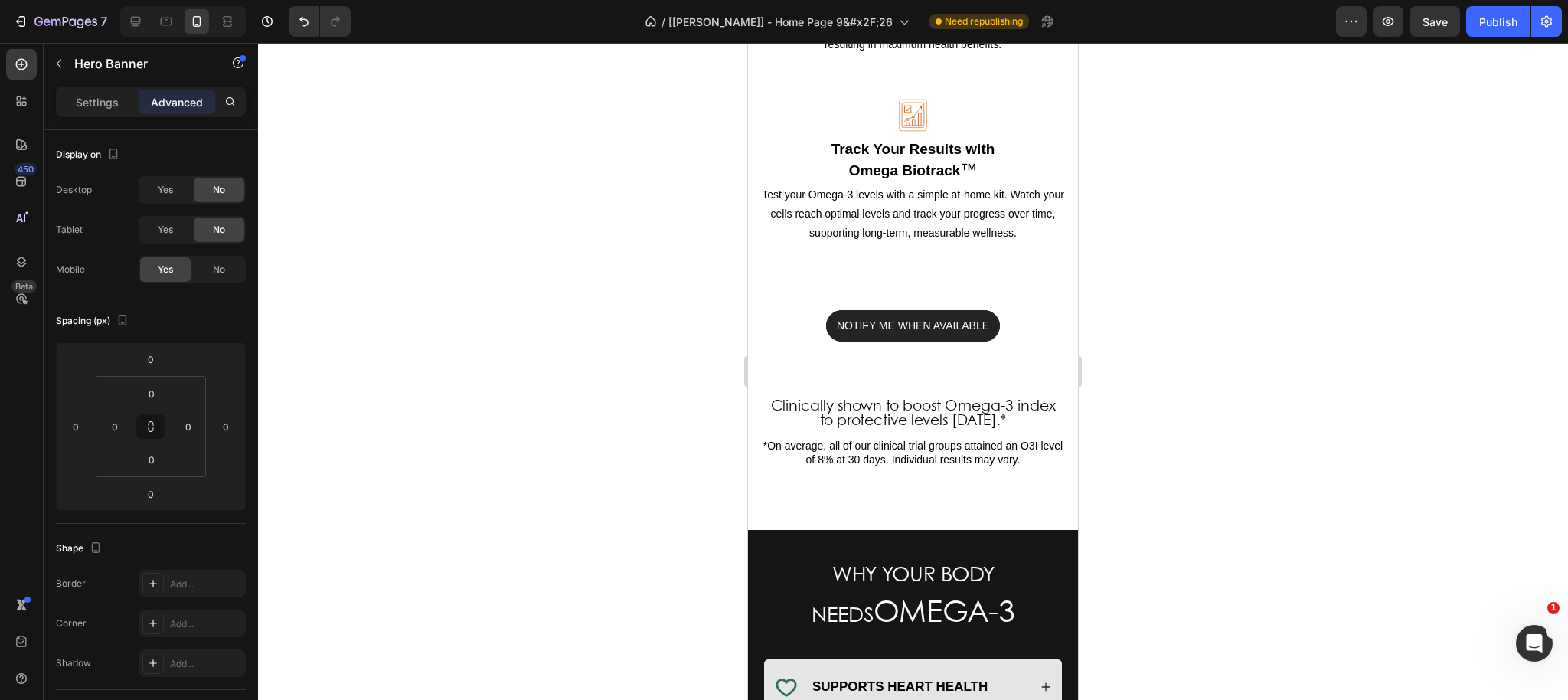
scroll to position [1711, 0]
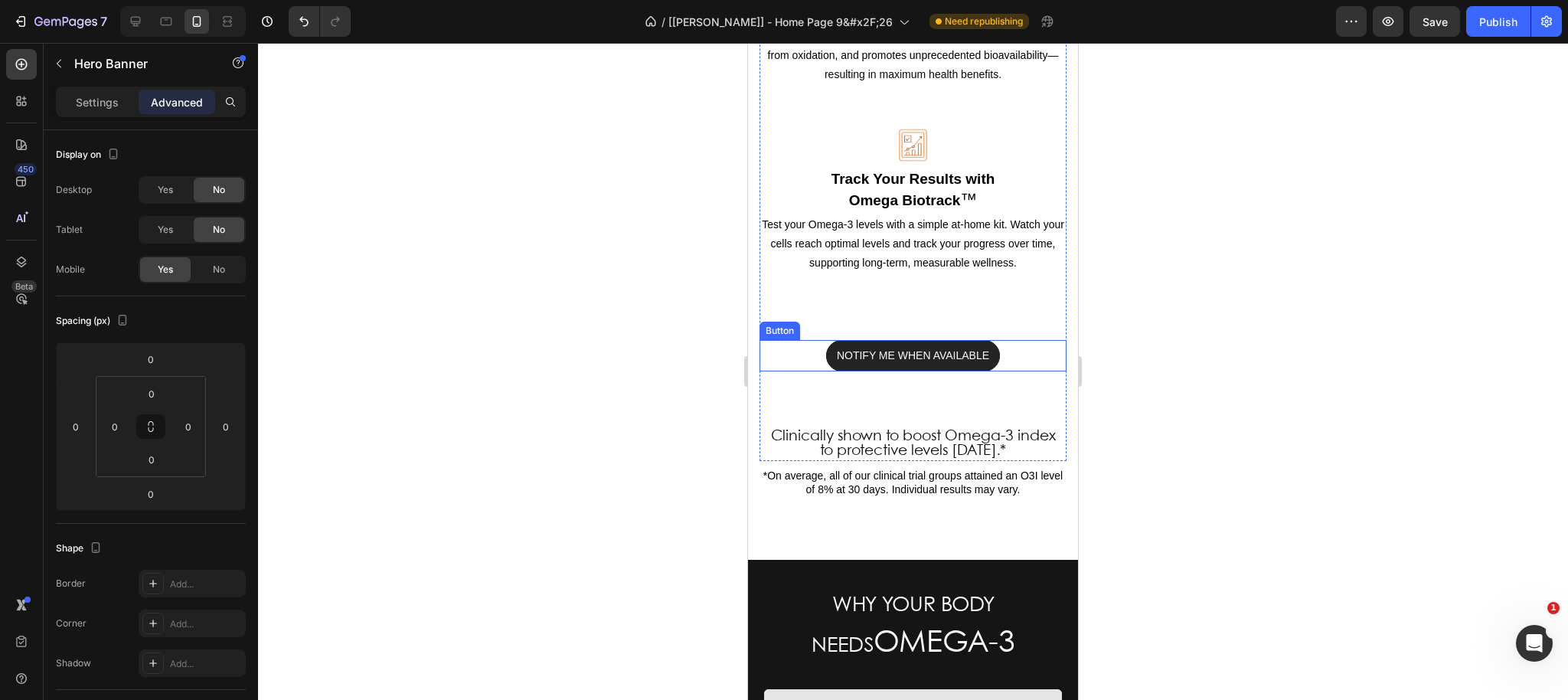
click at [795, 340] on div "NOTIFY ME WHEN AVAILABLE Button" at bounding box center [913, 355] width 307 height 31
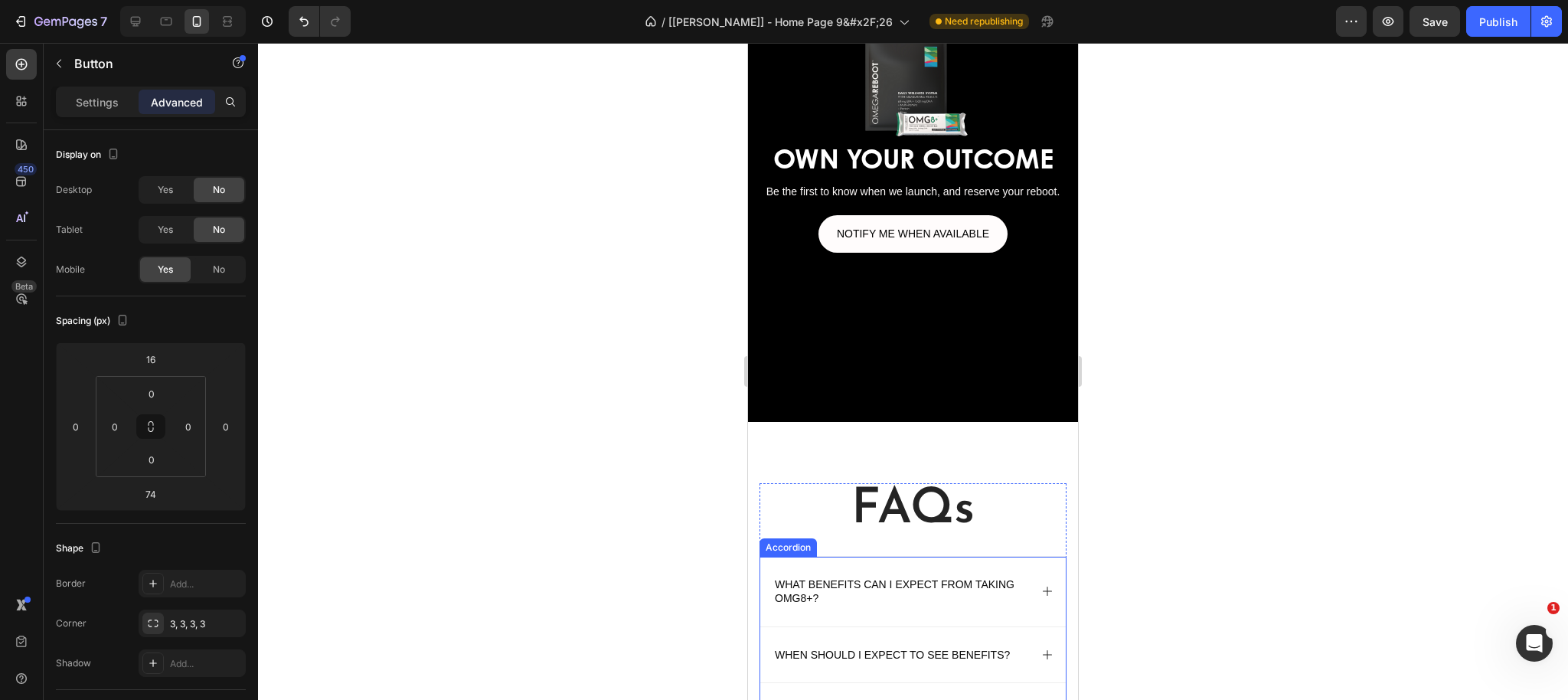
scroll to position [4621, 0]
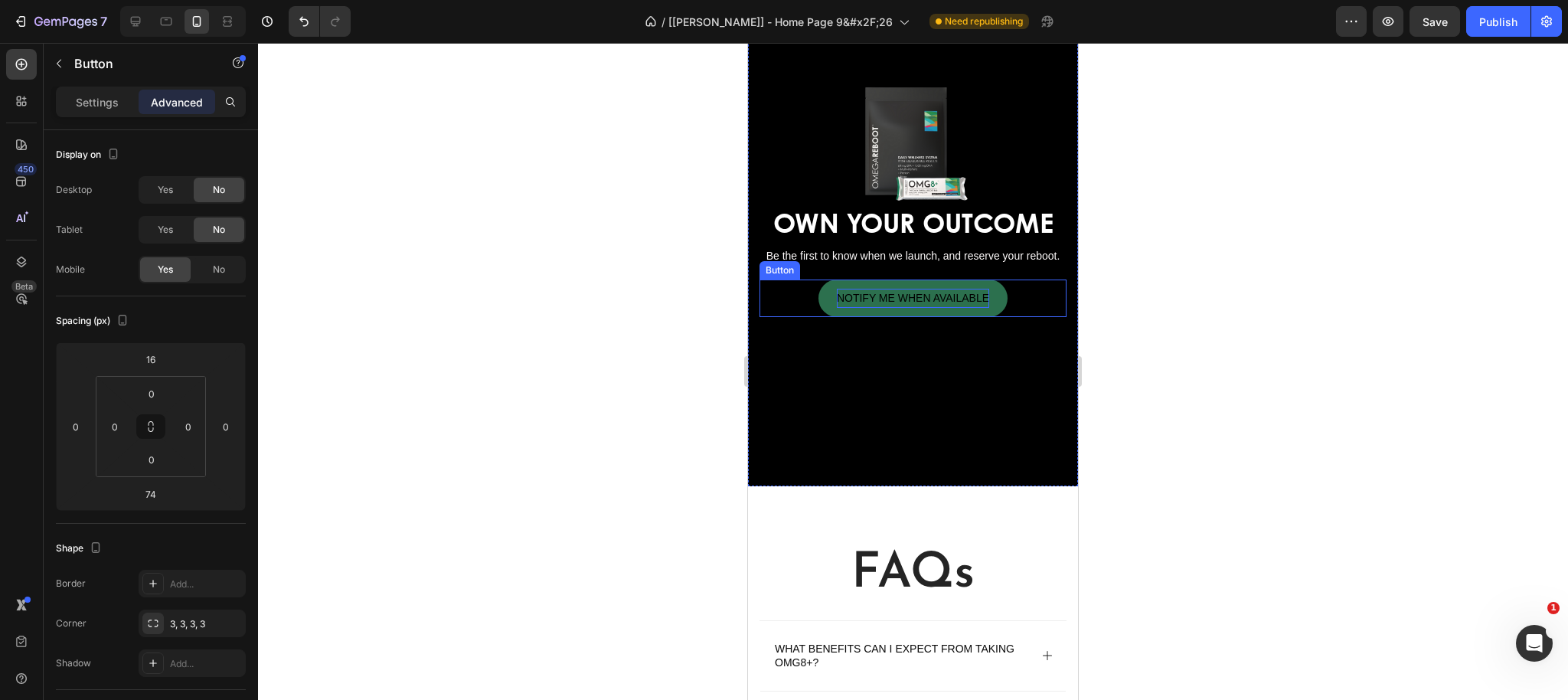
click at [837, 303] on span "NOTIFY ME WHEN AVAILABLE" at bounding box center [913, 298] width 152 height 13
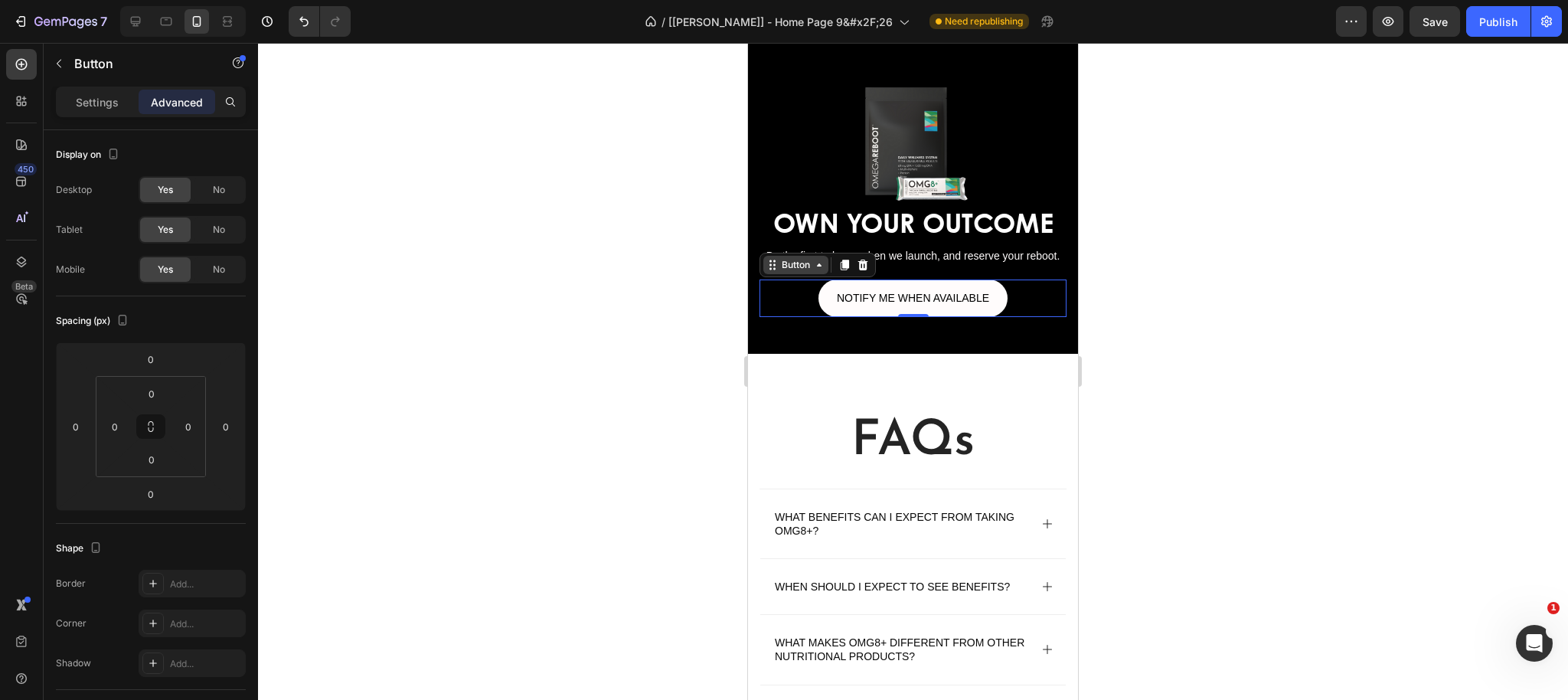
click at [801, 262] on div "Button" at bounding box center [795, 265] width 34 height 13
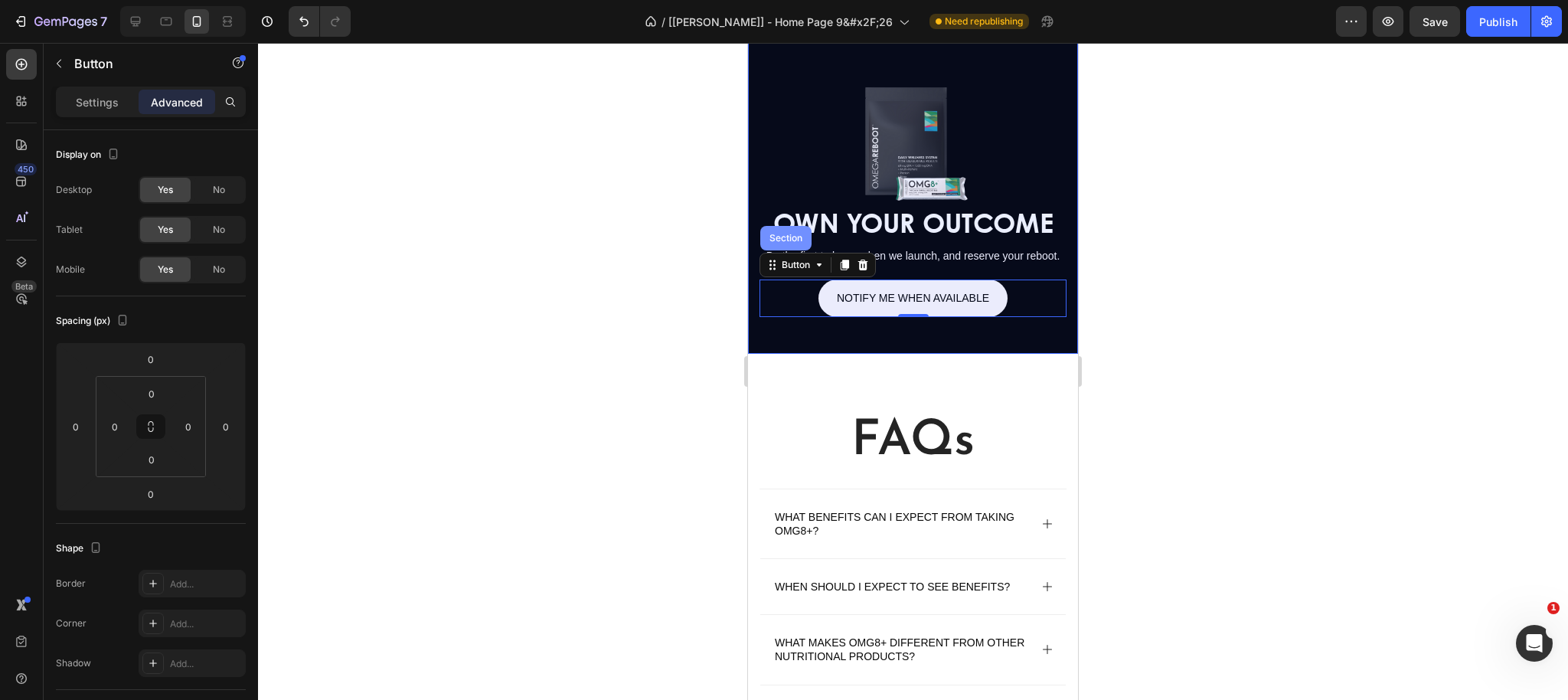
click at [792, 241] on div "Section" at bounding box center [786, 238] width 39 height 9
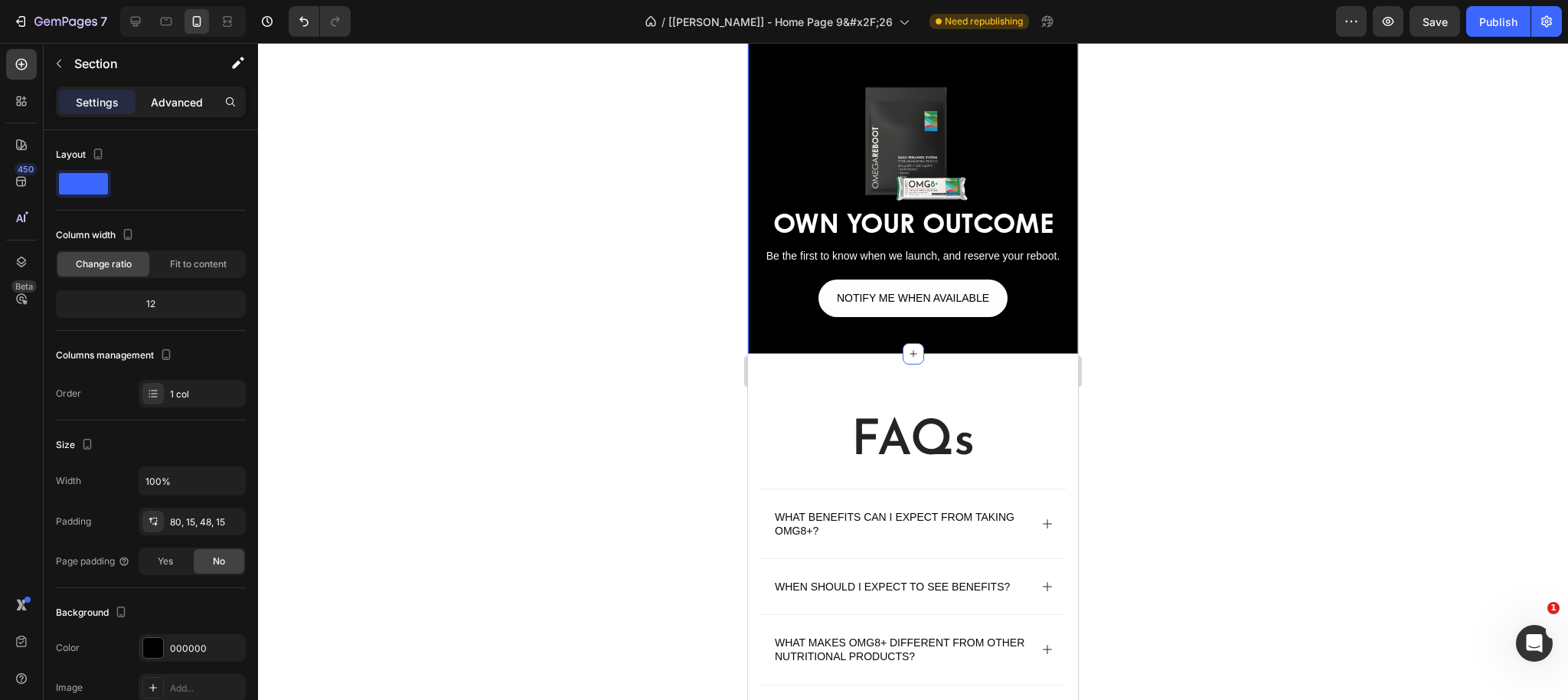
click at [163, 98] on p "Advanced" at bounding box center [177, 102] width 52 height 16
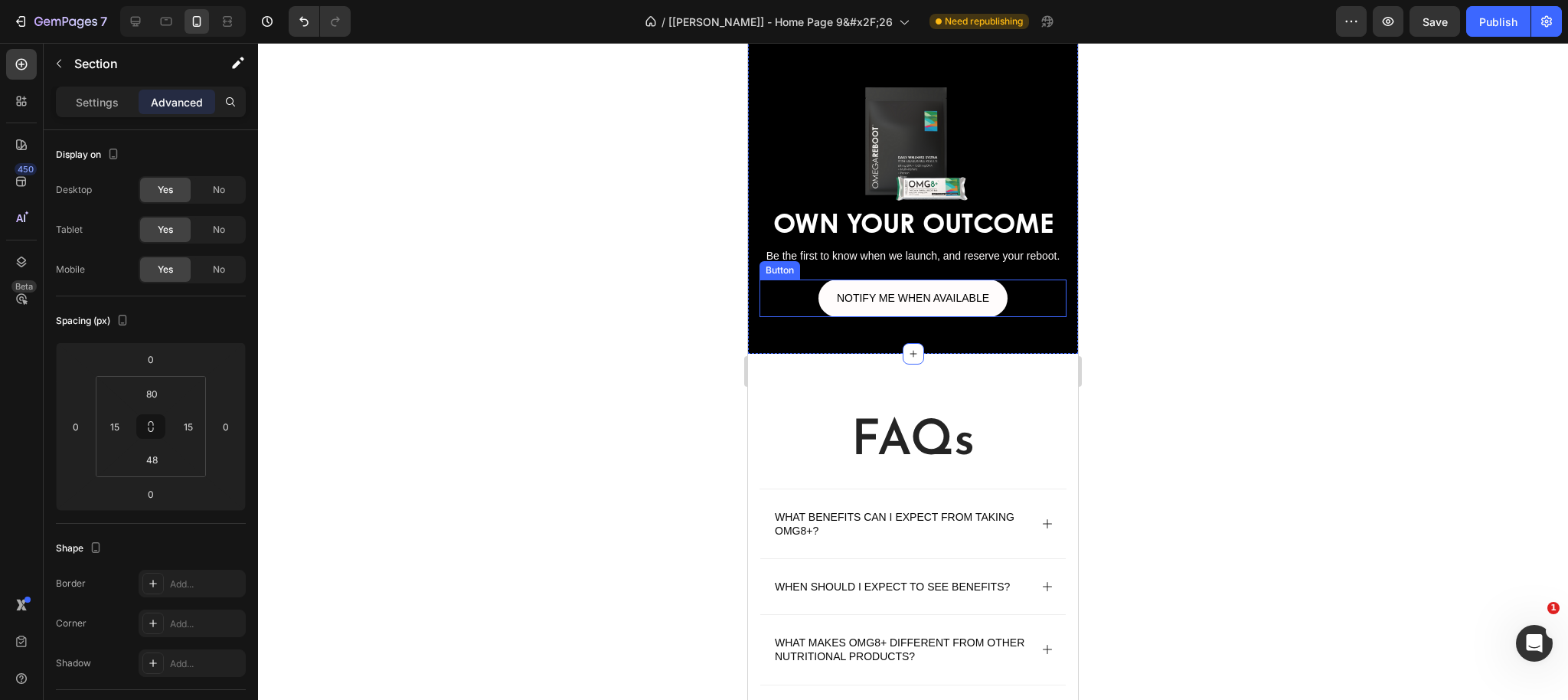
click at [790, 294] on div "NOTIFY ME WHEN AVAILABLE Button" at bounding box center [913, 298] width 307 height 38
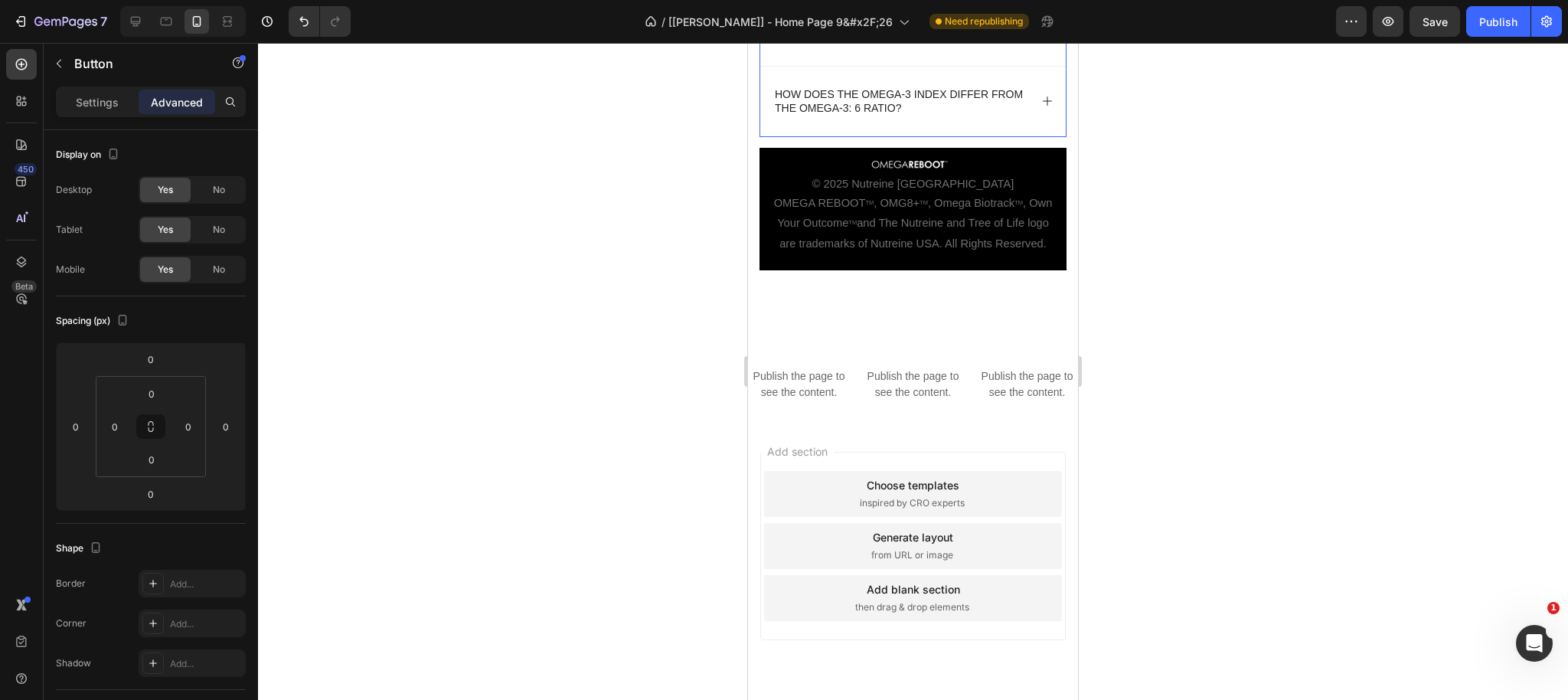
scroll to position [5428, 0]
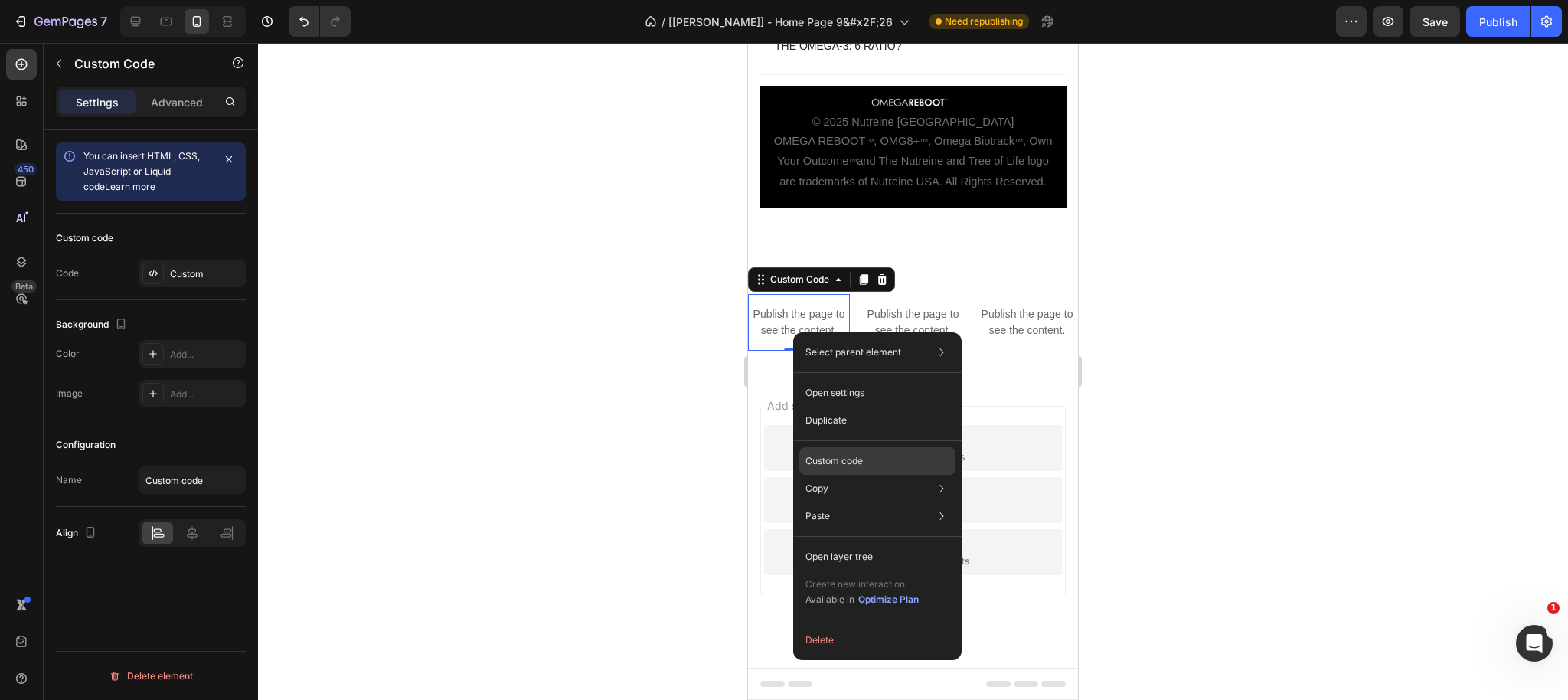
click at [838, 461] on p "Custom code" at bounding box center [834, 461] width 57 height 13
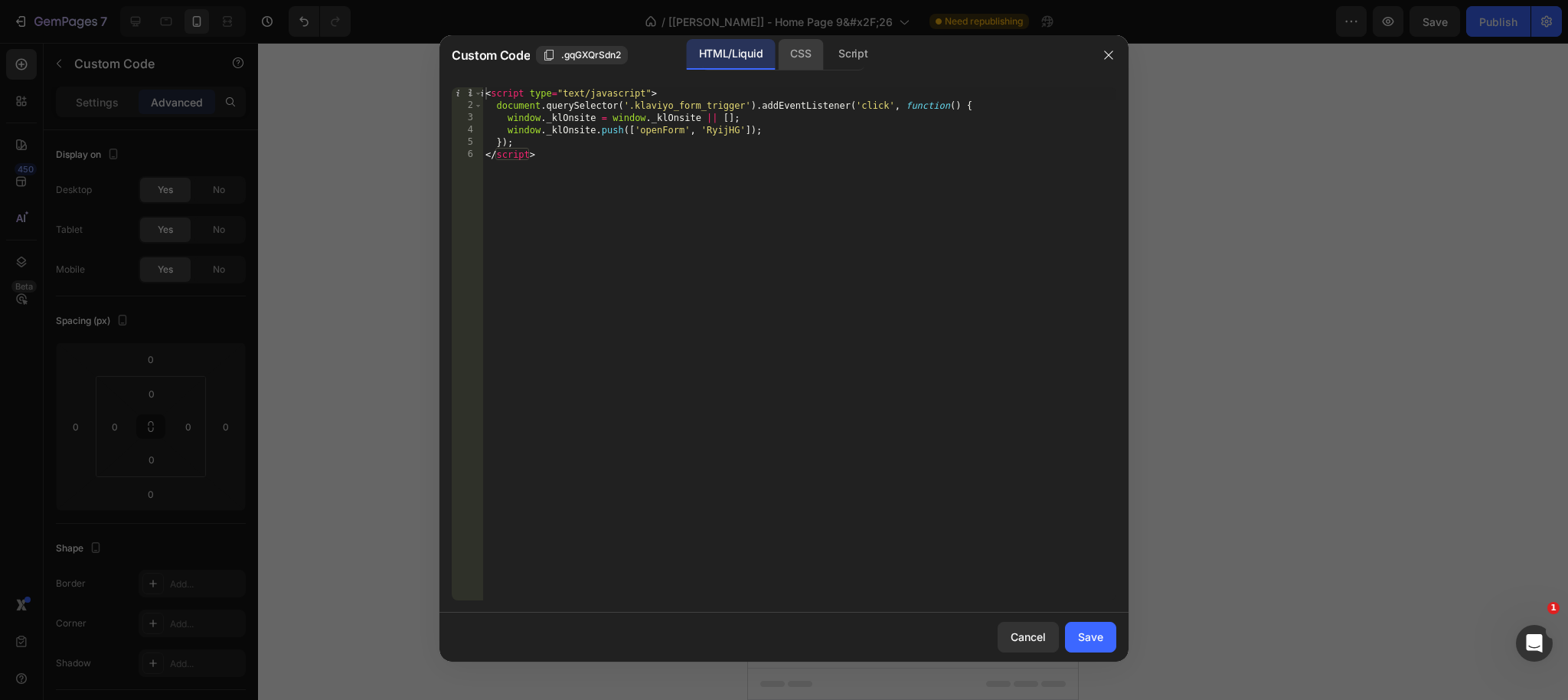
click at [802, 45] on div "CSS" at bounding box center [801, 54] width 45 height 30
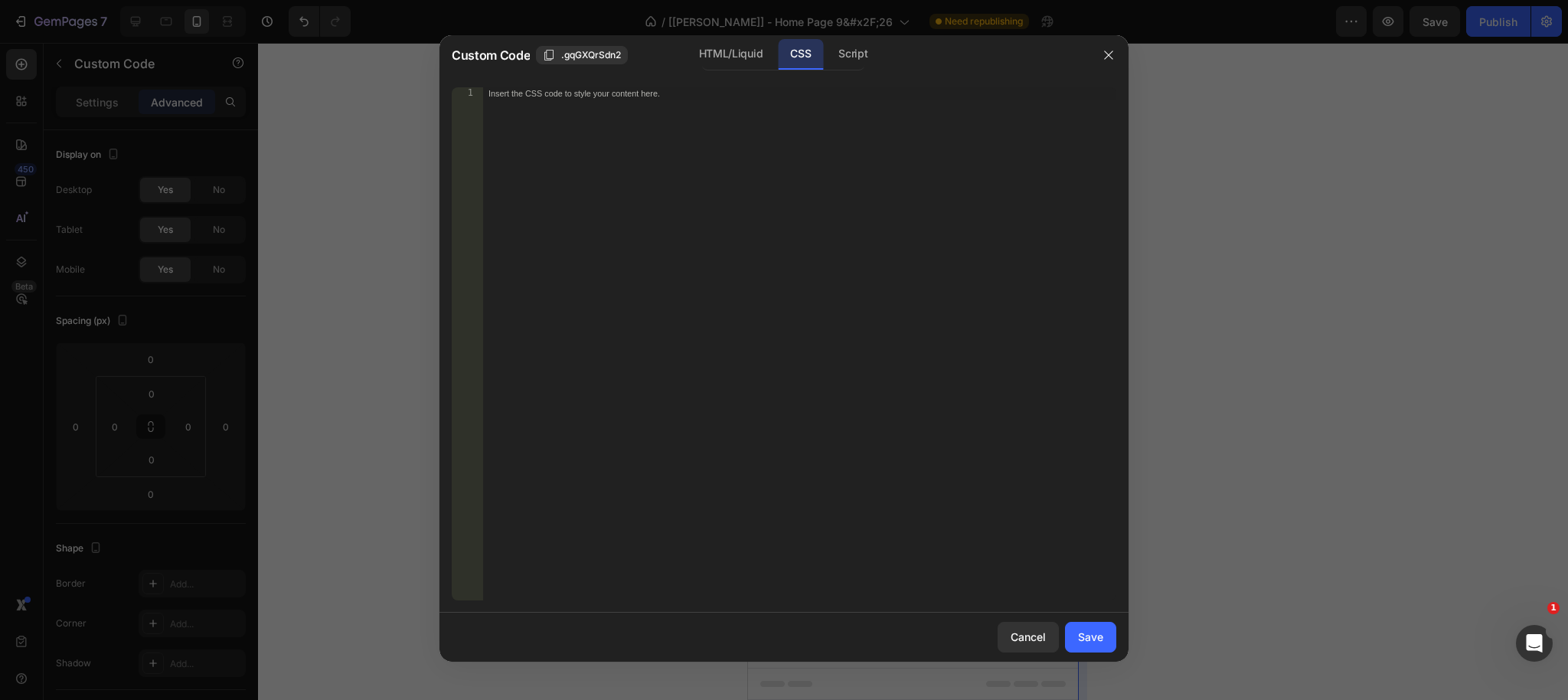
drag, startPoint x: 1110, startPoint y: 52, endPoint x: 1084, endPoint y: 242, distance: 191.8
click at [1110, 52] on icon "button" at bounding box center [1108, 55] width 13 height 13
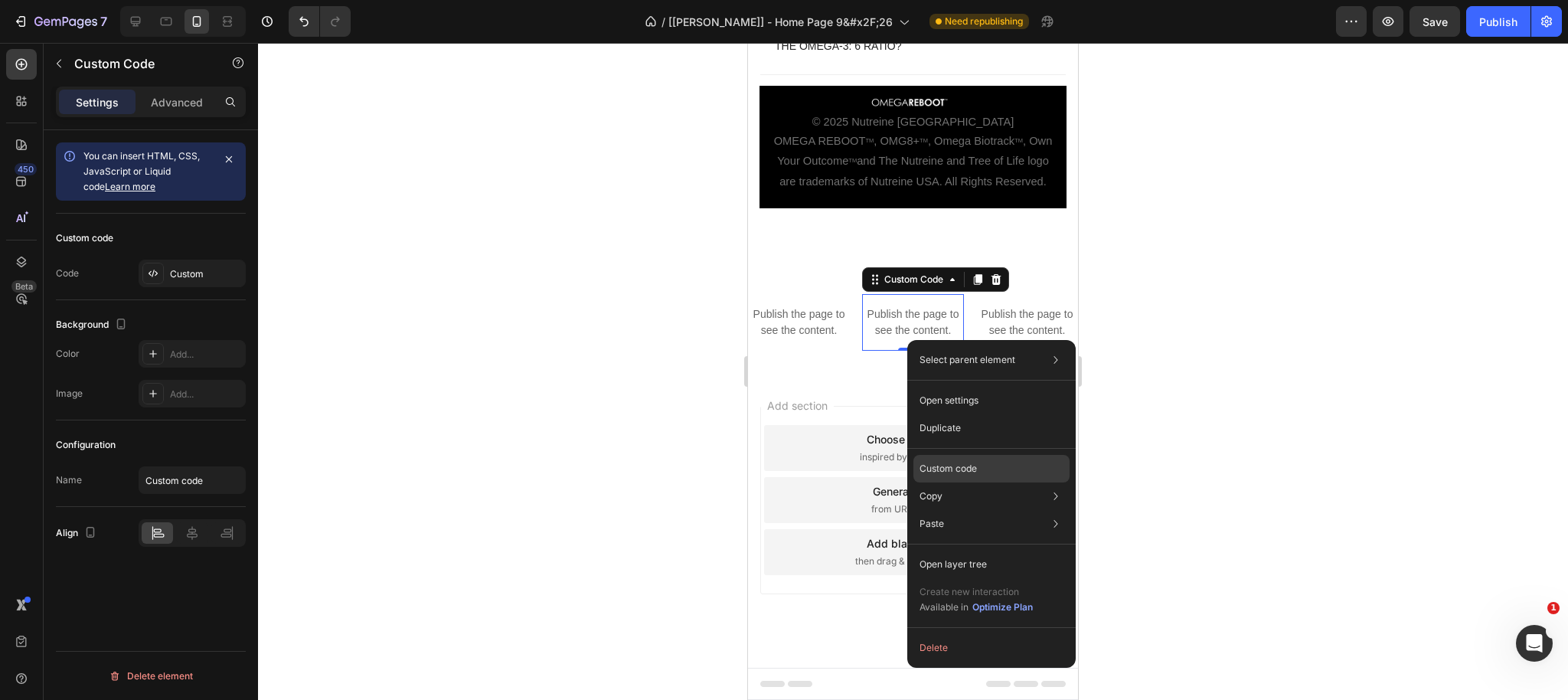
click at [946, 475] on div "Custom code" at bounding box center [992, 469] width 156 height 28
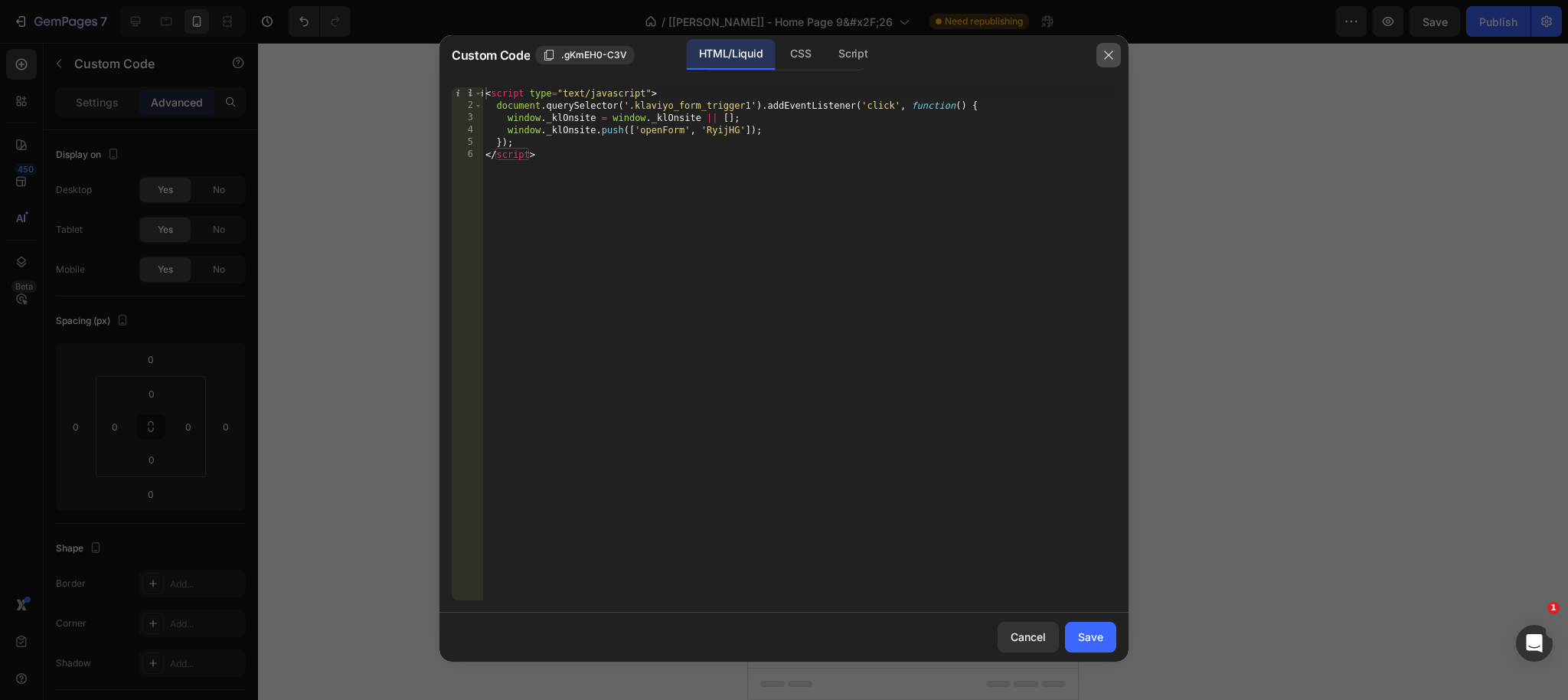
click at [1117, 58] on button "button" at bounding box center [1108, 55] width 24 height 24
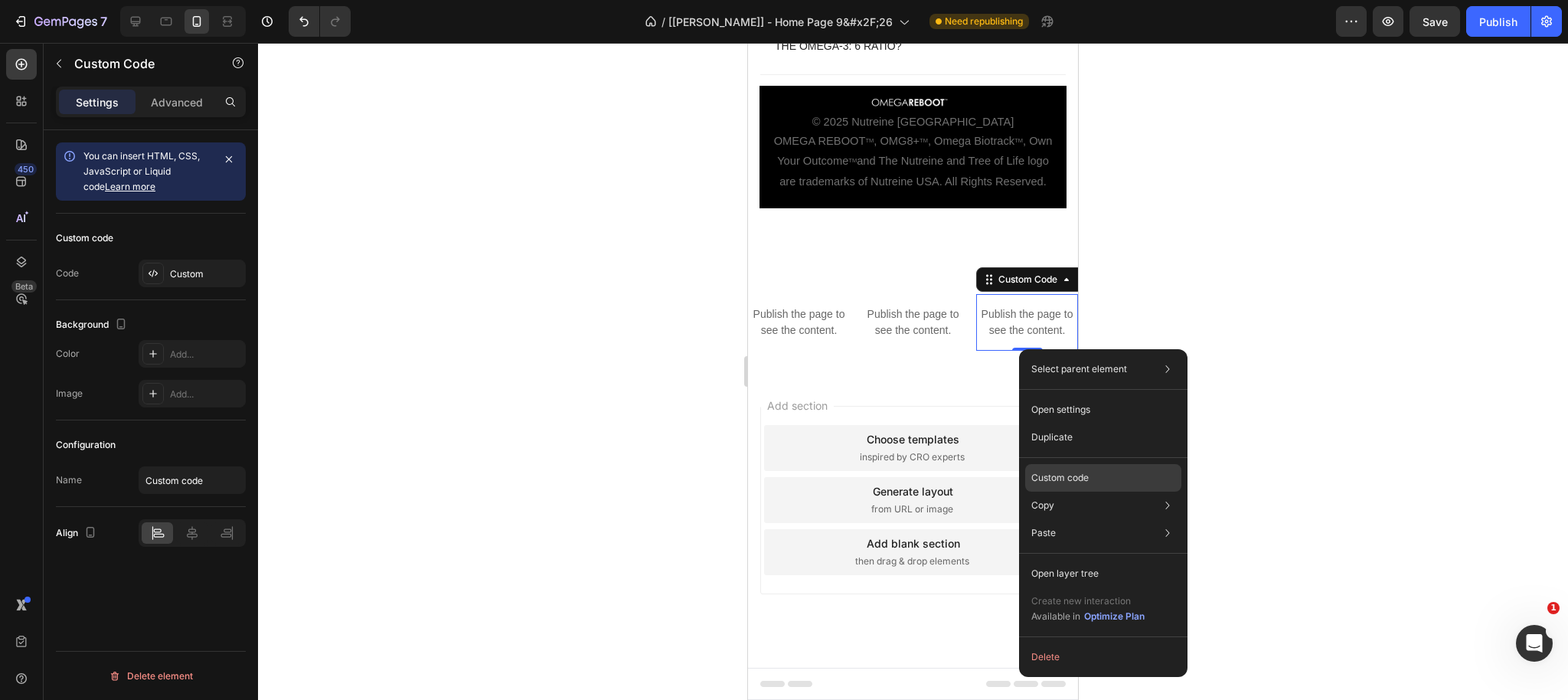
click at [1062, 479] on p "Custom code" at bounding box center [1060, 478] width 57 height 13
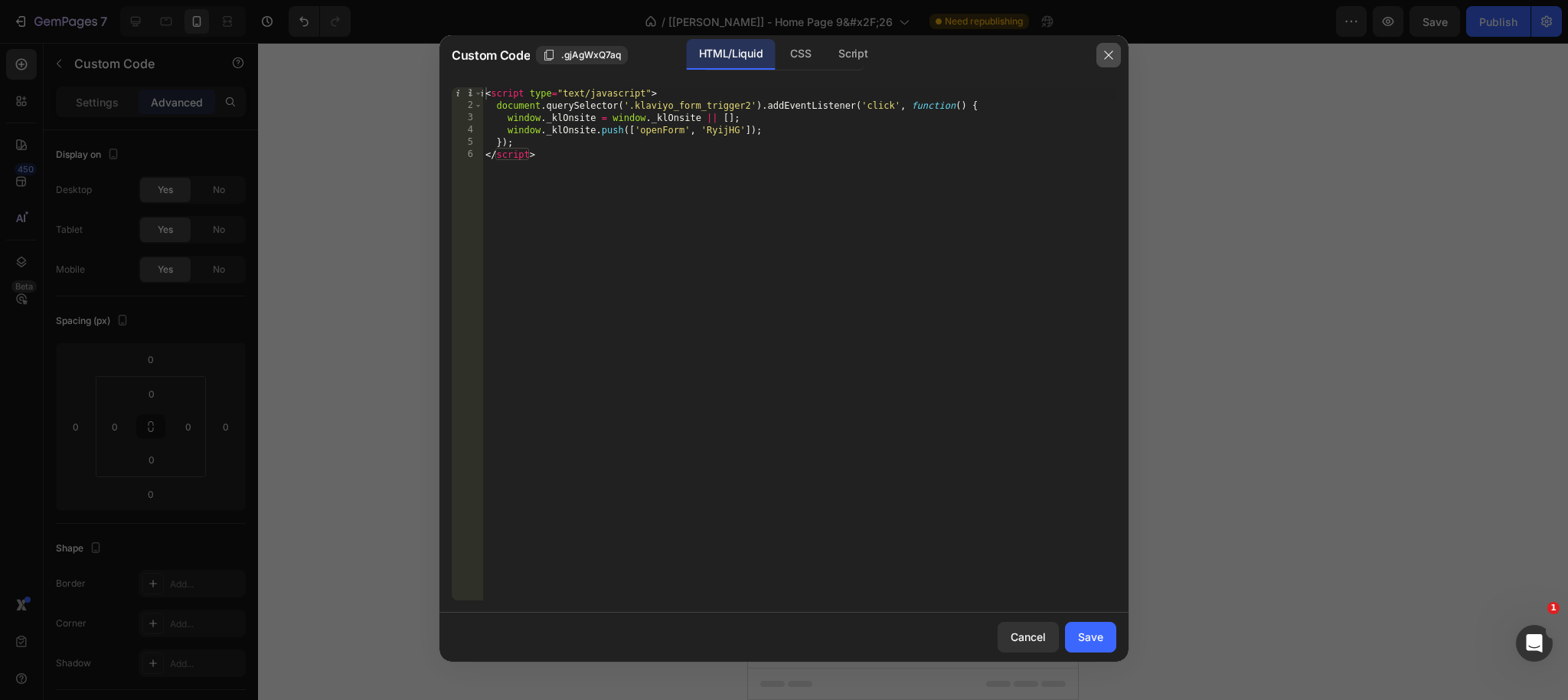
drag, startPoint x: 1105, startPoint y: 63, endPoint x: 321, endPoint y: 87, distance: 784.4
click at [1105, 63] on button "button" at bounding box center [1108, 55] width 24 height 24
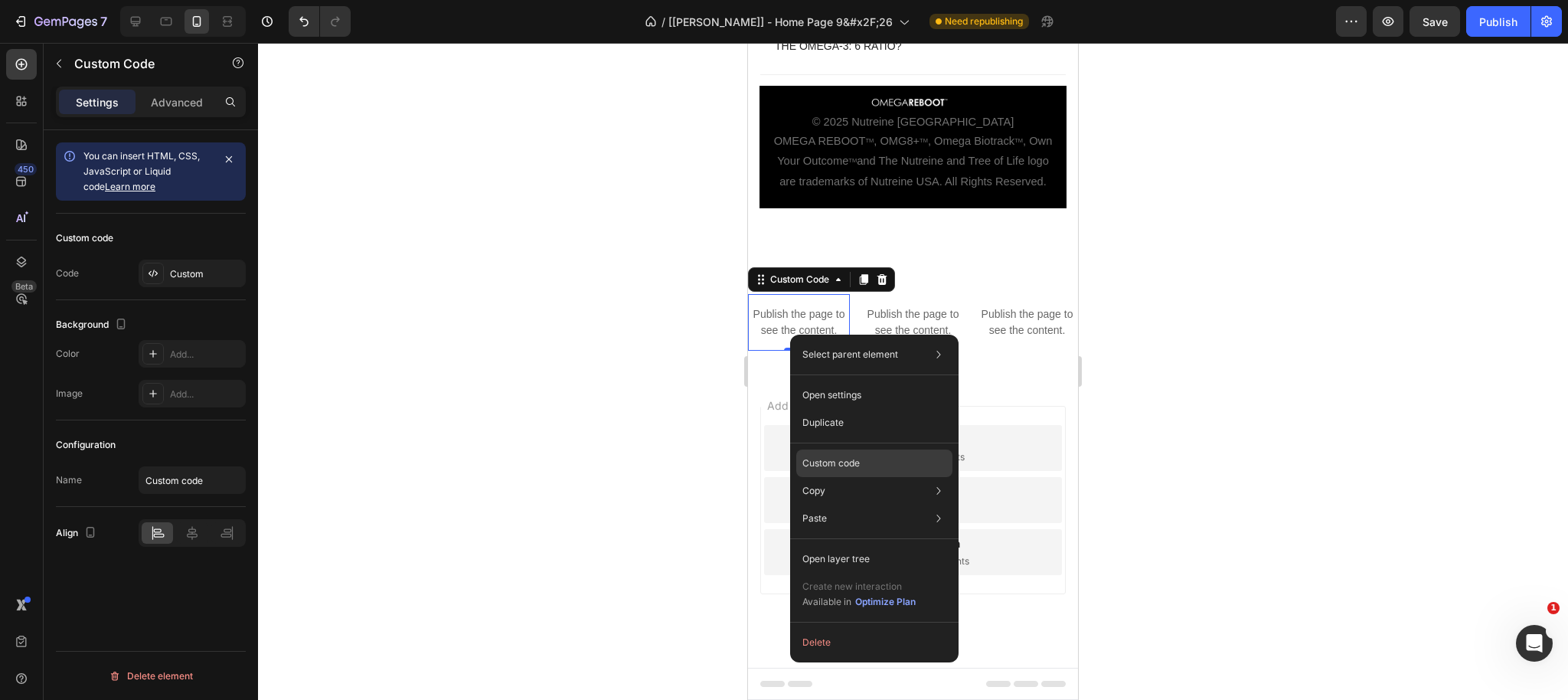
click at [827, 457] on p "Custom code" at bounding box center [831, 463] width 57 height 13
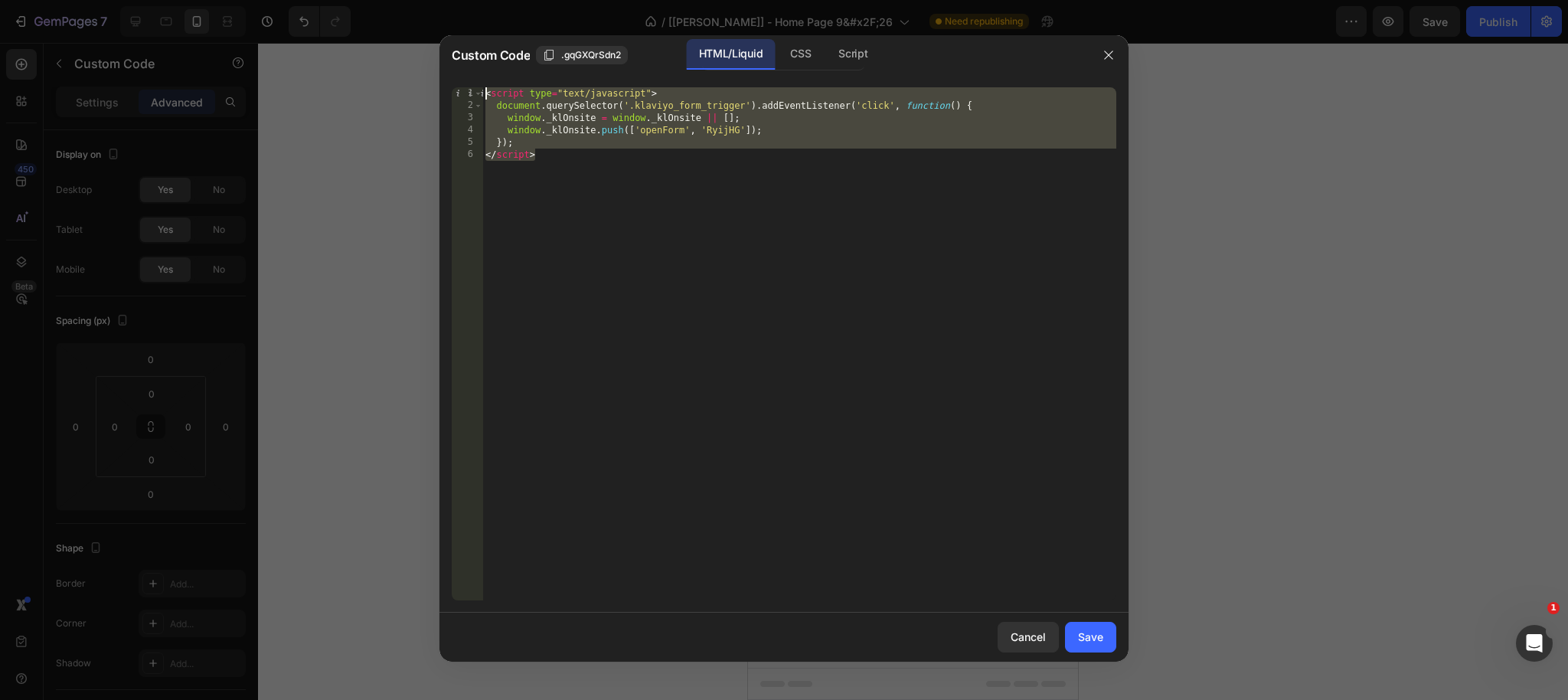
drag, startPoint x: 567, startPoint y: 155, endPoint x: 440, endPoint y: 84, distance: 145.5
click at [440, 84] on div "</script> 1 2 3 4 5 6 < script type = "text/javascript" > document . querySelec…" at bounding box center [783, 343] width 689 height 538
drag, startPoint x: 560, startPoint y: 160, endPoint x: 557, endPoint y: 167, distance: 7.6
click at [560, 160] on div "< script type = "text/javascript" > document . querySelector ( '.klaviyo_form_t…" at bounding box center [798, 356] width 633 height 538
type textarea "</script>"
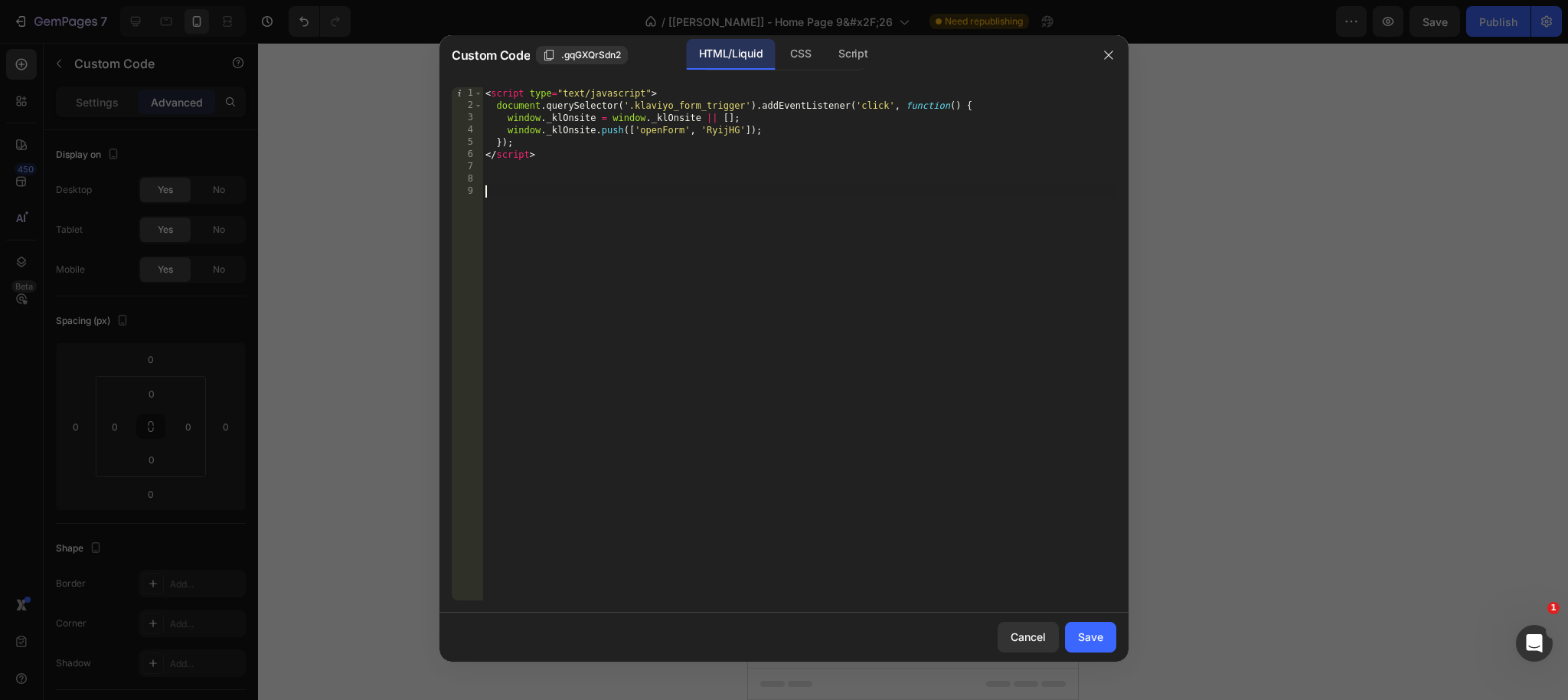
paste textarea "</script>"
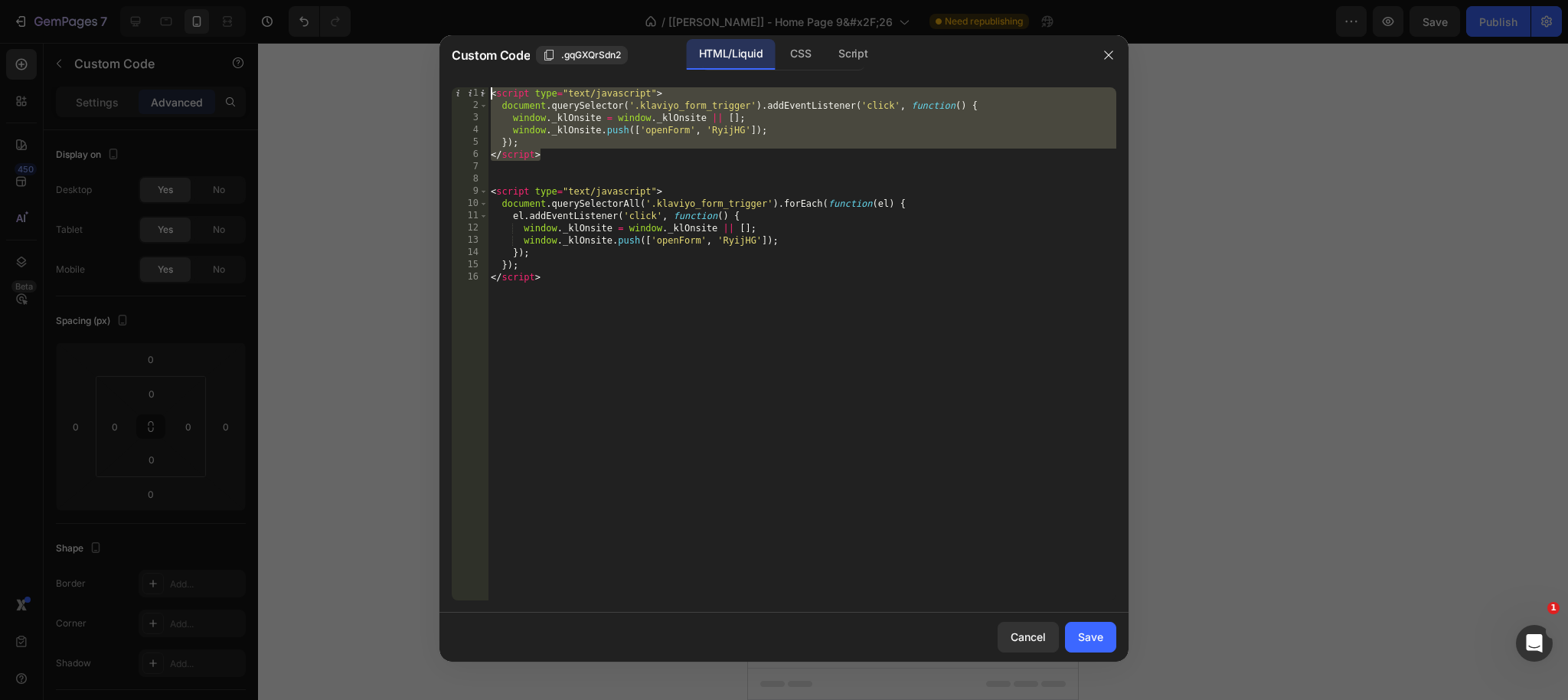
drag, startPoint x: 548, startPoint y: 159, endPoint x: 506, endPoint y: 135, distance: 48.4
click at [460, 81] on div "</script> 1 2 3 4 5 6 7 8 9 10 11 12 13 14 15 16 < script type = "text/javascri…" at bounding box center [783, 343] width 689 height 538
type textarea "<script type="text/javascript"> document.querySelector('.klaviyo_form_trigger')…"
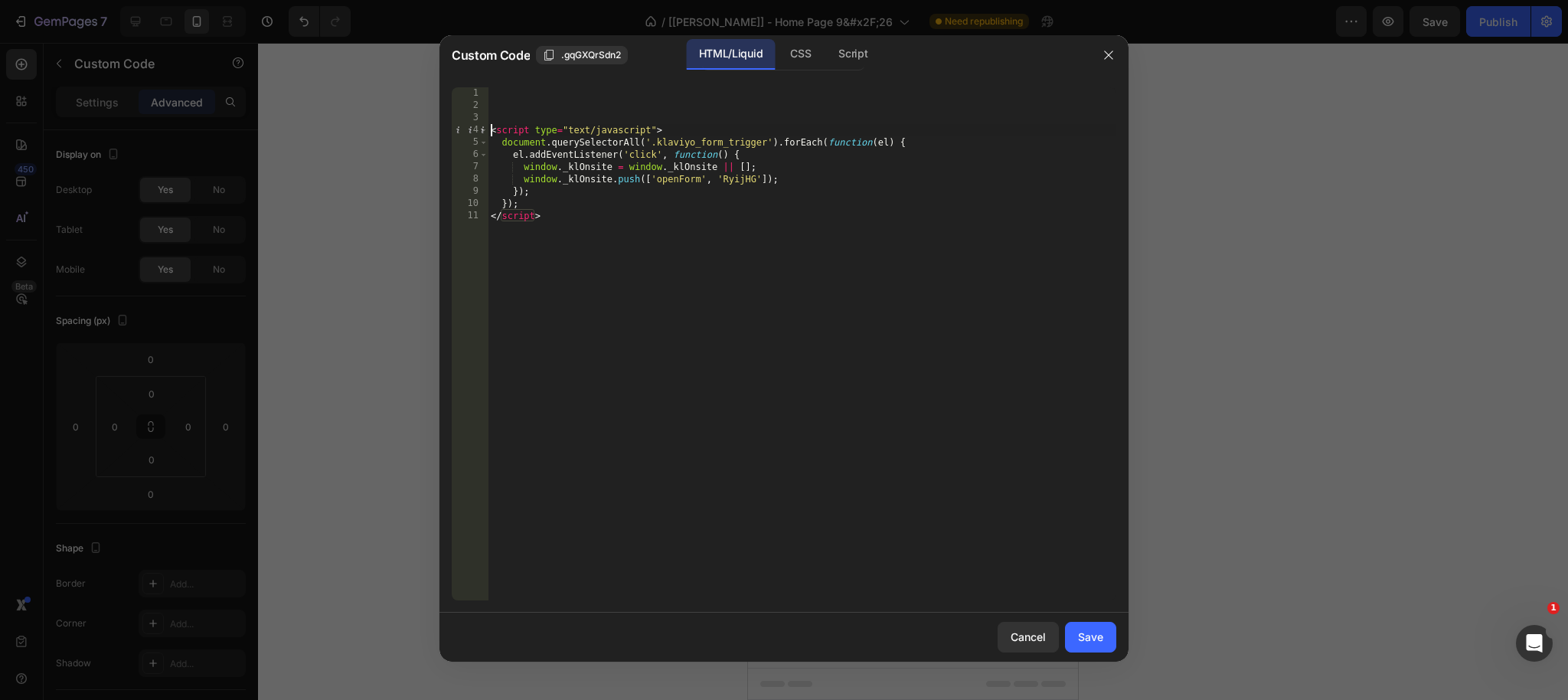
click at [492, 131] on div "< script type = "text/javascript" > document . querySelectorAll ( '.klaviyo_for…" at bounding box center [802, 356] width 628 height 538
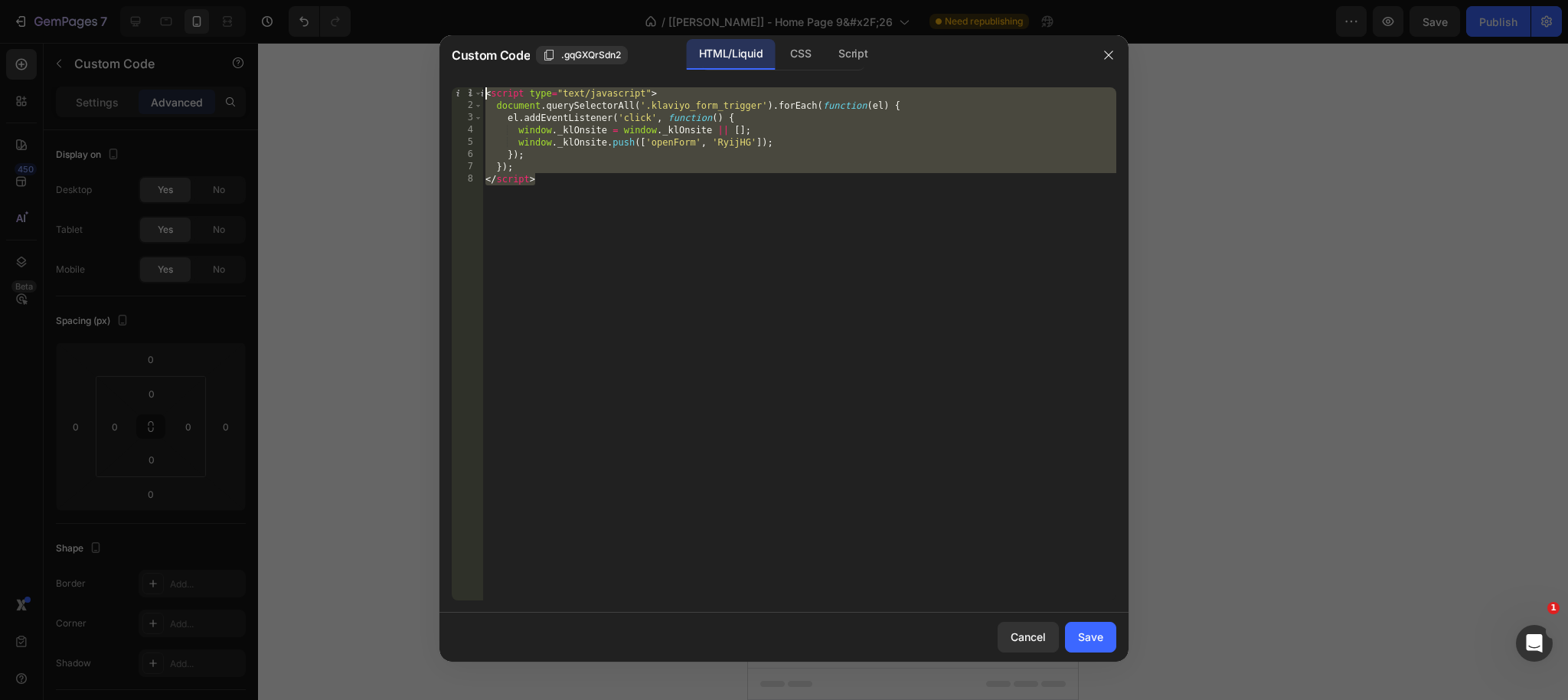
drag, startPoint x: 528, startPoint y: 169, endPoint x: 435, endPoint y: 91, distance: 121.4
click at [436, 91] on div "Custom Code .gqGXQrSdn2 HTML/Liquid CSS Script <script type="text/javascript"> …" at bounding box center [784, 350] width 1568 height 700
type textarea "<script type="text/javascript"> document.querySelectorAll('.klaviyo_form_trigge…"
click at [1096, 636] on div "Save" at bounding box center [1090, 636] width 25 height 16
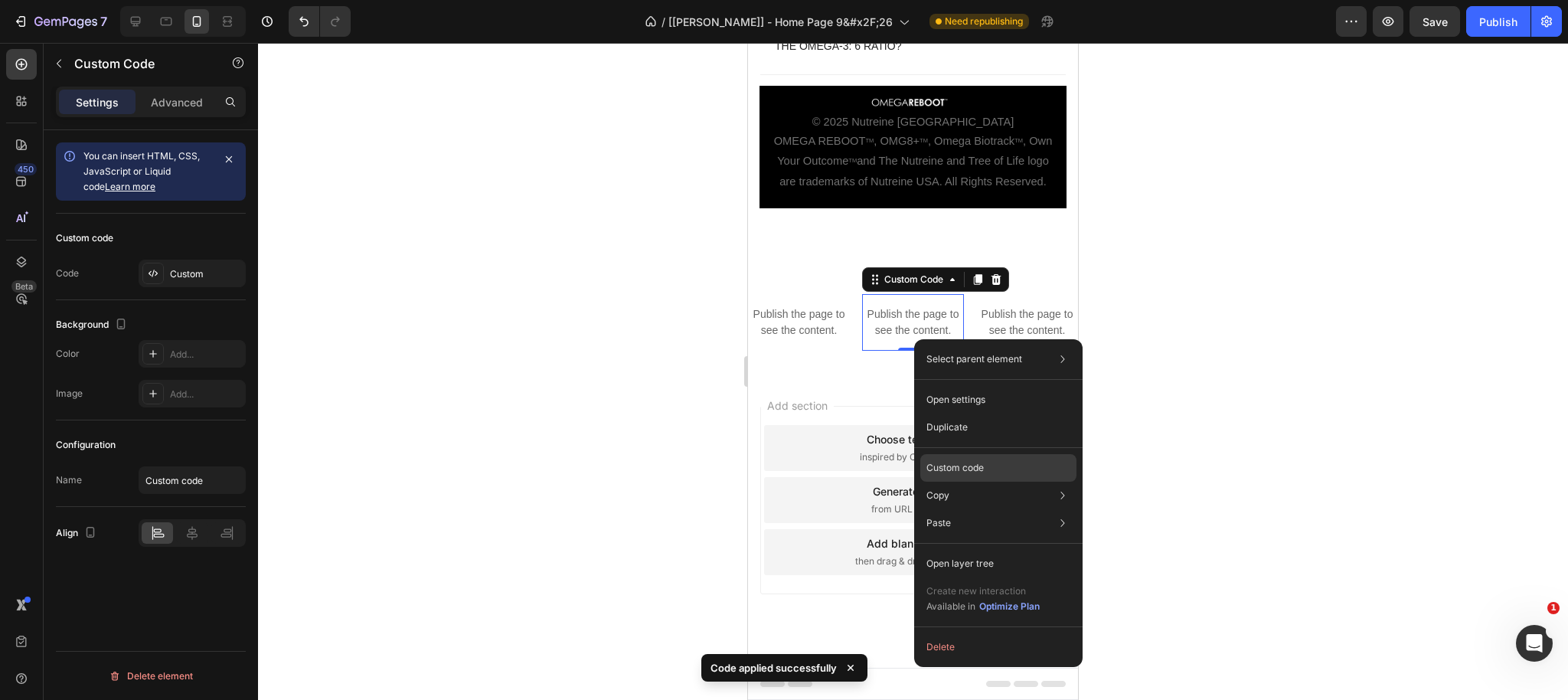
click at [947, 464] on p "Custom code" at bounding box center [955, 468] width 57 height 13
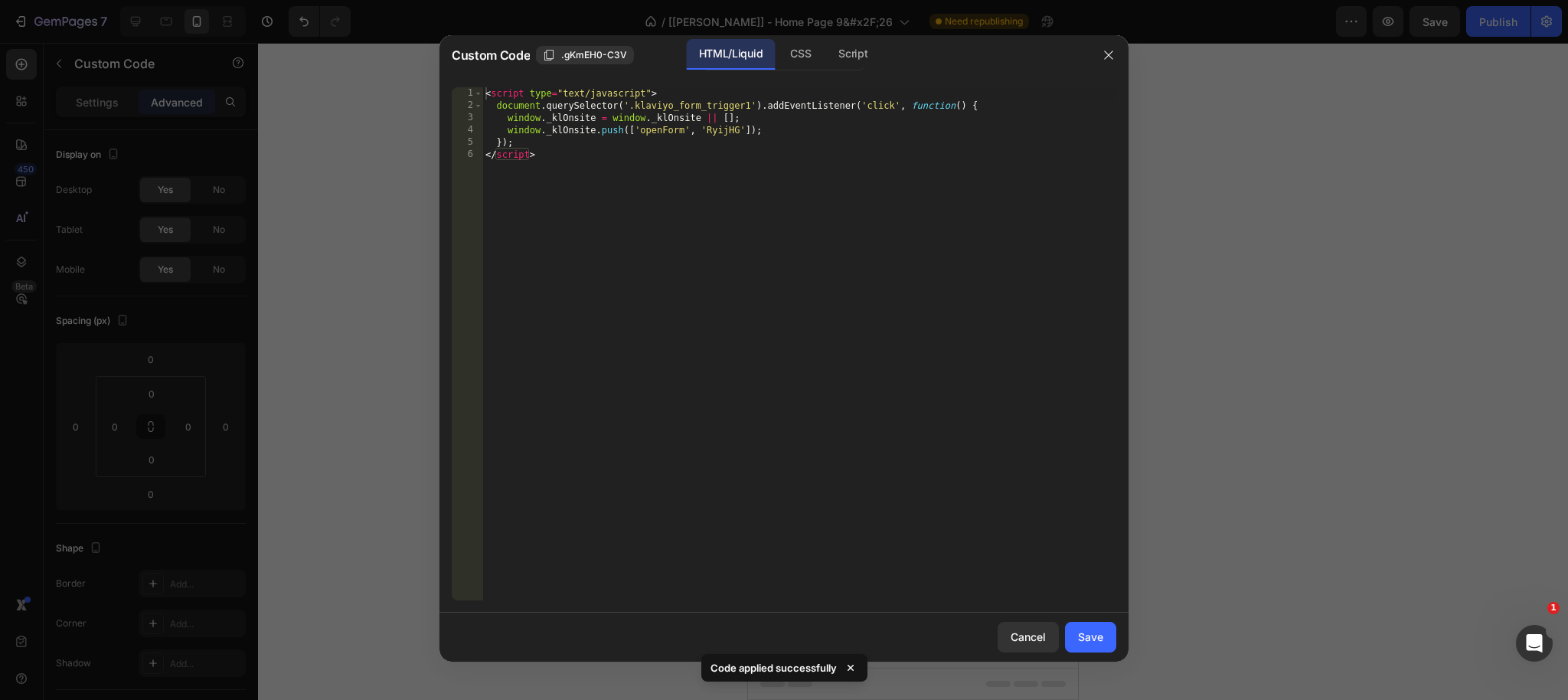
type textarea "</script>"
click at [622, 190] on div "< script type = "text/javascript" > document . querySelector ( '.klaviyo_form_t…" at bounding box center [798, 356] width 633 height 538
paste textarea "</script>"
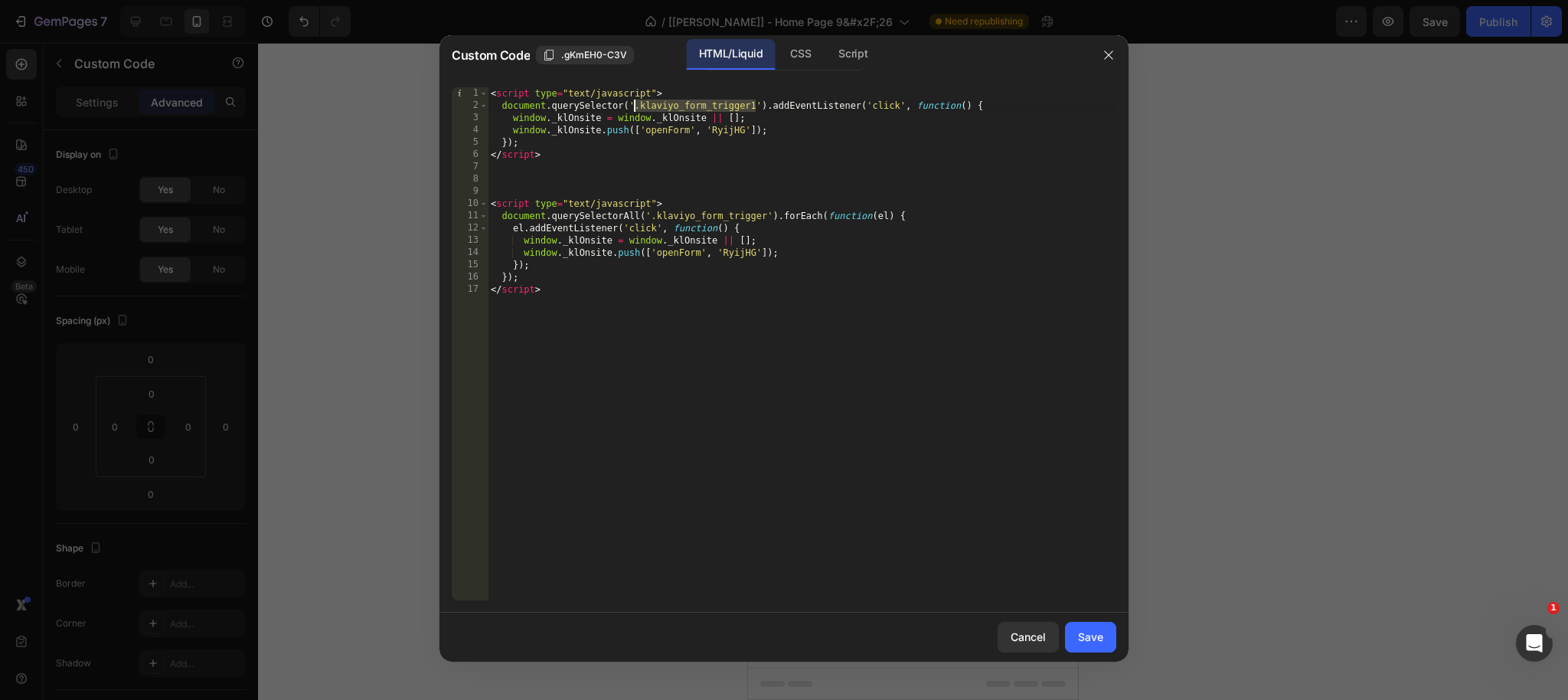
drag, startPoint x: 755, startPoint y: 103, endPoint x: 644, endPoint y: 114, distance: 111.5
click at [635, 104] on div "< script type = "text/javascript" > document . querySelector ( '.klaviyo_form_t…" at bounding box center [802, 356] width 628 height 538
drag, startPoint x: 766, startPoint y: 215, endPoint x: 681, endPoint y: 224, distance: 85.5
click at [648, 216] on div "< script type = "text/javascript" > document . querySelector ( '.klaviyo_form_t…" at bounding box center [802, 356] width 628 height 538
click at [669, 228] on div "< script type = "text/javascript" > document . querySelector ( '.klaviyo_form_t…" at bounding box center [802, 356] width 628 height 538
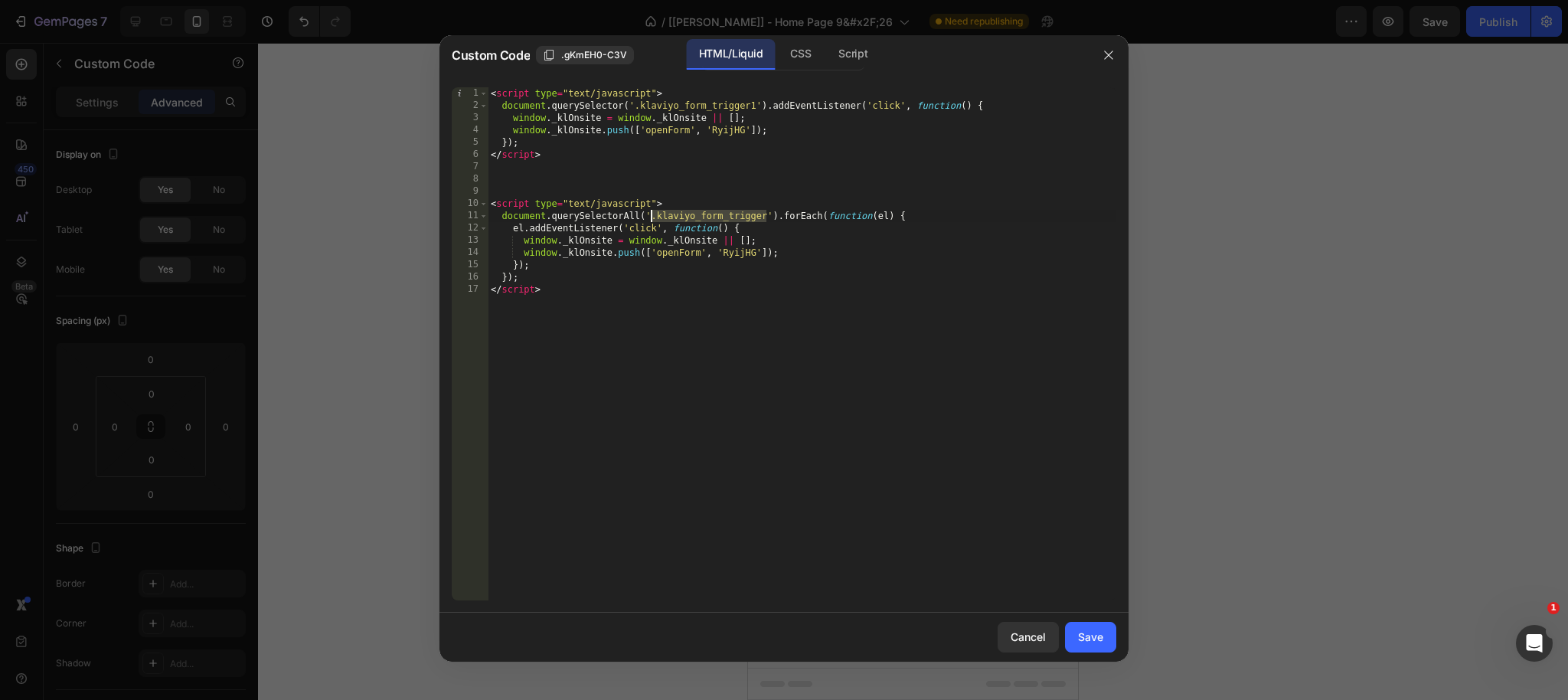
drag, startPoint x: 753, startPoint y: 217, endPoint x: 698, endPoint y: 224, distance: 55.4
click at [652, 216] on div "< script type = "text/javascript" > document . querySelector ( '.klaviyo_form_t…" at bounding box center [802, 356] width 628 height 538
paste textarea "1"
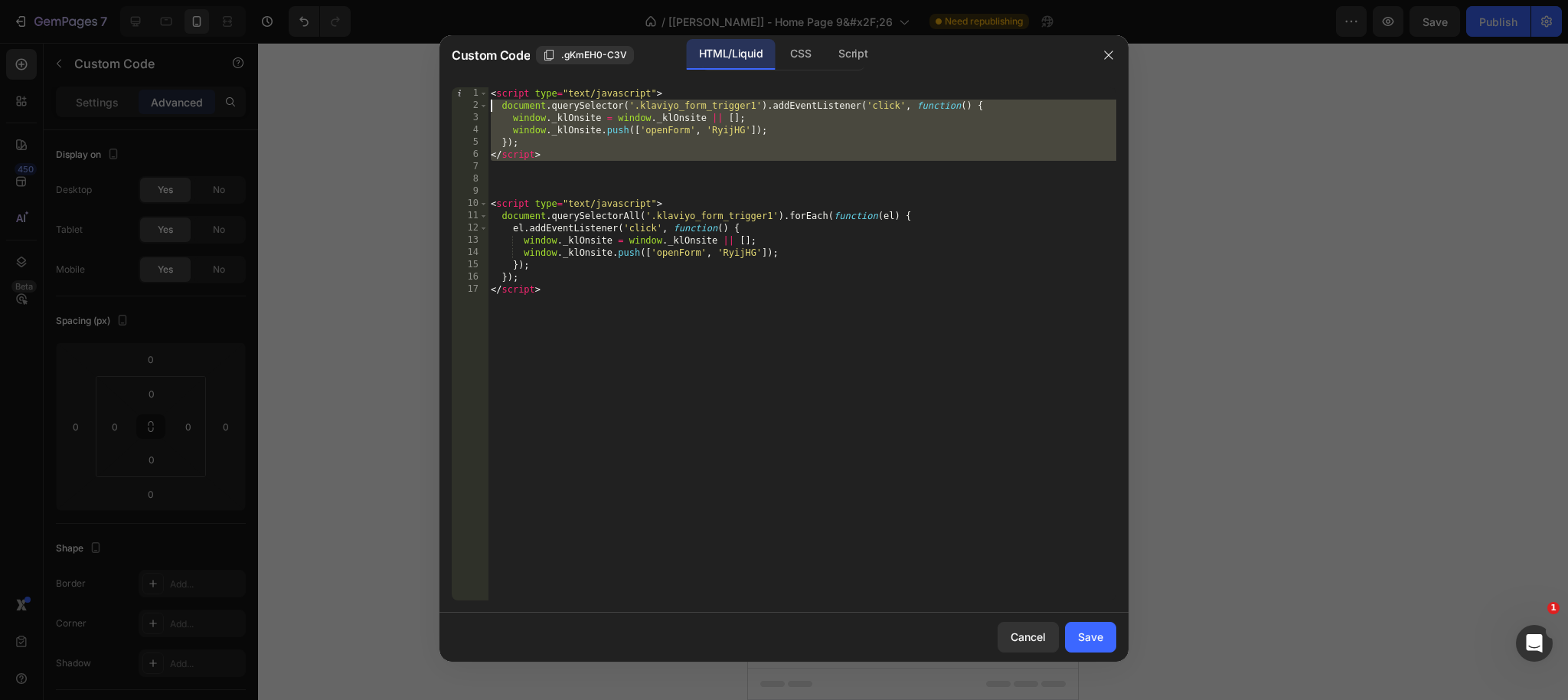
drag, startPoint x: 557, startPoint y: 165, endPoint x: 425, endPoint y: 88, distance: 152.8
click at [425, 88] on div "Custom Code .gKmEH0-C3V HTML/Liquid CSS Script document.querySelectorAll('.klav…" at bounding box center [784, 350] width 1568 height 700
type textarea "<script type="text/javascript"> document.querySelector('.klaviyo_form_trigger1'…"
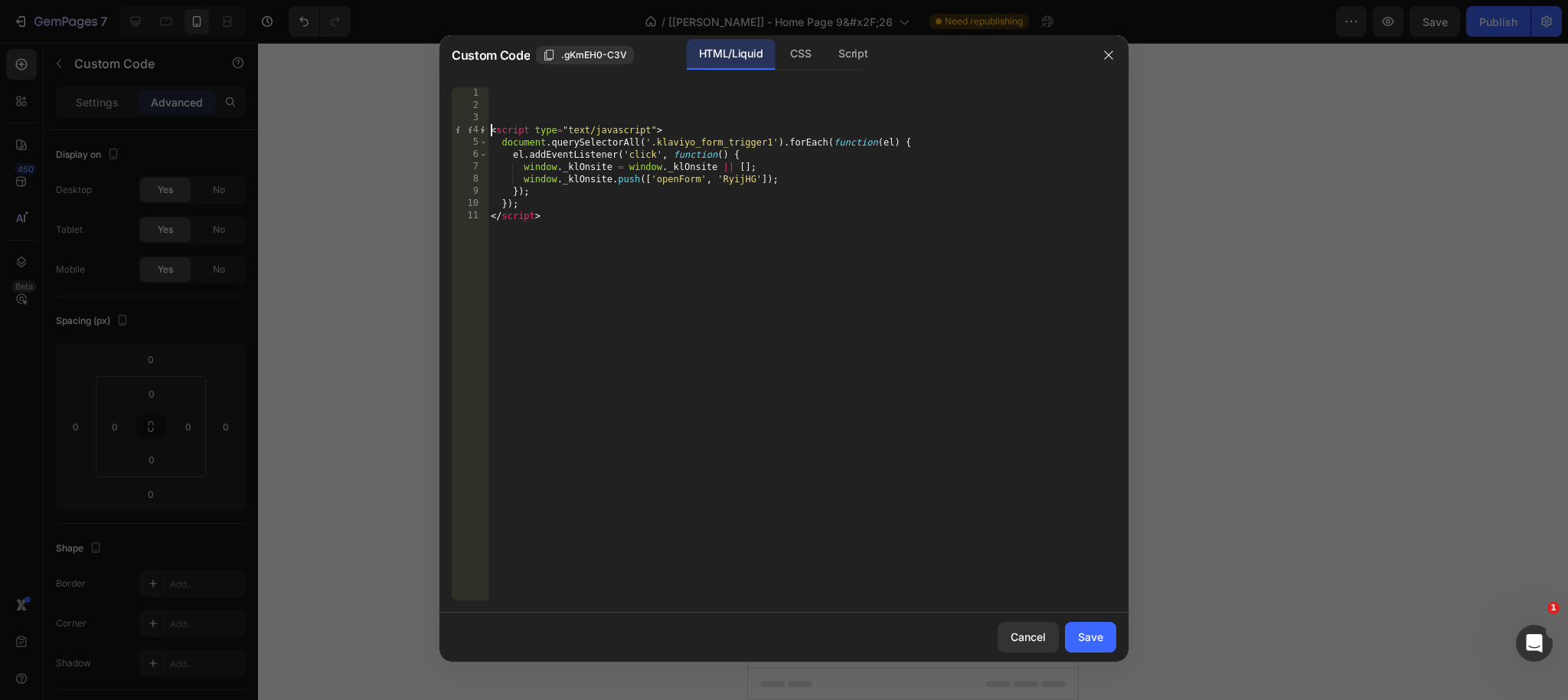
click at [491, 131] on div "< script type = "text/javascript" > document . querySelectorAll ( '.klaviyo_for…" at bounding box center [802, 356] width 628 height 538
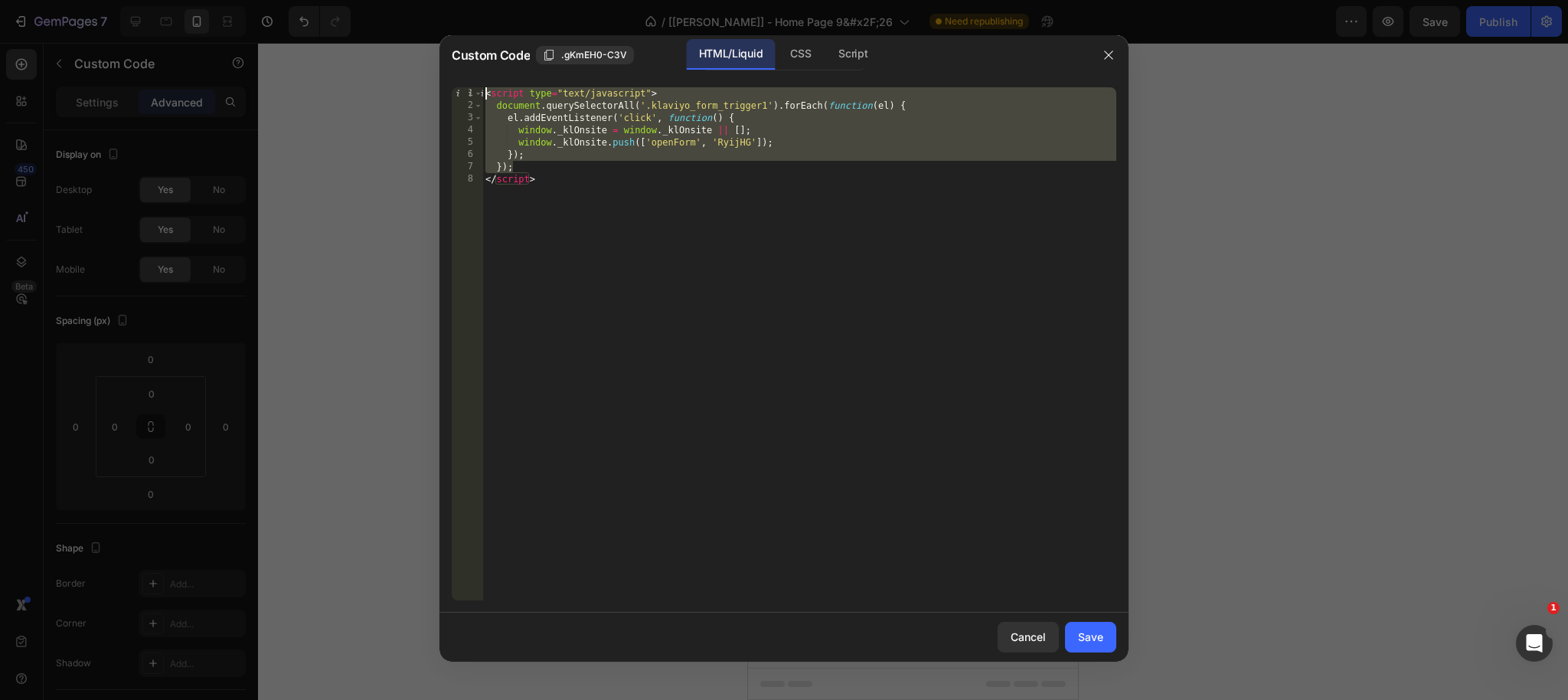
drag, startPoint x: 563, startPoint y: 161, endPoint x: 355, endPoint y: 56, distance: 233.0
click at [355, 56] on div "Custom Code .gKmEH0-C3V HTML/Liquid CSS Script <script type="text/javascript"> …" at bounding box center [784, 350] width 1568 height 700
type textarea "<script type="text/javascript"> document.querySelectorAll('.klaviyo_form_trigge…"
drag, startPoint x: 1083, startPoint y: 642, endPoint x: 323, endPoint y: 455, distance: 782.7
click at [1083, 642] on div "Save" at bounding box center [1090, 636] width 25 height 16
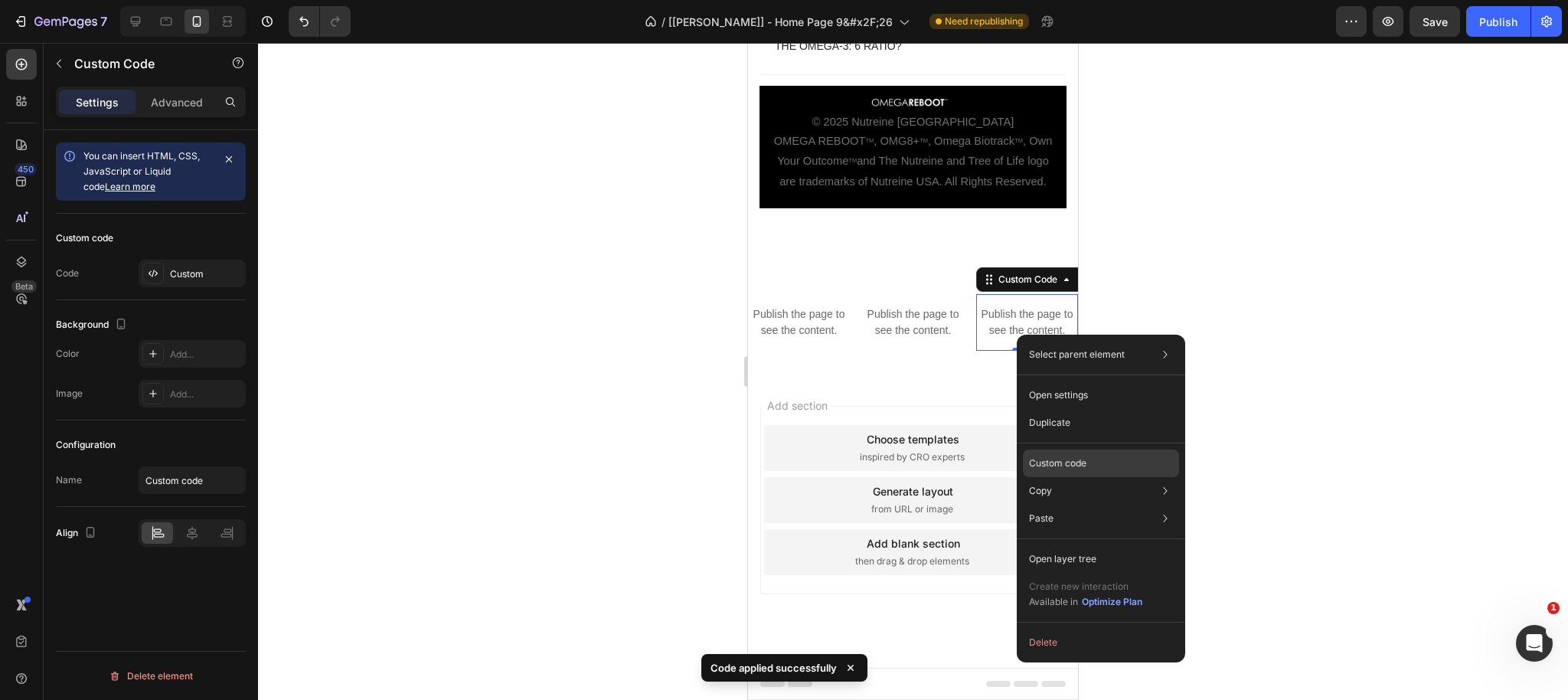
click at [1089, 464] on div "Custom code" at bounding box center [1101, 463] width 156 height 28
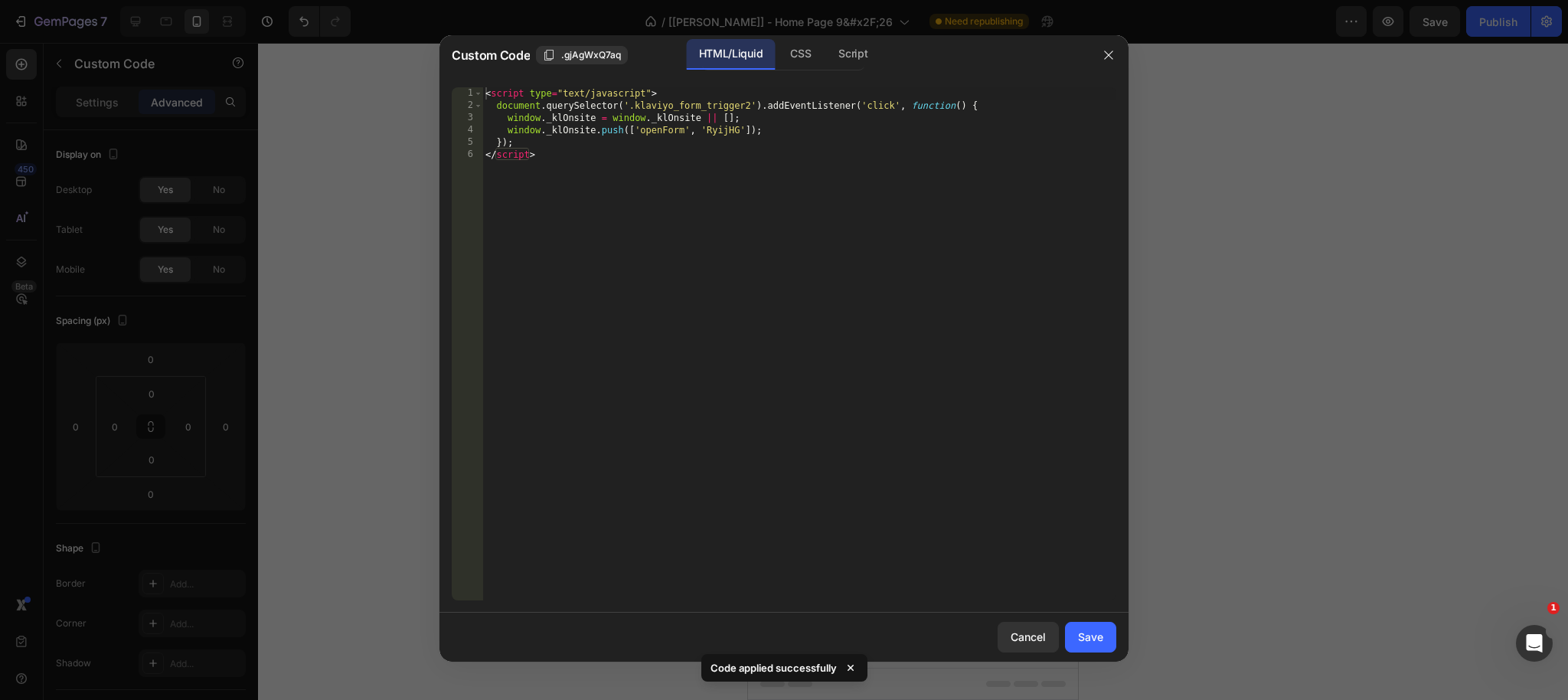
type textarea "</script>"
click at [550, 157] on div "< script type = "text/javascript" > document . querySelector ( '.klaviyo_form_t…" at bounding box center [798, 356] width 633 height 538
paste textarea "});"
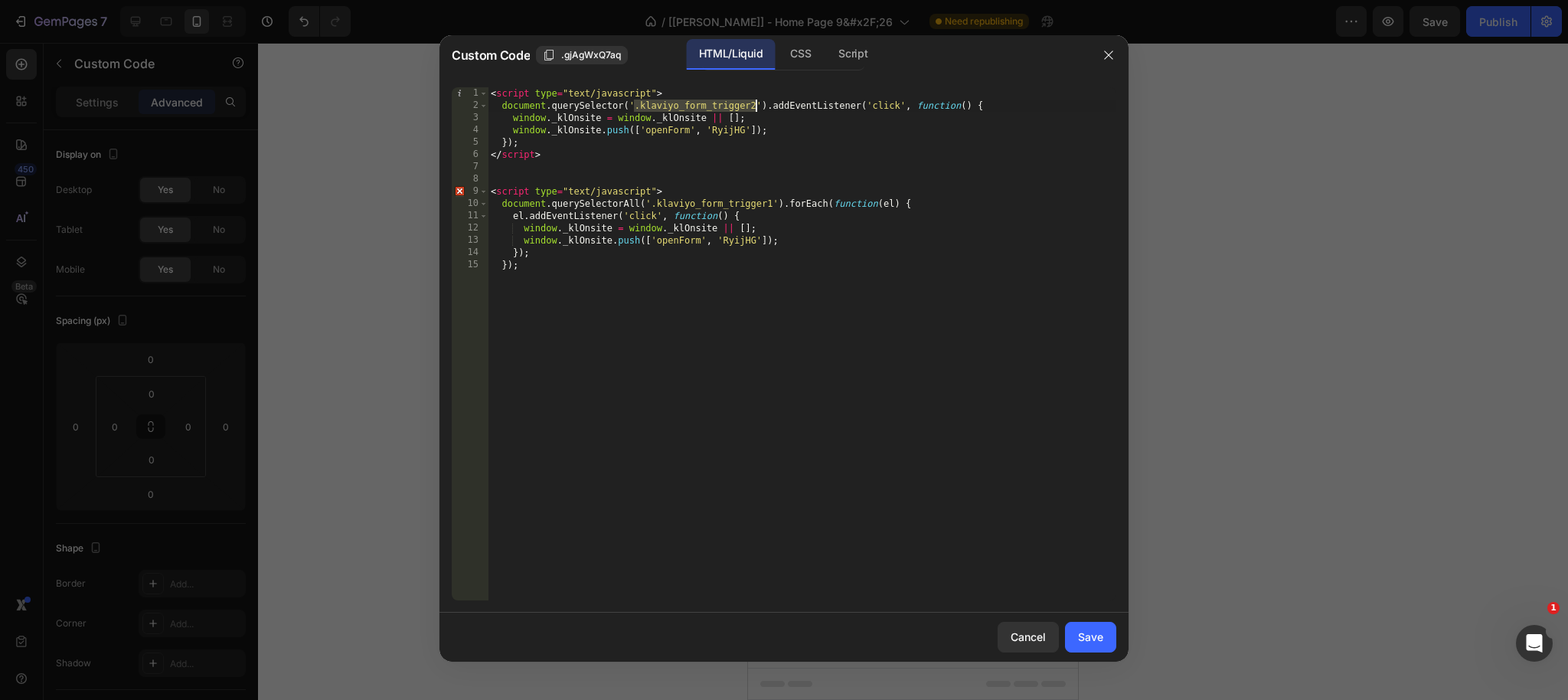
drag, startPoint x: 634, startPoint y: 106, endPoint x: 755, endPoint y: 103, distance: 121.0
click at [755, 103] on div "< script type = "text/javascript" > document . querySelector ( '.klaviyo_form_t…" at bounding box center [802, 356] width 628 height 538
drag, startPoint x: 772, startPoint y: 203, endPoint x: 650, endPoint y: 202, distance: 122.0
click at [650, 202] on div "< script type = "text/javascript" > document . querySelector ( '.klaviyo_form_t…" at bounding box center [802, 356] width 628 height 538
paste textarea "2"
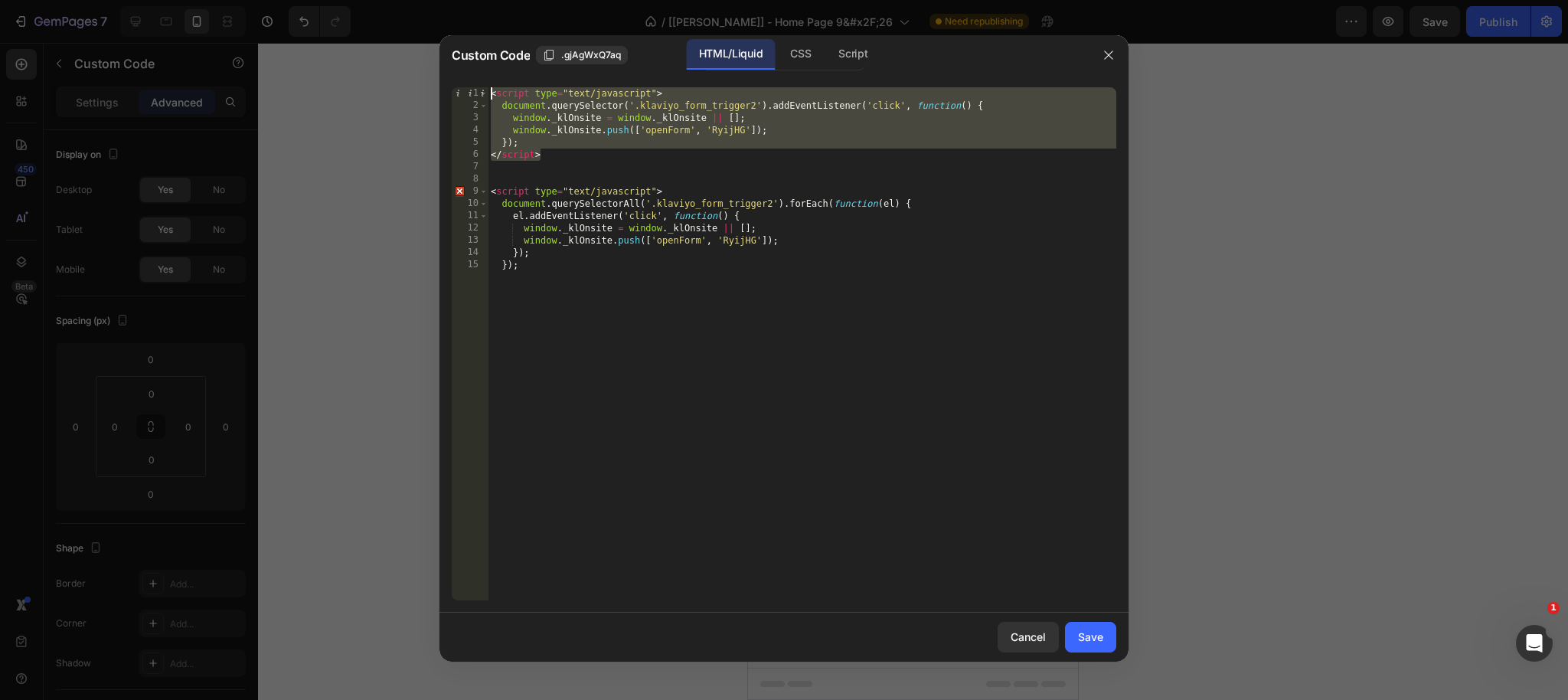
drag, startPoint x: 558, startPoint y: 154, endPoint x: 474, endPoint y: 172, distance: 85.9
click at [400, 80] on div "Custom Code .gjAgWxQ7aq HTML/Liquid CSS Script document.querySelectorAll('.klav…" at bounding box center [784, 350] width 1568 height 700
type textarea "<script type="text/javascript"> document.querySelector('.klaviyo_form_trigger2'…"
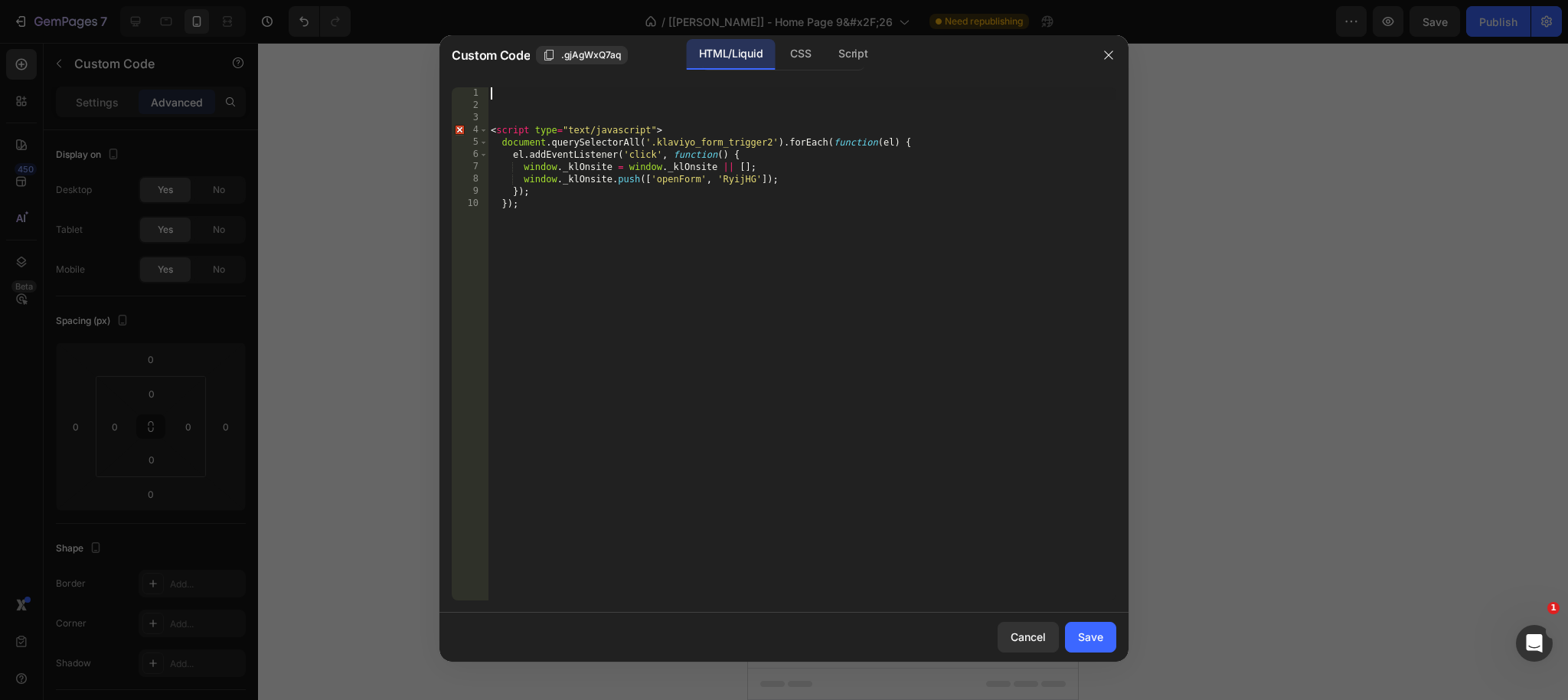
click at [490, 135] on div "< script type = "text/javascript" > document . querySelectorAll ( '.klaviyo_for…" at bounding box center [802, 356] width 628 height 538
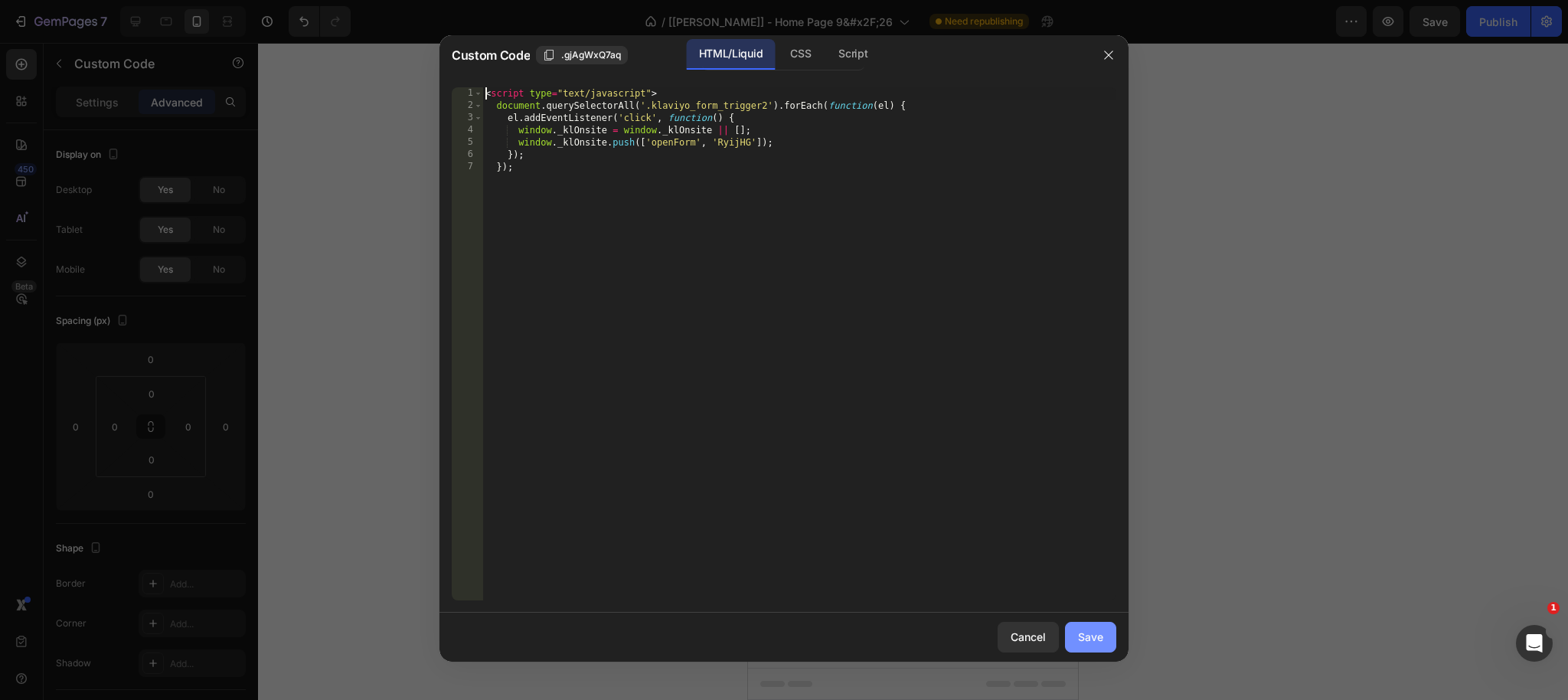
type textarea "<script type="text/javascript">"
drag, startPoint x: 1092, startPoint y: 637, endPoint x: 1391, endPoint y: 218, distance: 514.7
click at [1092, 636] on div "Save" at bounding box center [1090, 636] width 25 height 16
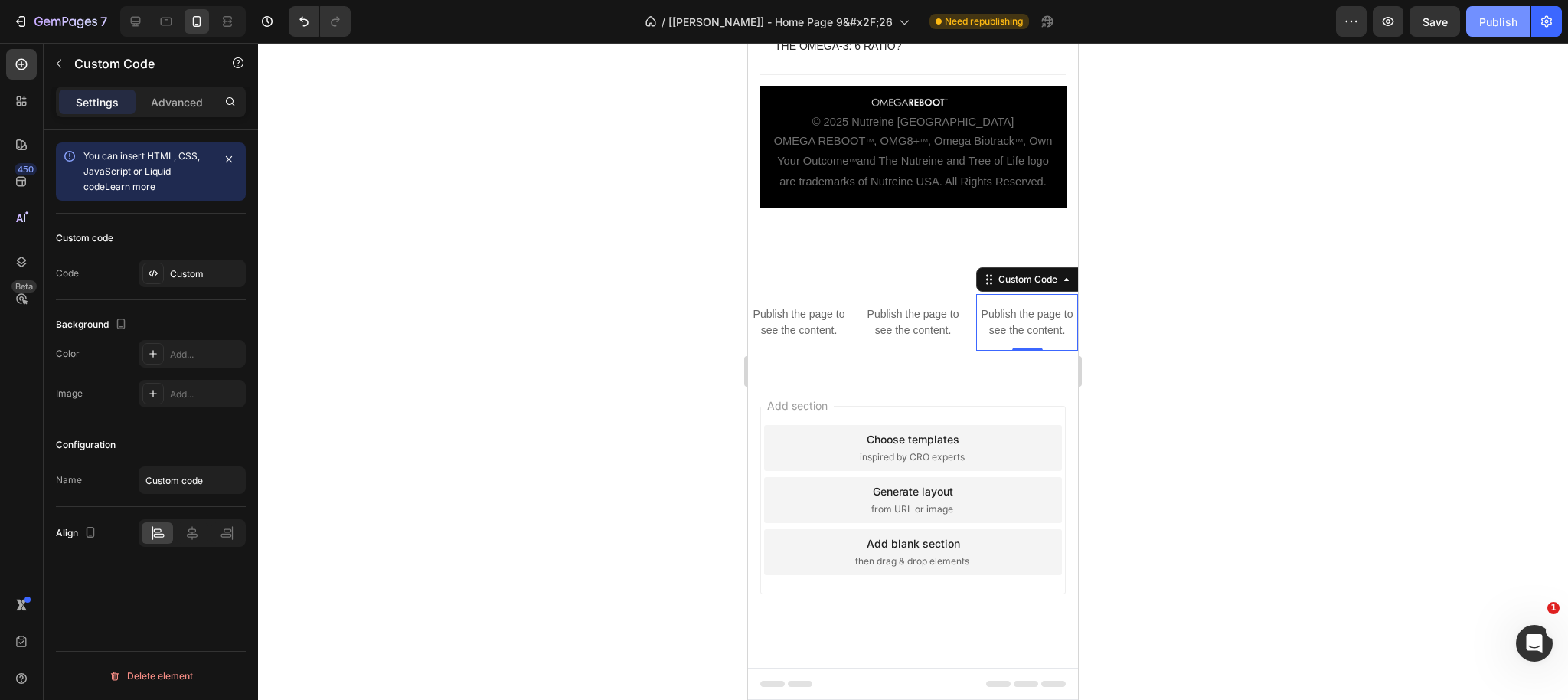
click at [1491, 32] on button "Publish" at bounding box center [1498, 21] width 64 height 30
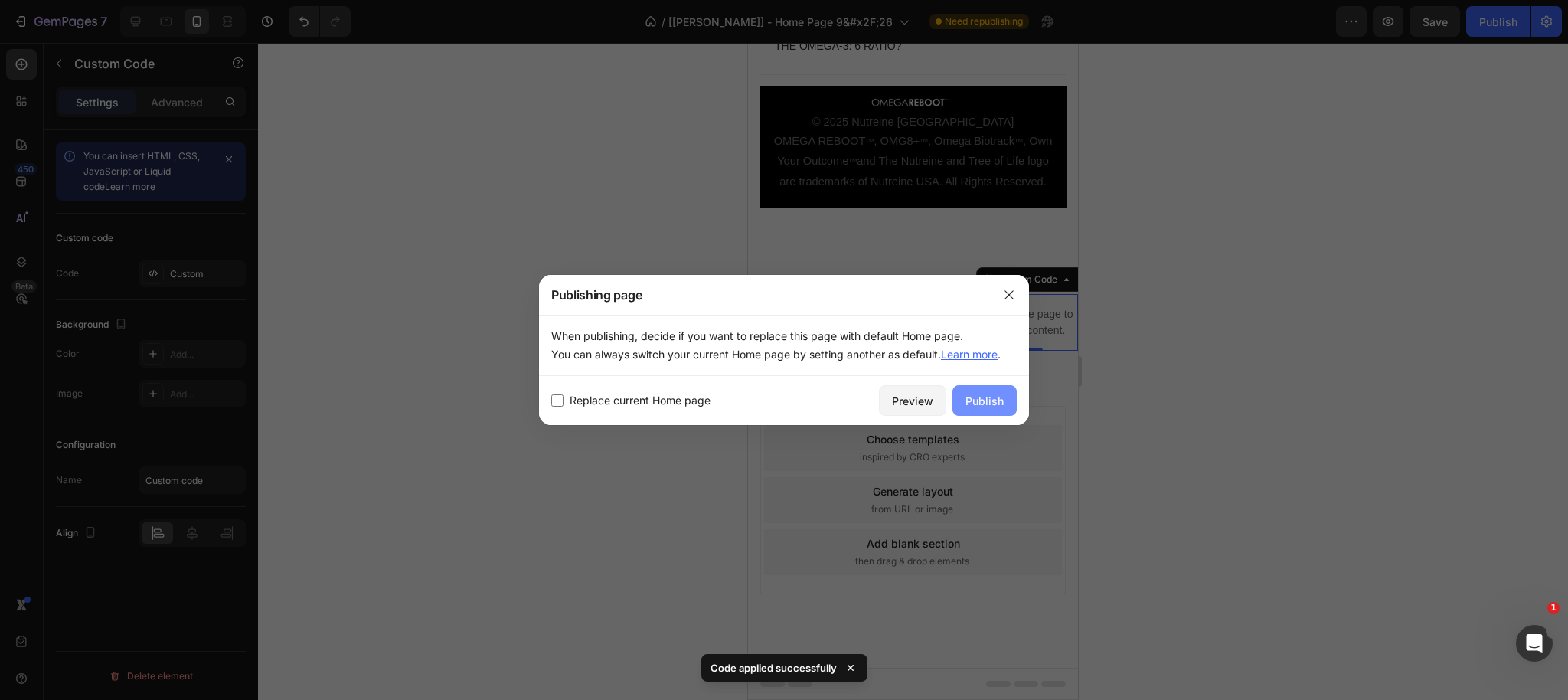
click at [999, 398] on div "Publish" at bounding box center [983, 400] width 38 height 16
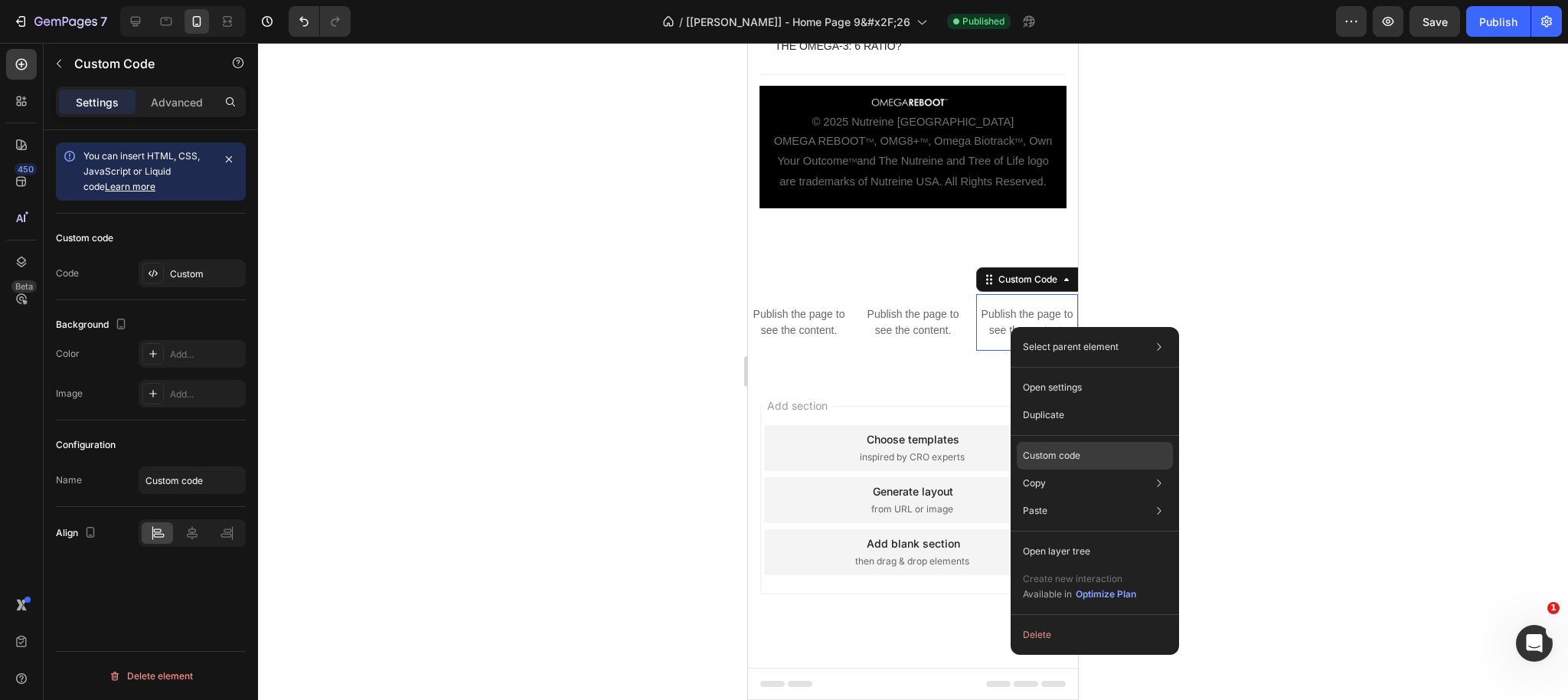
click at [1065, 456] on p "Custom code" at bounding box center [1052, 455] width 57 height 13
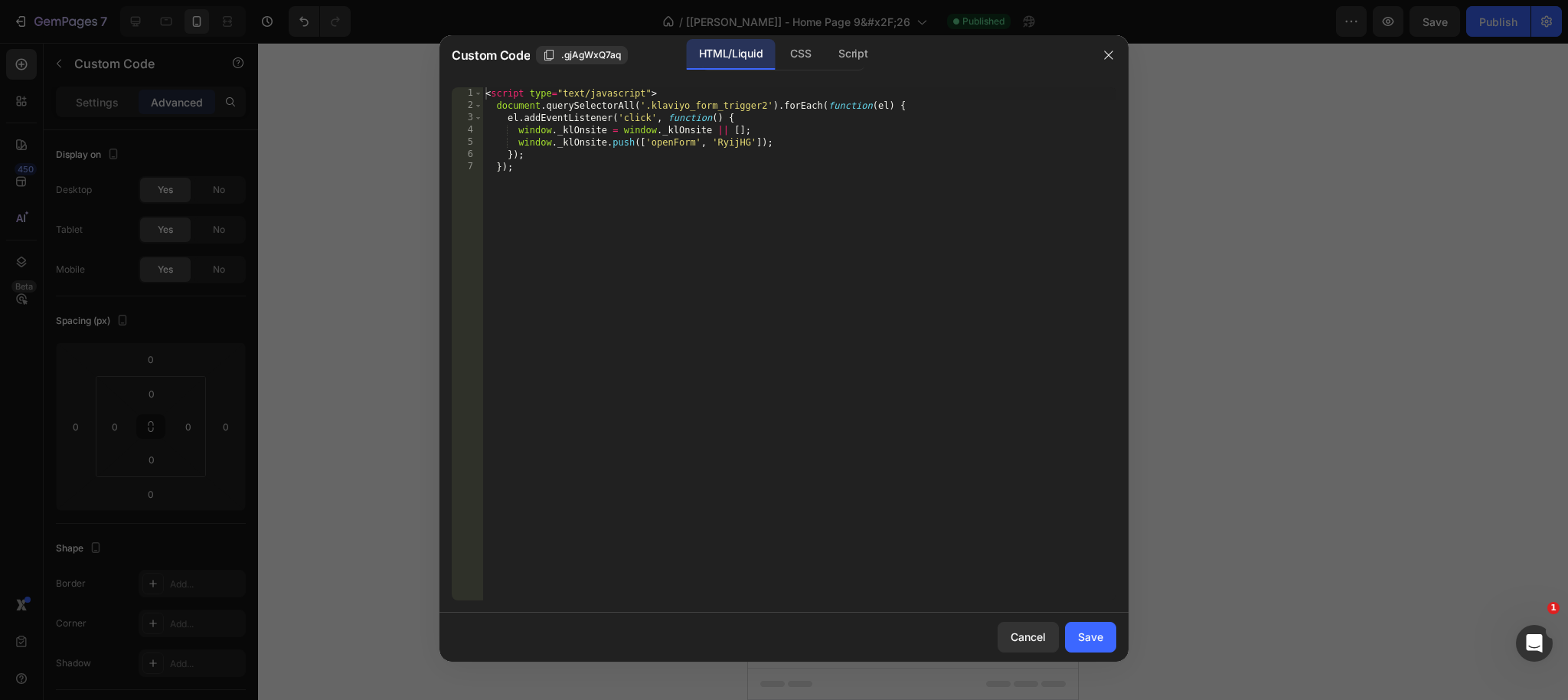
click at [695, 100] on div "< script type = "text/javascript" > document . querySelectorAll ( '.klaviyo_for…" at bounding box center [798, 356] width 633 height 538
click at [532, 172] on div "< script type = "text/javascript" > document . querySelectorAll ( '.klaviyo_for…" at bounding box center [798, 356] width 633 height 538
type textarea "});"
drag, startPoint x: 603, startPoint y: 190, endPoint x: 607, endPoint y: 198, distance: 8.9
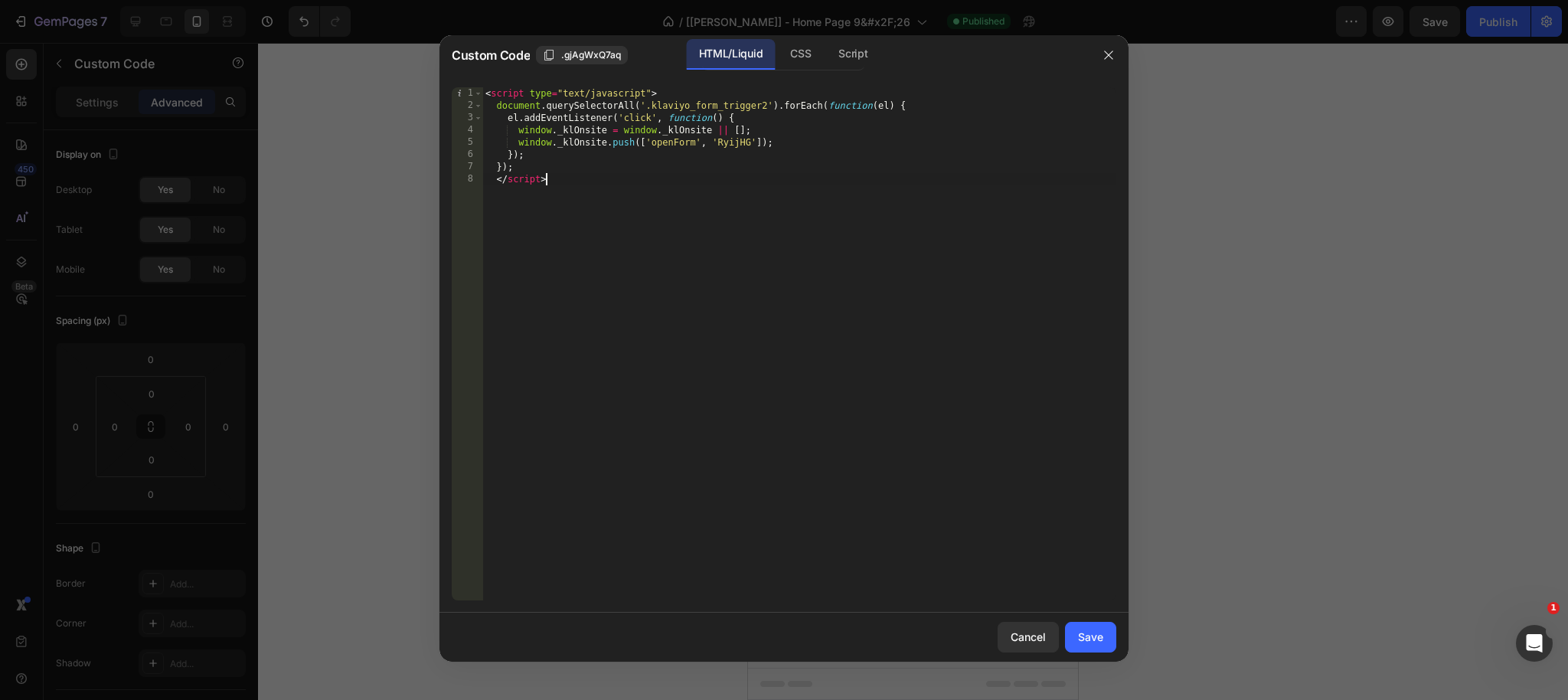
click at [603, 190] on div "< script type = "text/javascript" > document . querySelectorAll ( '.klaviyo_for…" at bounding box center [798, 356] width 633 height 538
type textarea "</script>"
drag, startPoint x: 1096, startPoint y: 638, endPoint x: 1198, endPoint y: 496, distance: 174.8
click at [1096, 638] on div "Save" at bounding box center [1090, 636] width 25 height 16
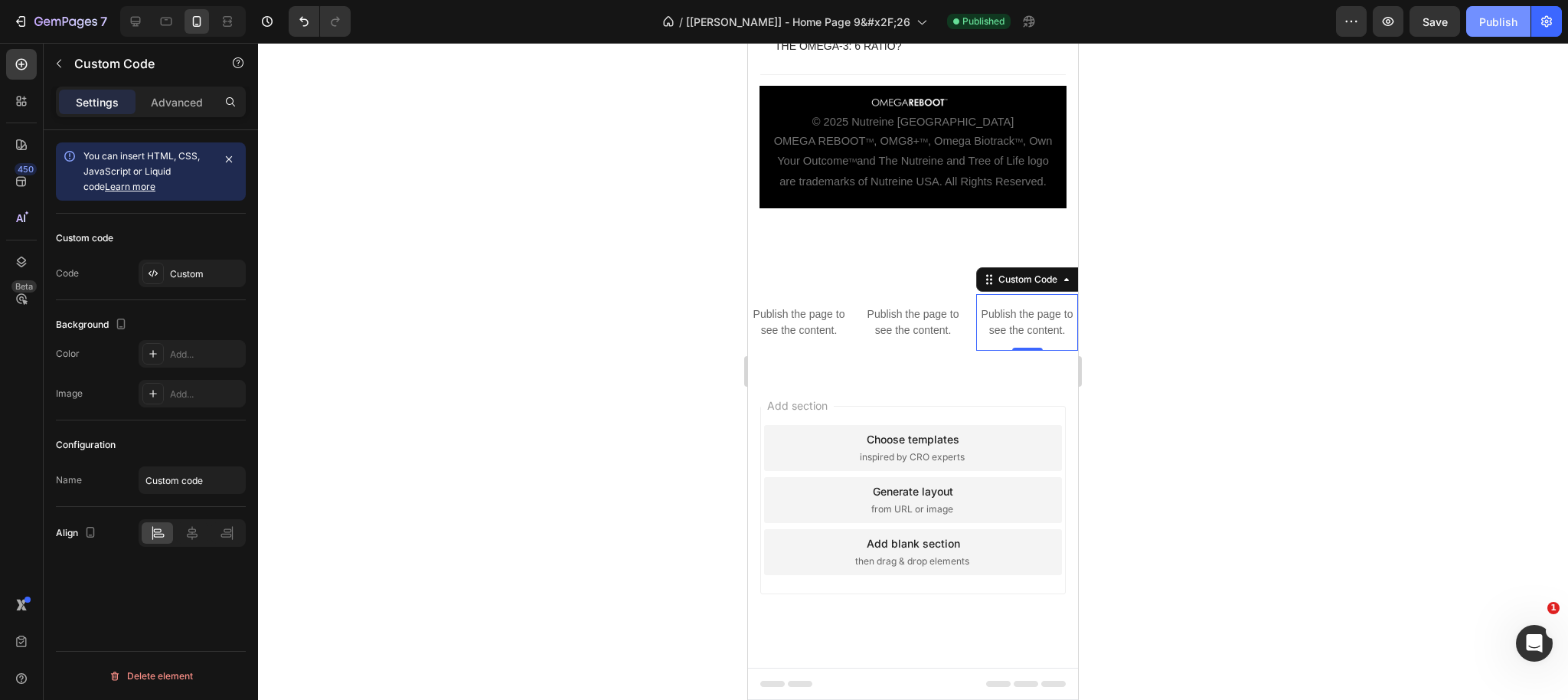
click at [1481, 26] on div "Publish" at bounding box center [1497, 21] width 38 height 16
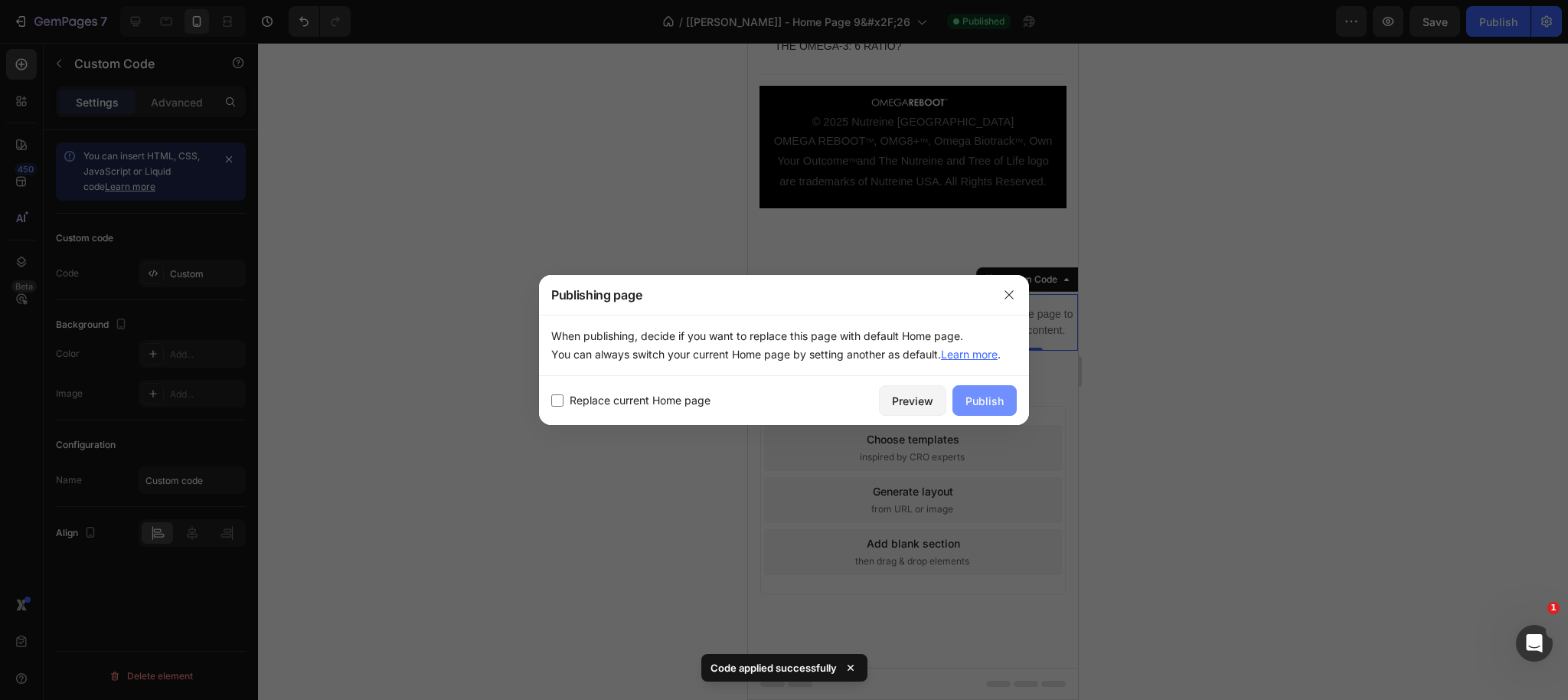
click at [983, 408] on div "Publish" at bounding box center [983, 400] width 38 height 16
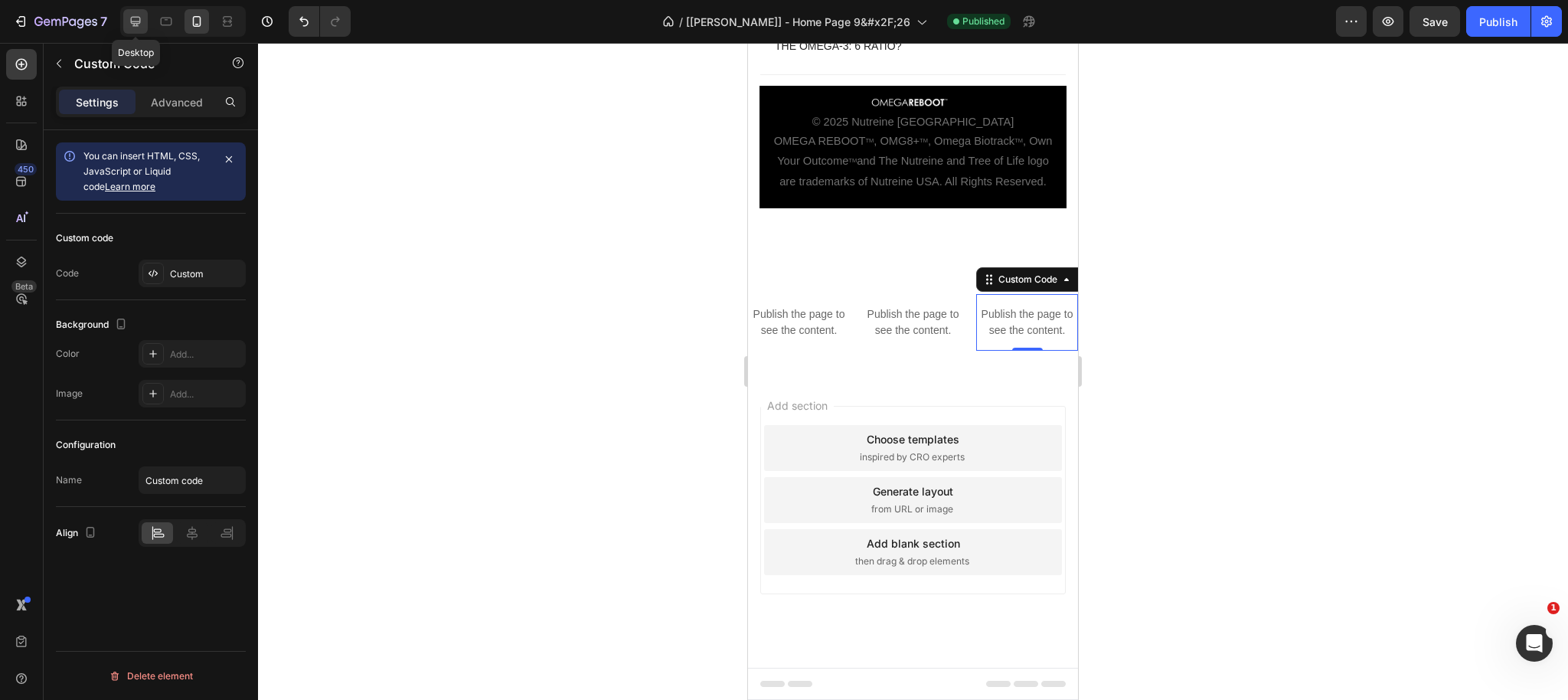
click at [135, 19] on icon at bounding box center [135, 21] width 15 height 15
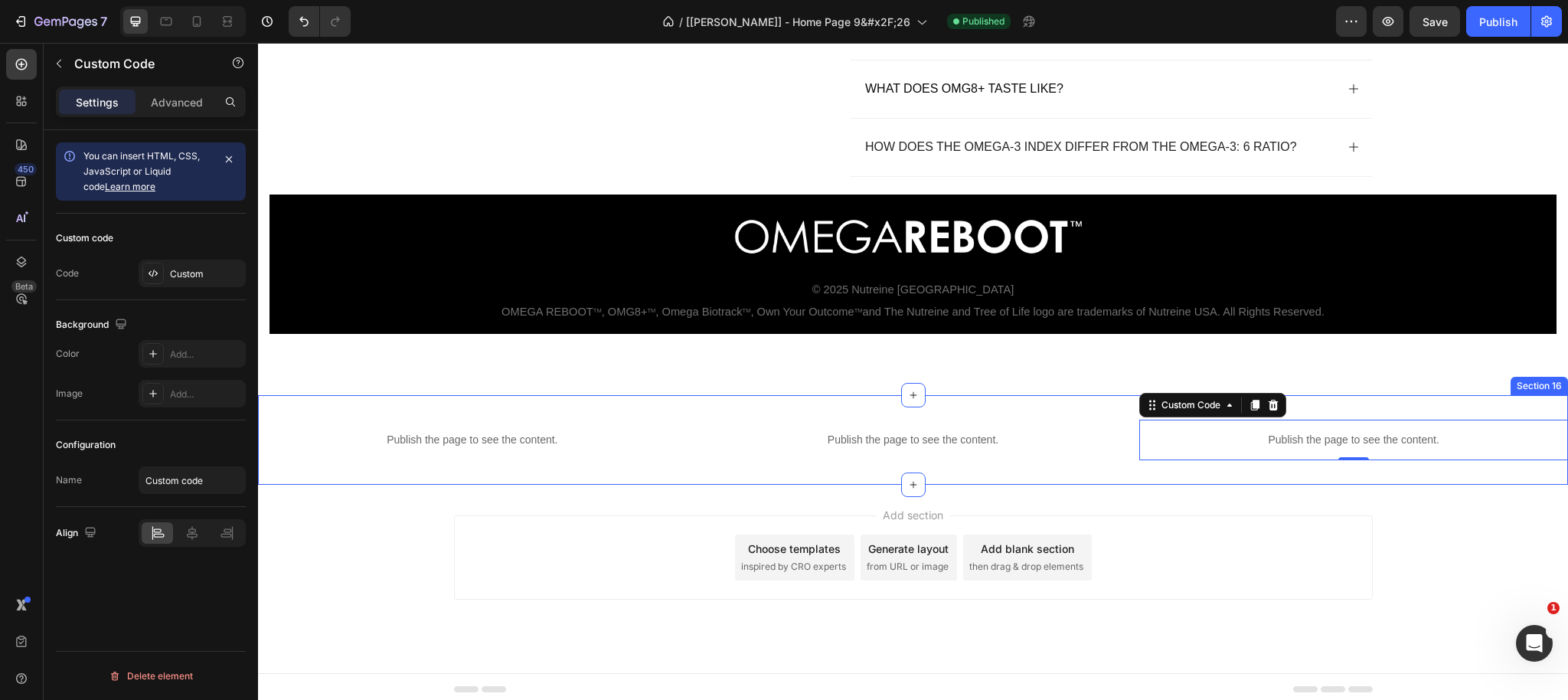
scroll to position [4682, 0]
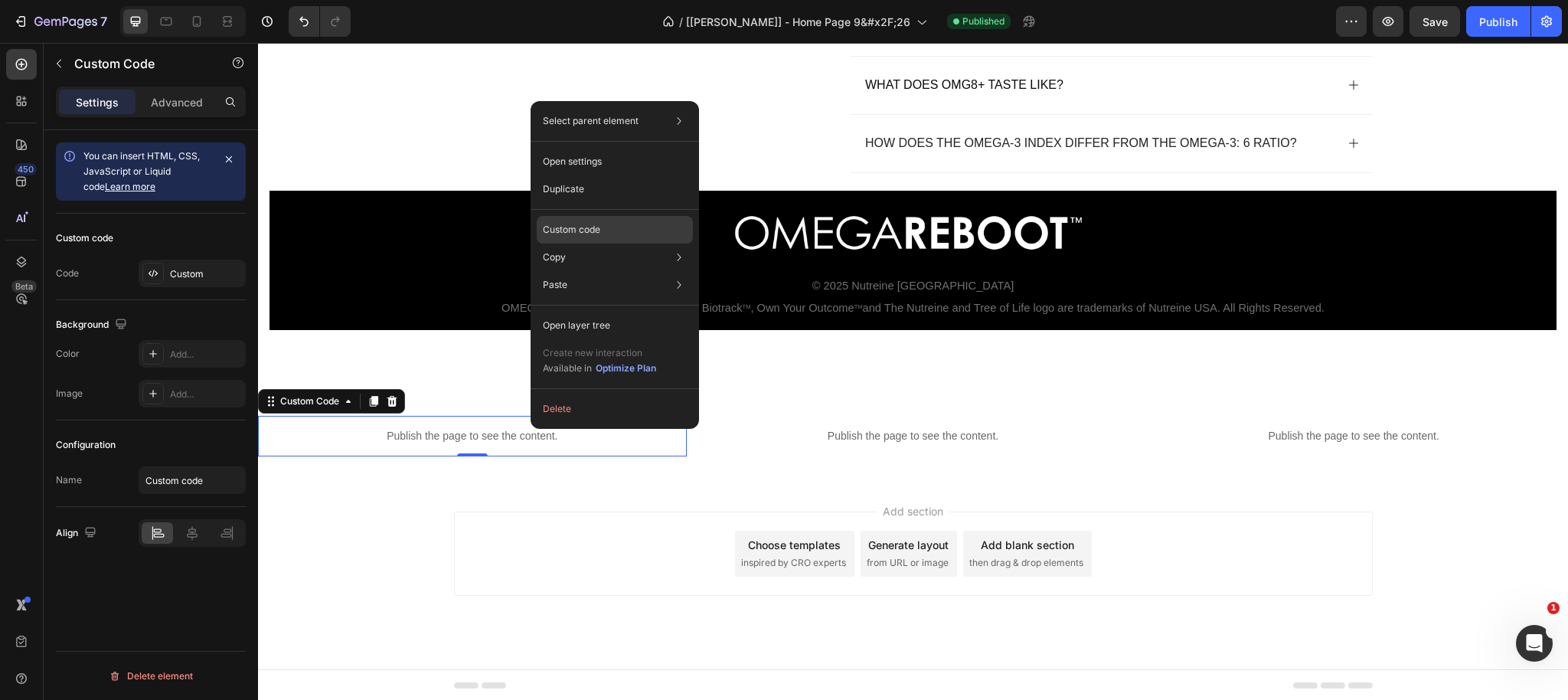
click at [600, 229] on p "Custom code" at bounding box center [571, 230] width 57 height 13
